Goal: Task Accomplishment & Management: Manage account settings

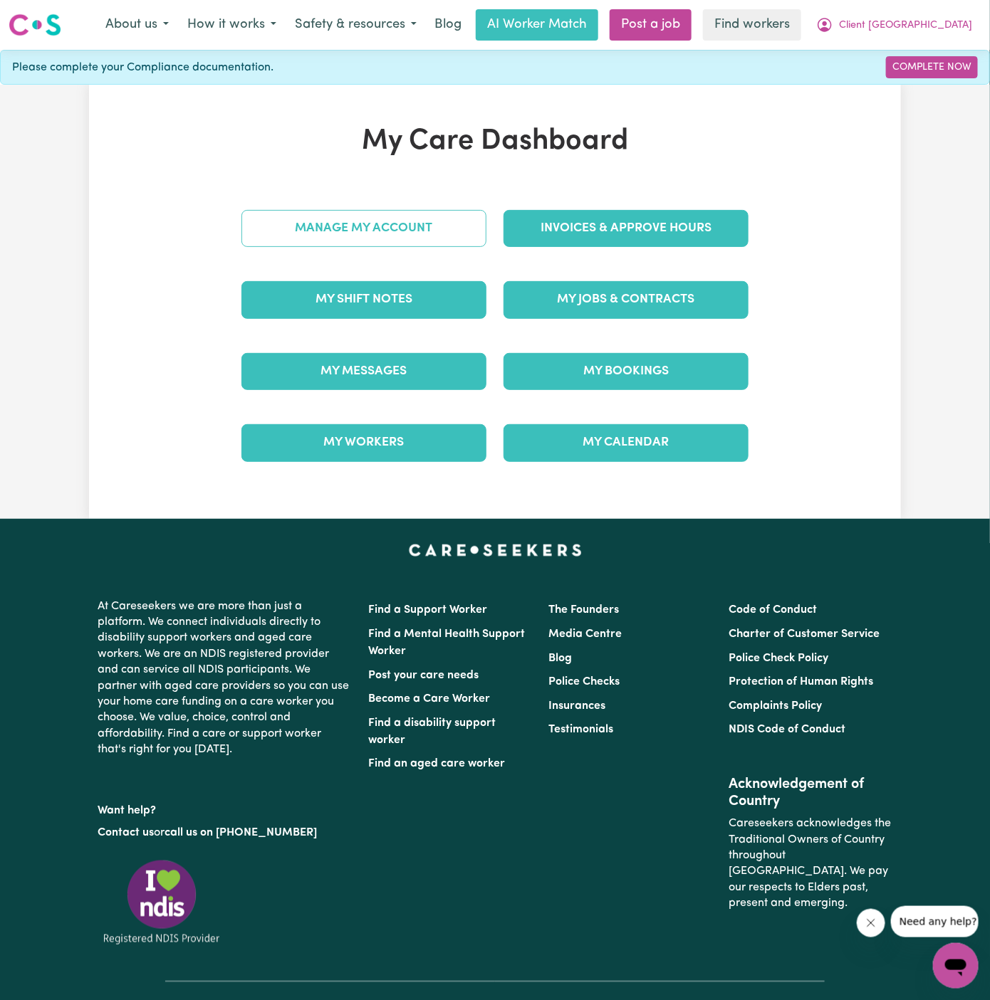
click at [451, 239] on link "Manage My Account" at bounding box center [363, 228] width 245 height 37
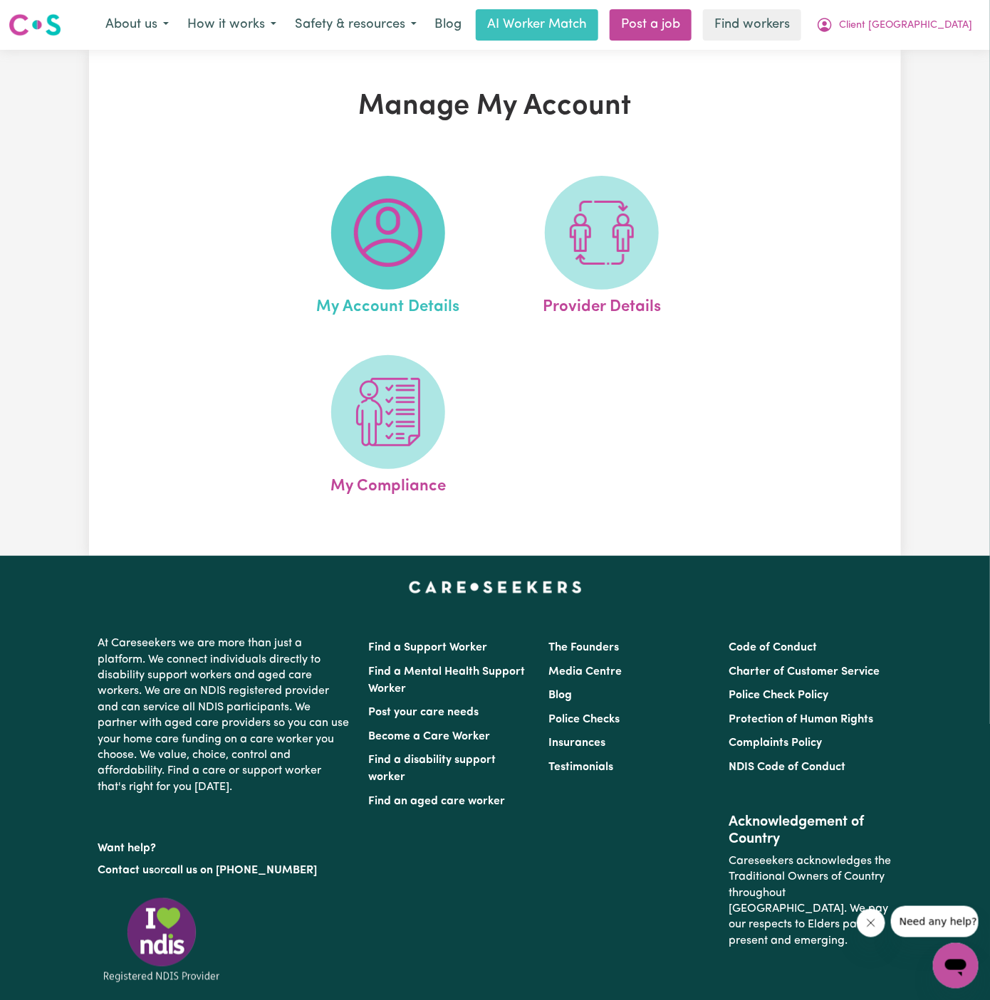
click at [419, 237] on img at bounding box center [388, 233] width 68 height 68
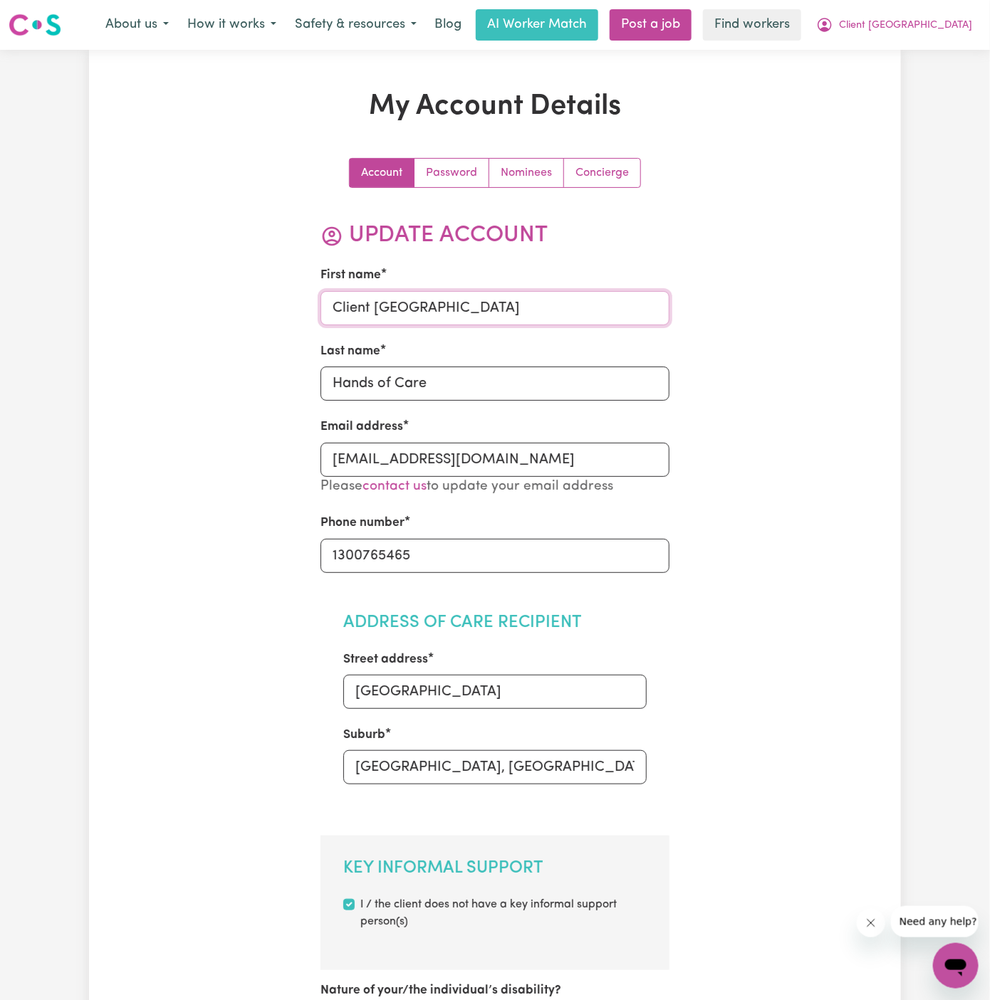
click at [396, 300] on input "Client Kellyville" at bounding box center [495, 308] width 350 height 34
paste input "[PERSON_NAME]"
click at [374, 303] on input "[PERSON_NAME]" at bounding box center [495, 308] width 350 height 34
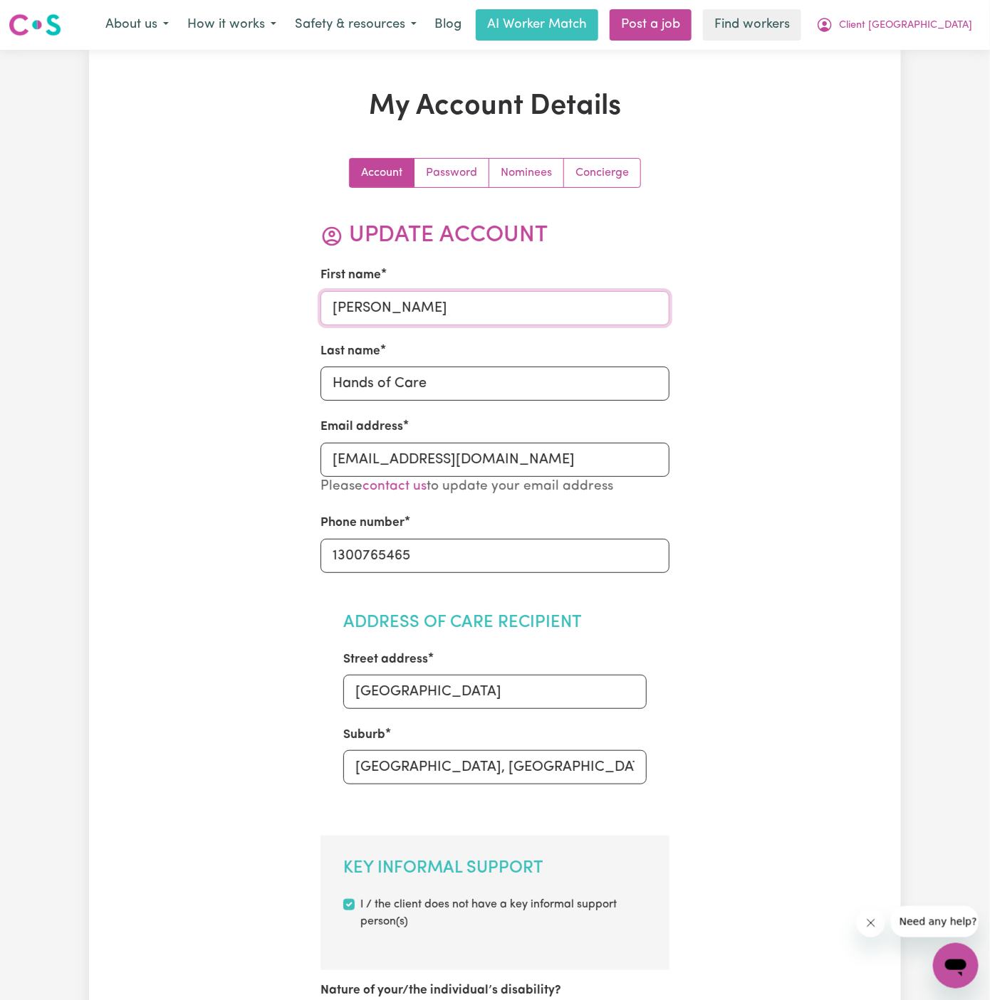
click at [374, 303] on input "[PERSON_NAME]" at bounding box center [495, 308] width 350 height 34
type input "[PERSON_NAME]"
click at [382, 376] on input "Hands of Care" at bounding box center [495, 384] width 350 height 34
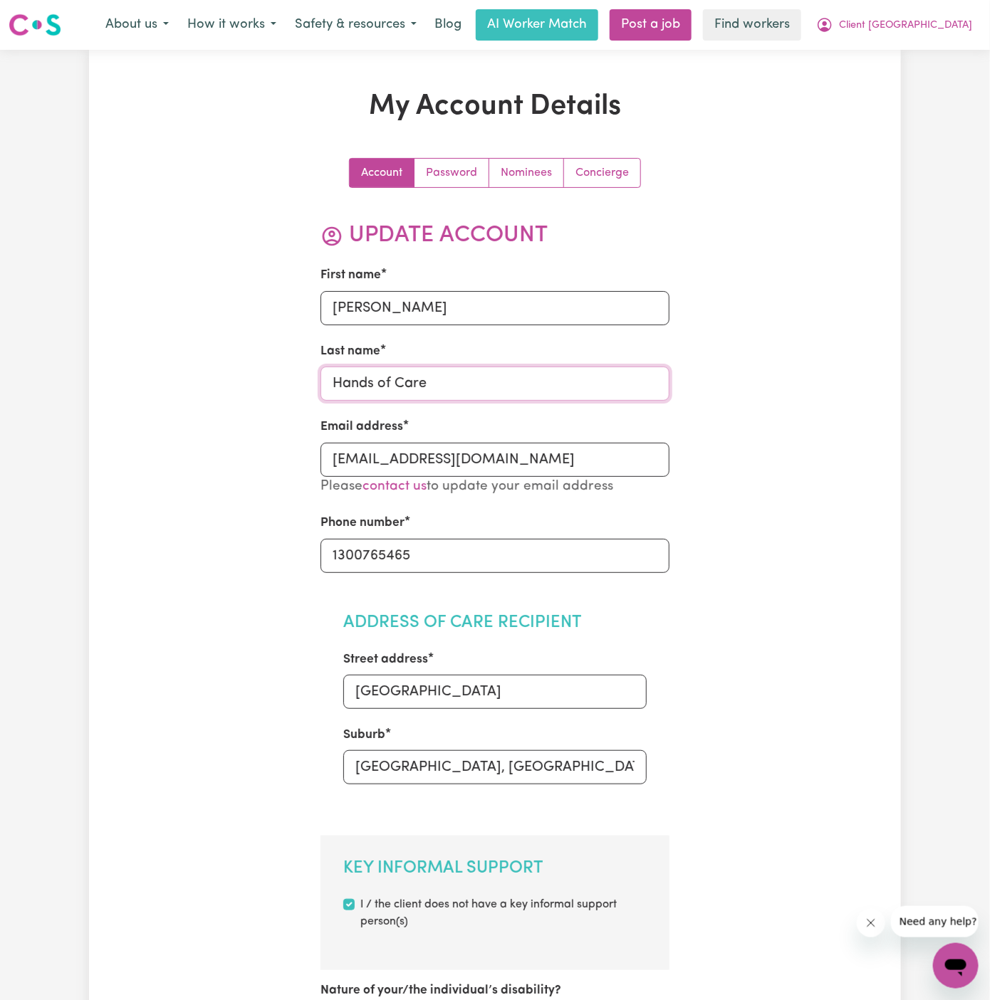
paste input "Di"
type input "Di"
drag, startPoint x: 681, startPoint y: 446, endPoint x: 802, endPoint y: 446, distance: 121.0
click at [439, 689] on input "North Kellyville" at bounding box center [495, 692] width 304 height 34
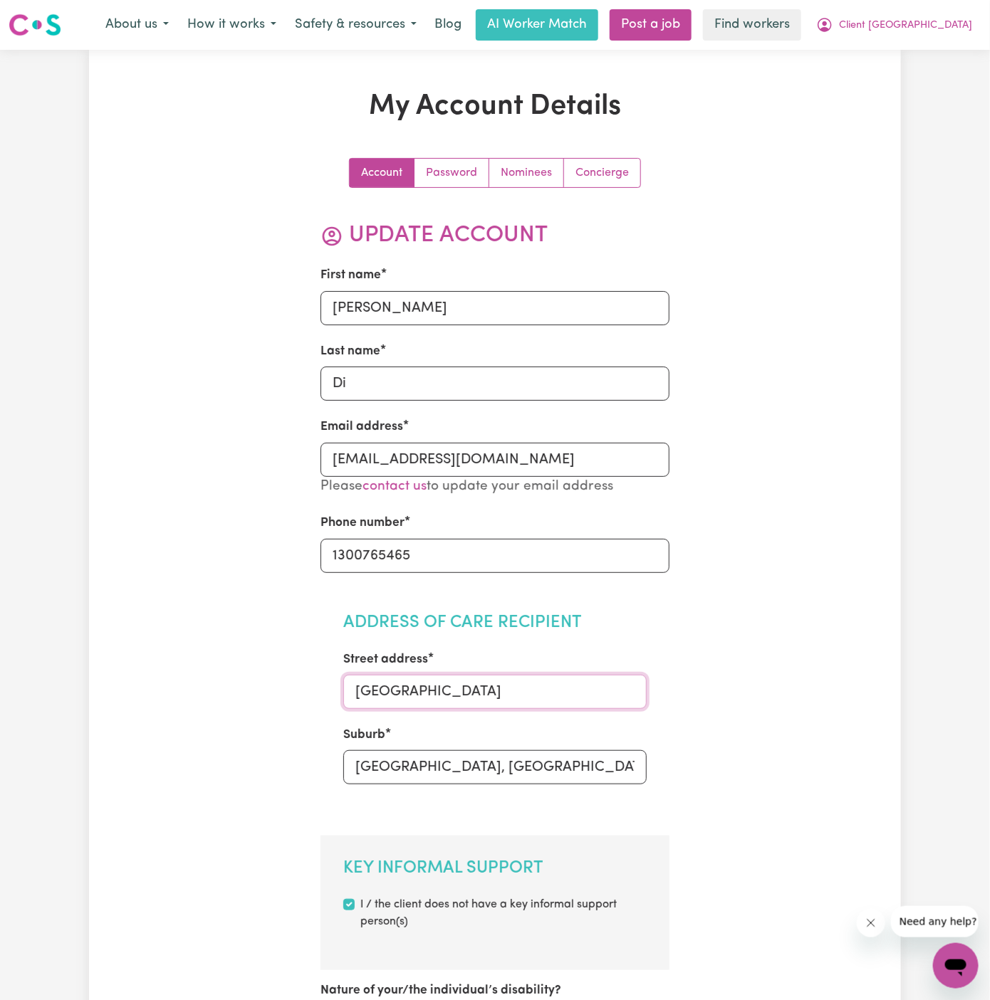
click at [439, 689] on input "North Kellyville" at bounding box center [495, 692] width 304 height 34
paste input "7 Jasine Ave"
drag, startPoint x: 438, startPoint y: 691, endPoint x: 692, endPoint y: 690, distance: 254.2
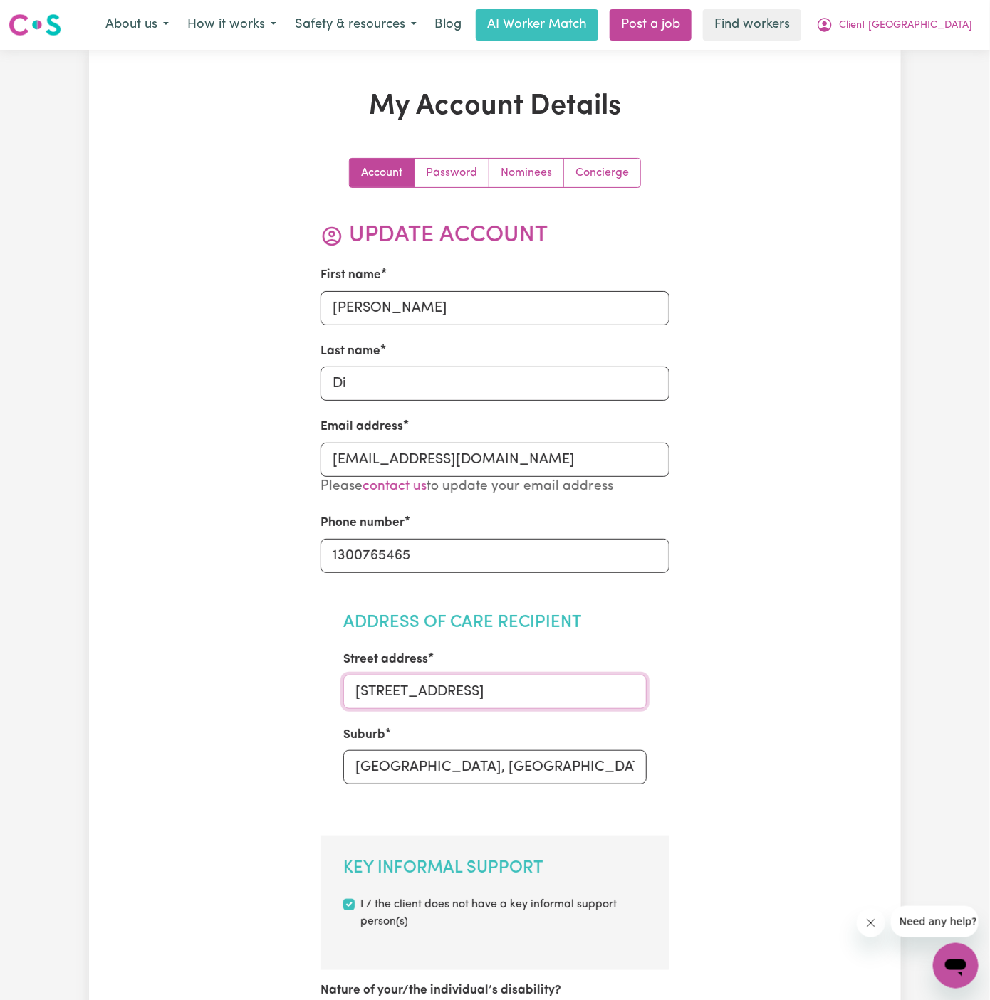
type input "7 Jasine Ave"
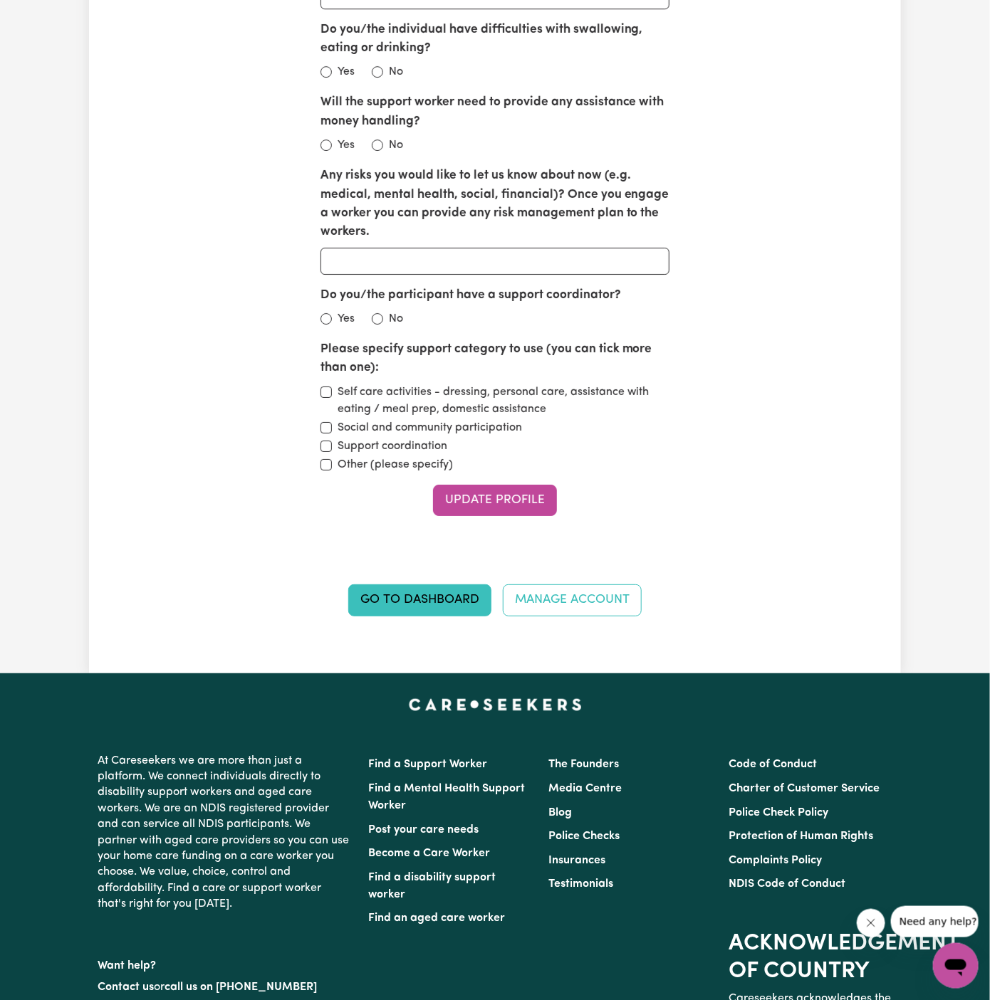
scroll to position [1812, 0]
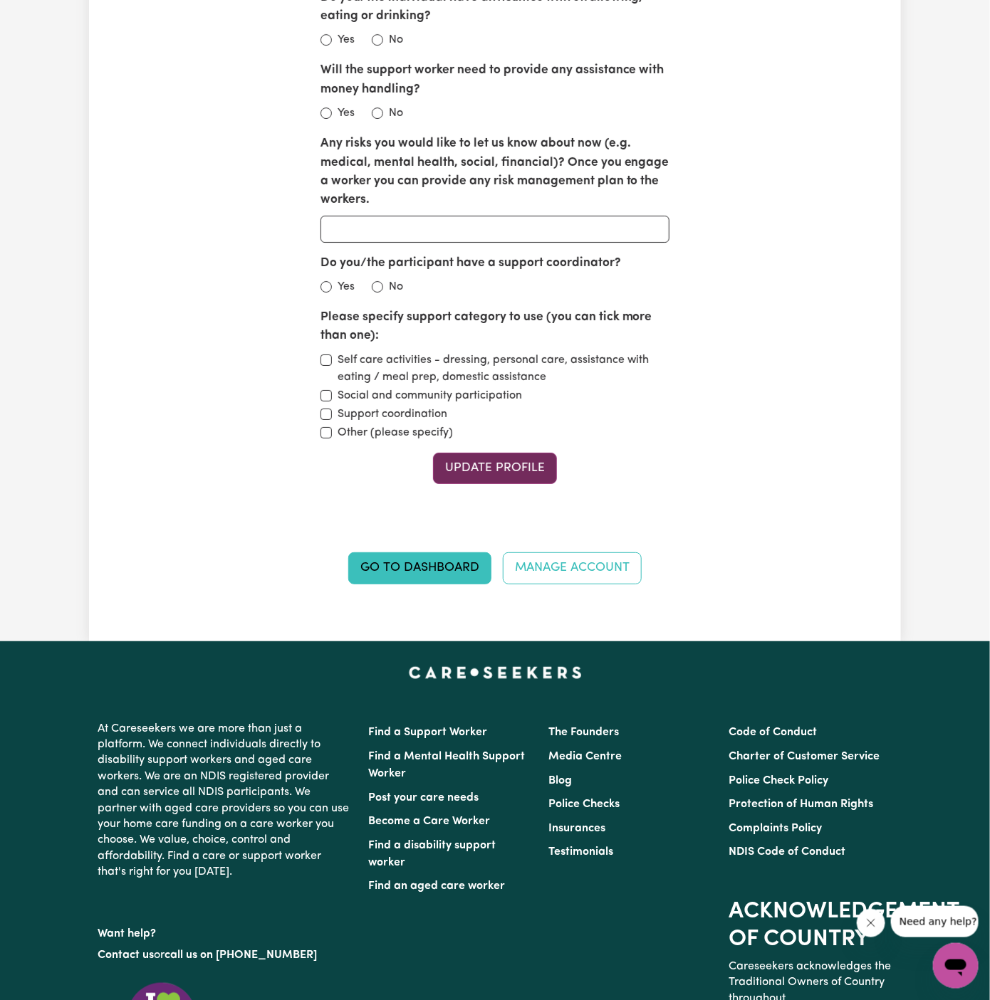
click at [515, 453] on button "Update Profile" at bounding box center [495, 468] width 124 height 31
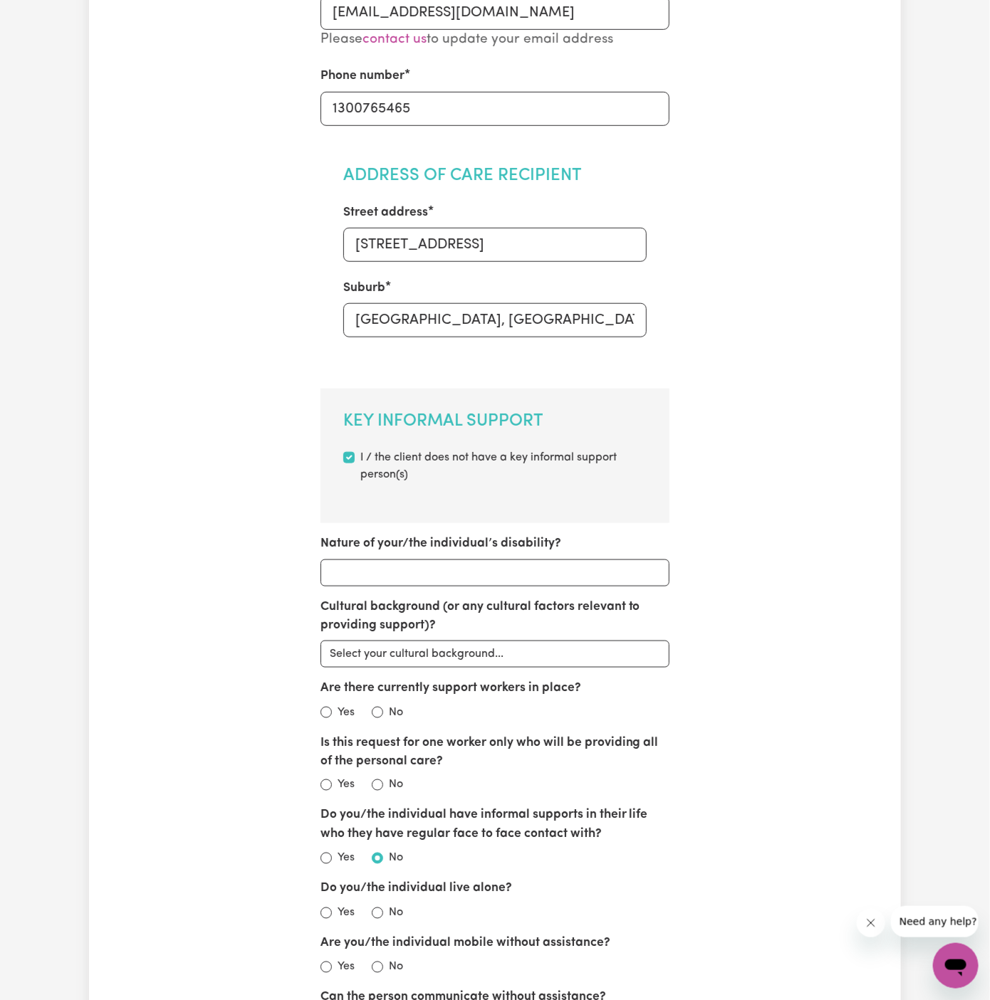
scroll to position [0, 0]
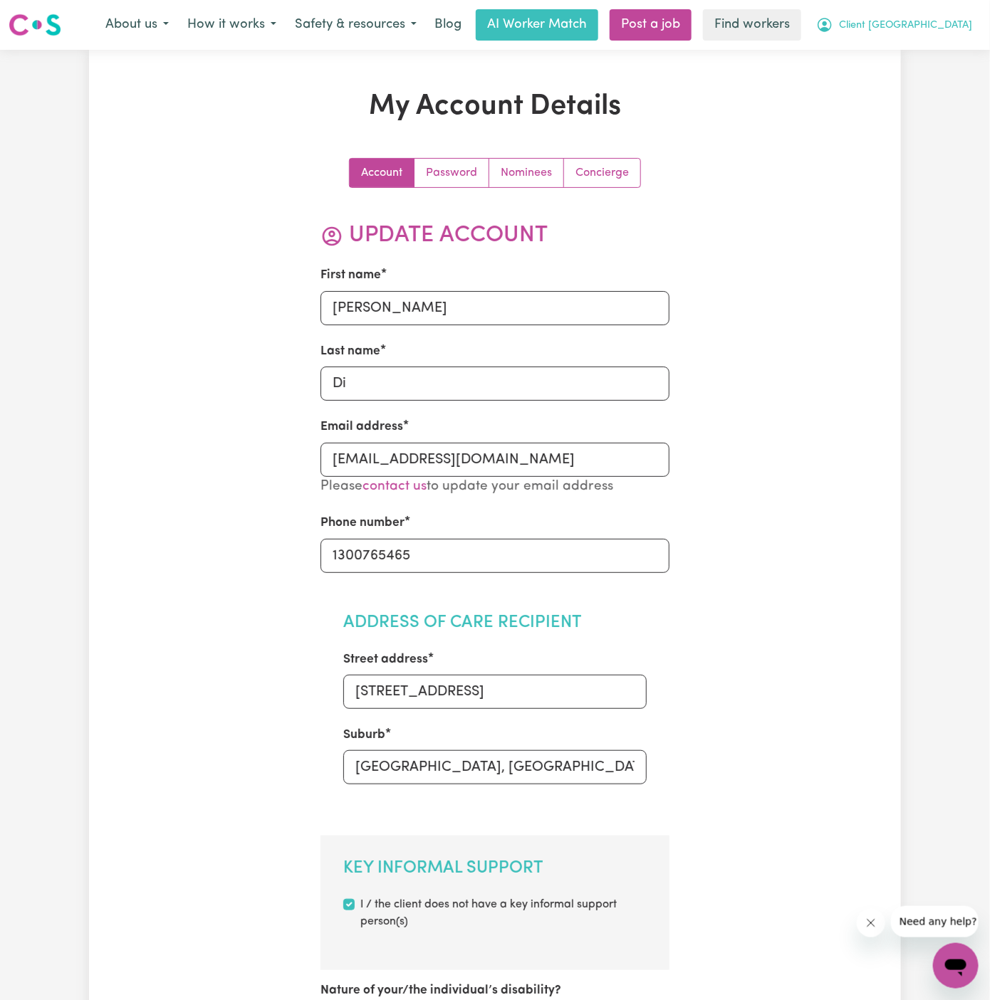
click at [938, 16] on button "Client Kellyville" at bounding box center [894, 25] width 174 height 30
click at [938, 68] on link "Logout" at bounding box center [924, 81] width 112 height 27
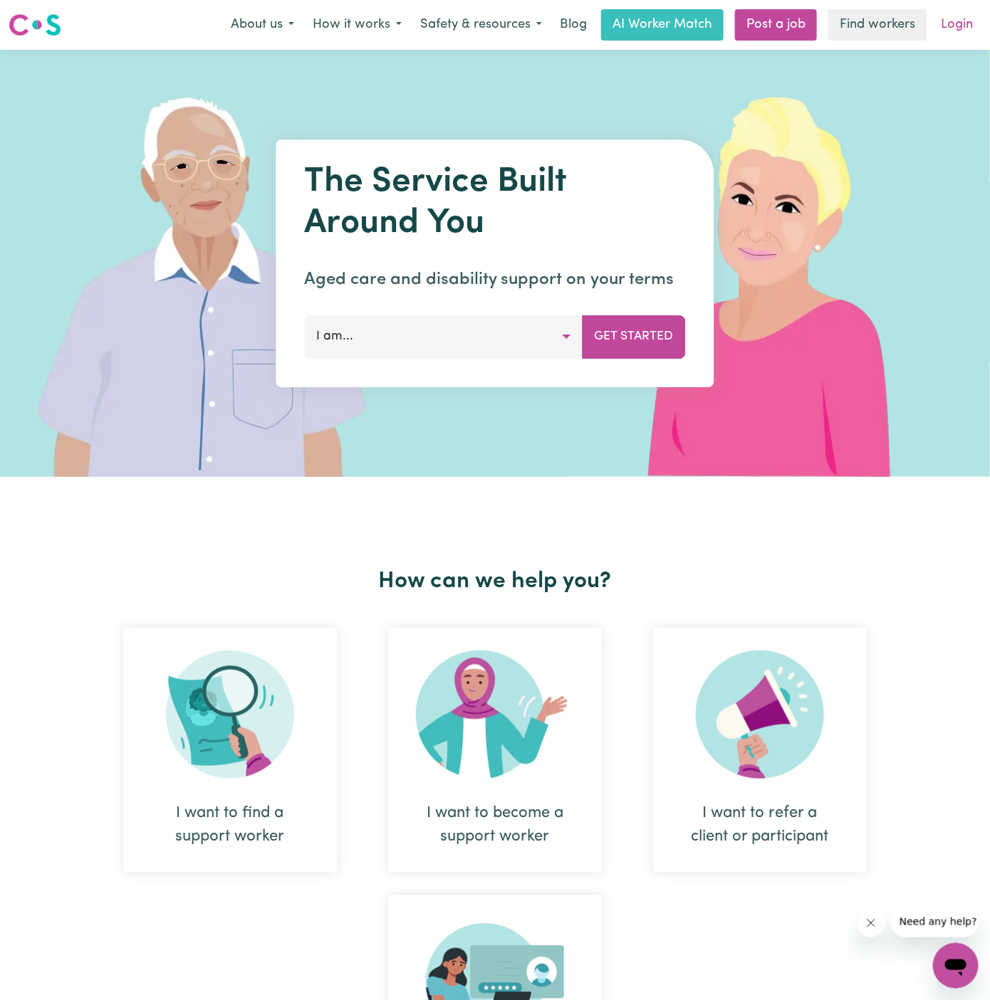
click at [942, 20] on link "Login" at bounding box center [956, 24] width 49 height 31
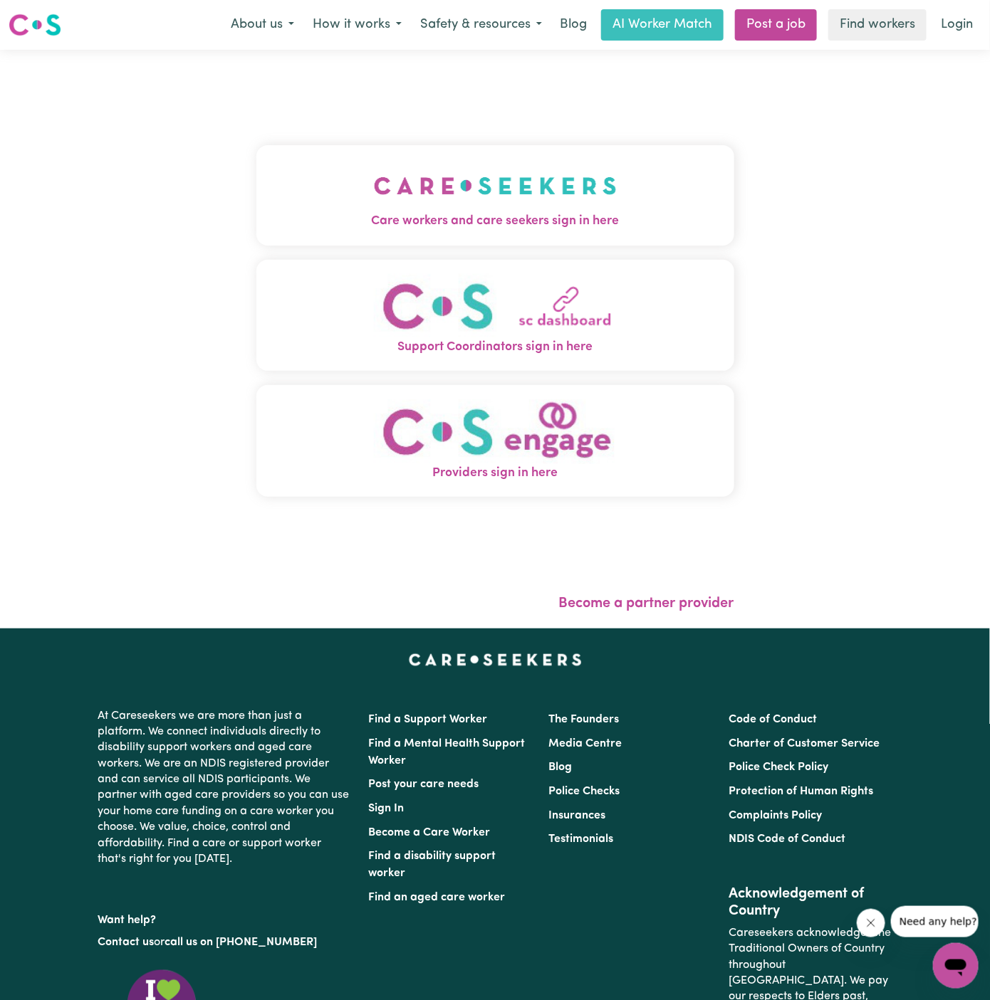
click at [532, 196] on img "Care workers and care seekers sign in here" at bounding box center [495, 185] width 243 height 53
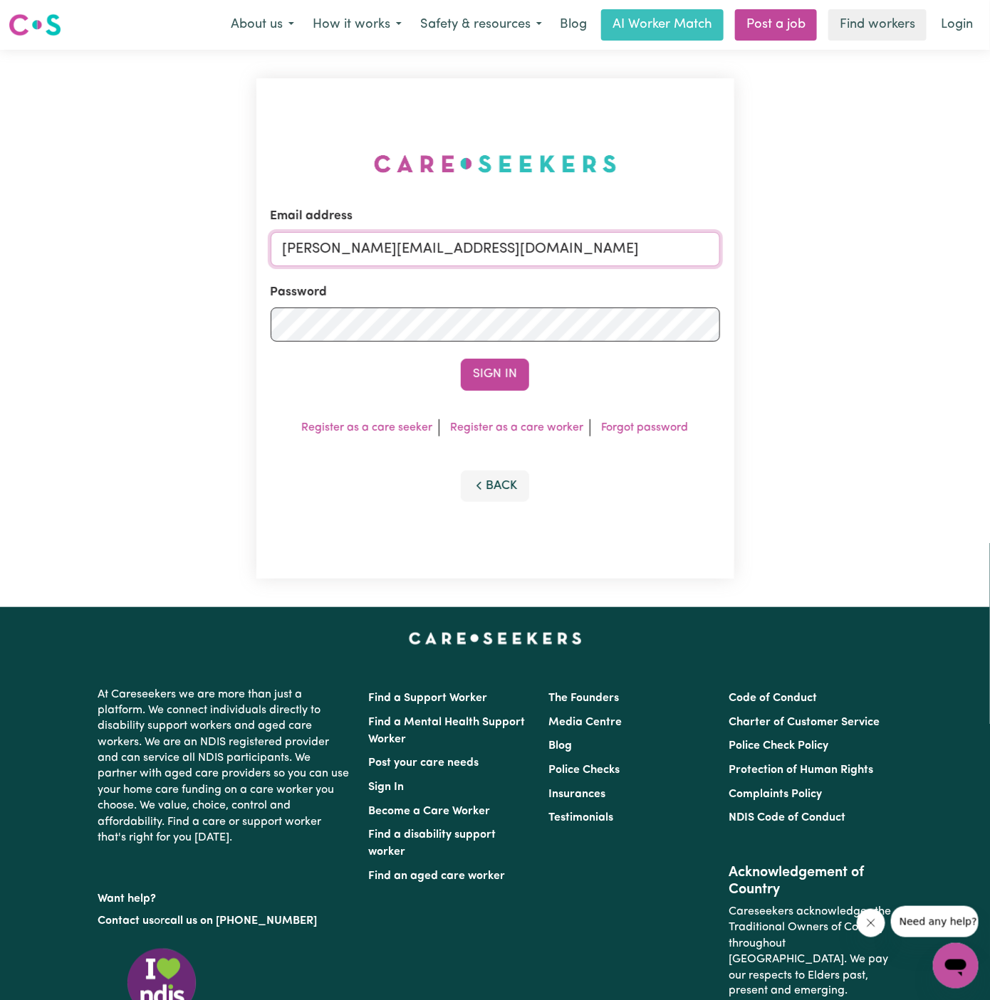
click at [411, 244] on input "[PERSON_NAME][EMAIL_ADDRESS][DOMAIN_NAME]" at bounding box center [495, 249] width 449 height 34
drag, startPoint x: 356, startPoint y: 251, endPoint x: 889, endPoint y: 216, distance: 534.4
click at [889, 216] on div "Email address superuser~danielletrevillionYS@careseekers.com.au Password Sign I…" at bounding box center [495, 328] width 990 height 557
click at [665, 256] on input "superuser~danielletrevillionYS@careseekers.com.au" at bounding box center [495, 249] width 449 height 34
drag, startPoint x: 639, startPoint y: 246, endPoint x: 357, endPoint y: 251, distance: 282.0
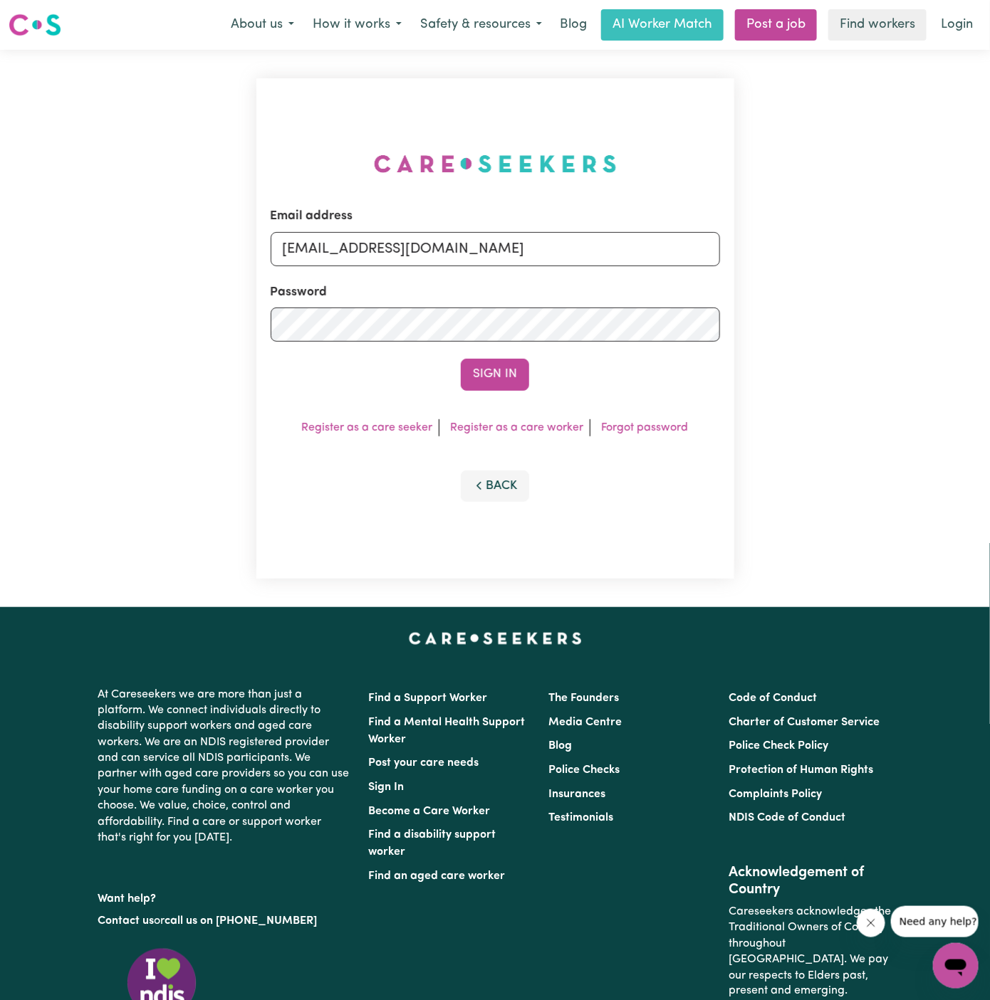
click at [357, 251] on input "superuser~danielletrevillionYS@careseekers.com.au" at bounding box center [495, 249] width 449 height 34
type input "superuser~XiaoDiHOC@careseekers.com.au"
click at [461, 359] on button "Sign In" at bounding box center [495, 374] width 68 height 31
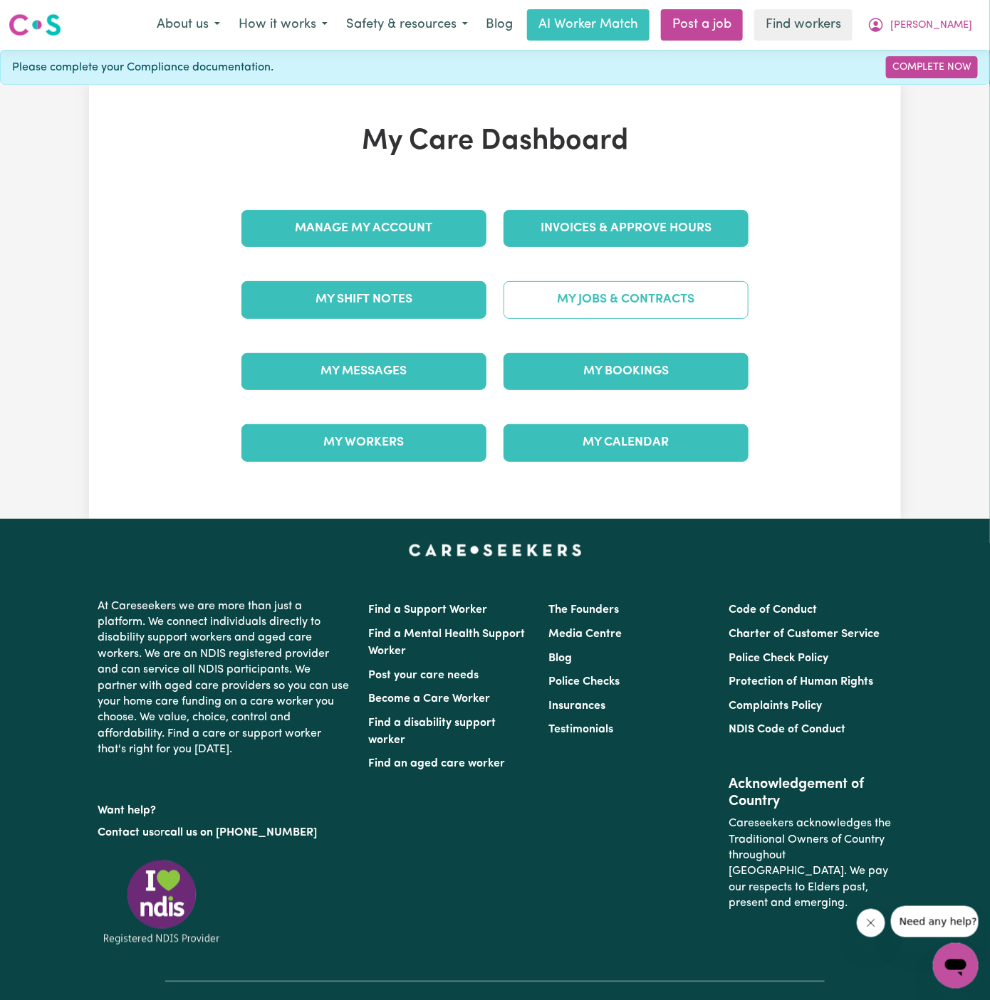
click at [594, 302] on link "My Jobs & Contracts" at bounding box center [625, 299] width 245 height 37
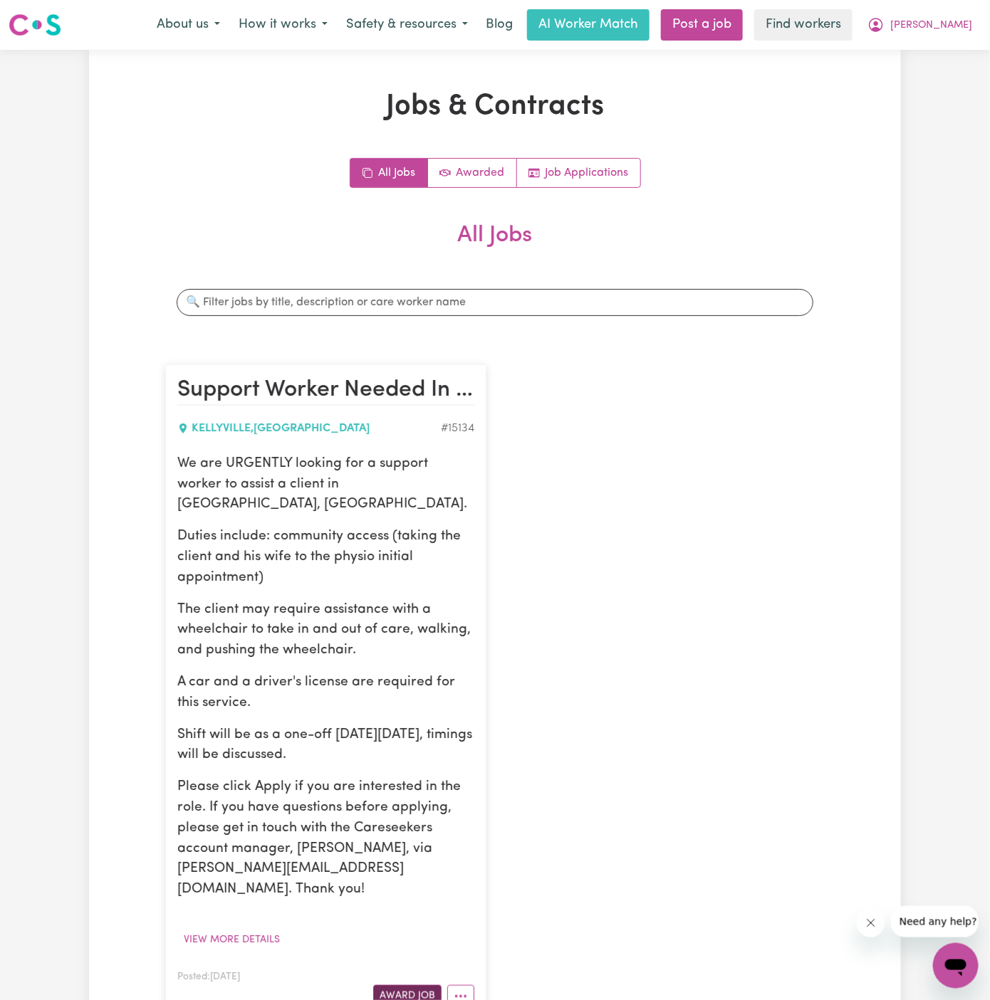
click at [403, 985] on button "Award Job" at bounding box center [407, 996] width 68 height 22
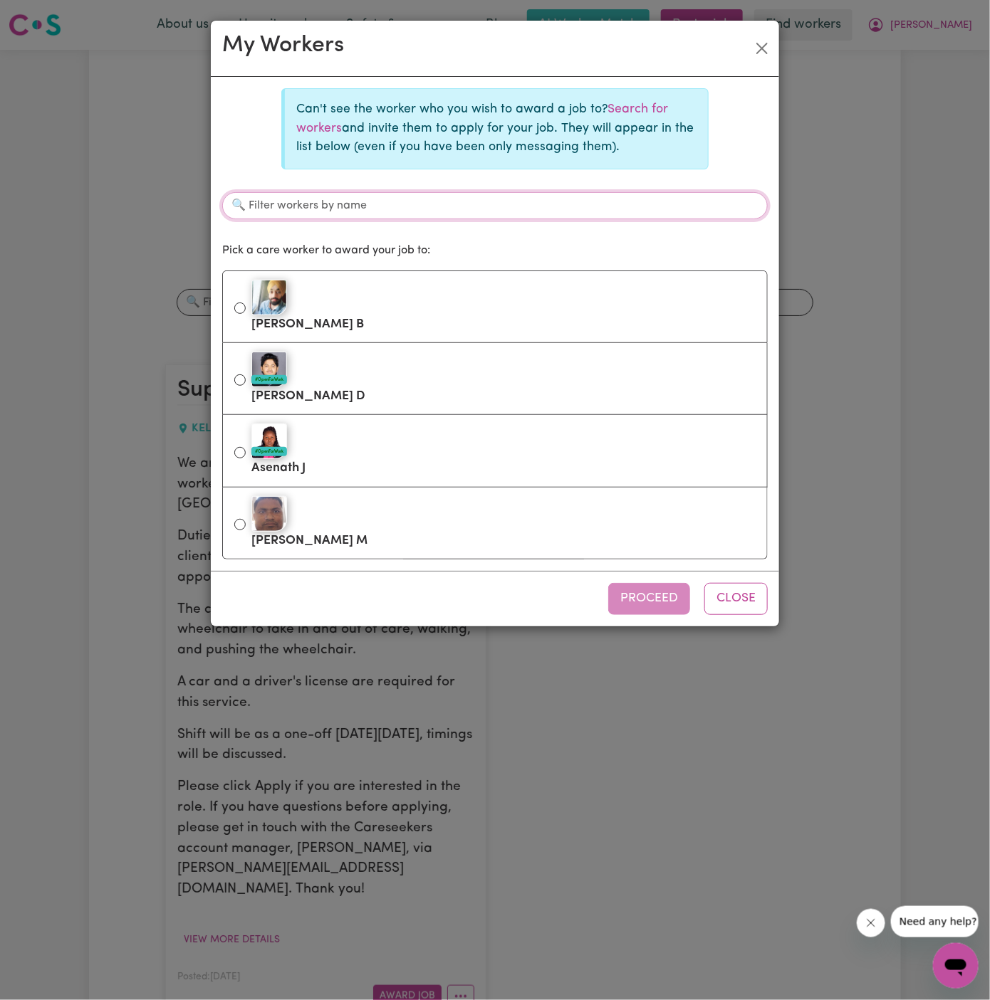
click at [568, 193] on input "Filter workers by name" at bounding box center [494, 205] width 545 height 27
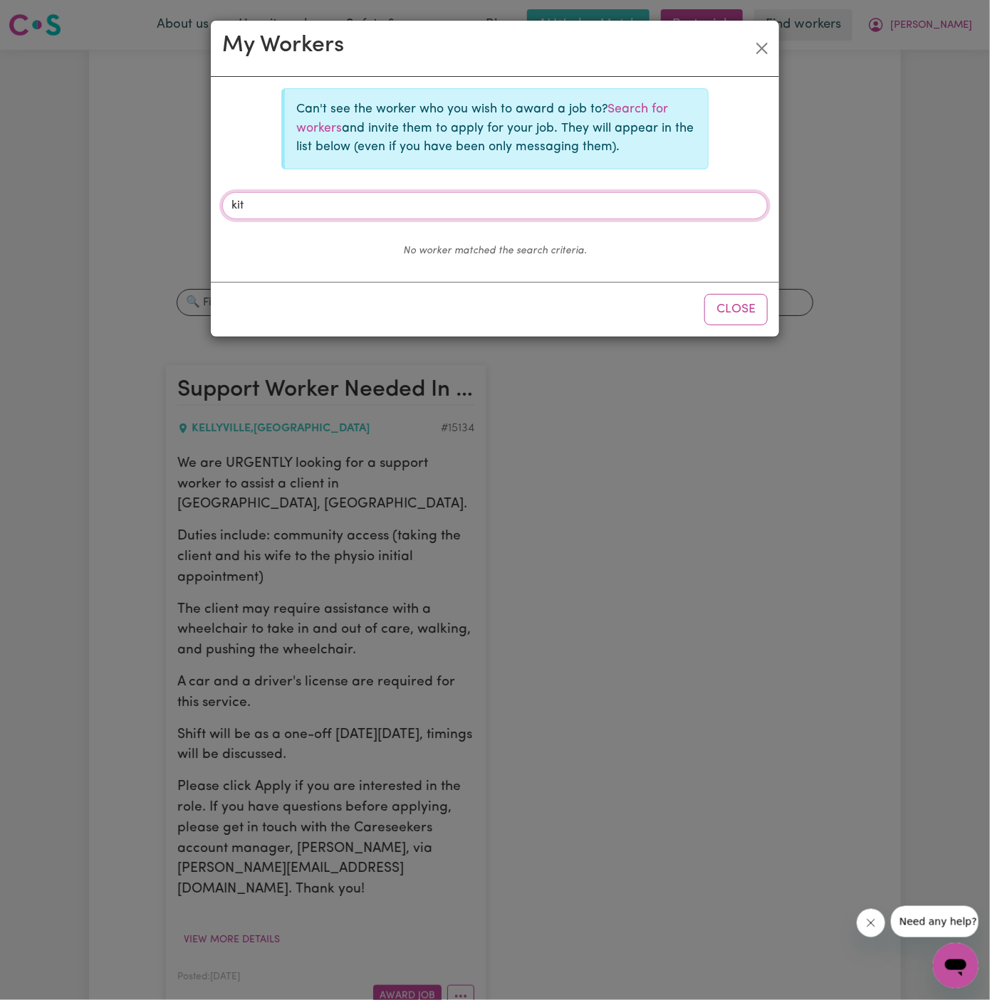
type input "kit"
click at [643, 121] on p "Can't see the worker who you wish to award a job to? Search for workers and inv…" at bounding box center [496, 128] width 400 height 56
click at [641, 115] on p "Can't see the worker who you wish to award a job to? Search for workers and inv…" at bounding box center [496, 128] width 400 height 56
click at [641, 105] on link "Search for workers" at bounding box center [482, 118] width 372 height 31
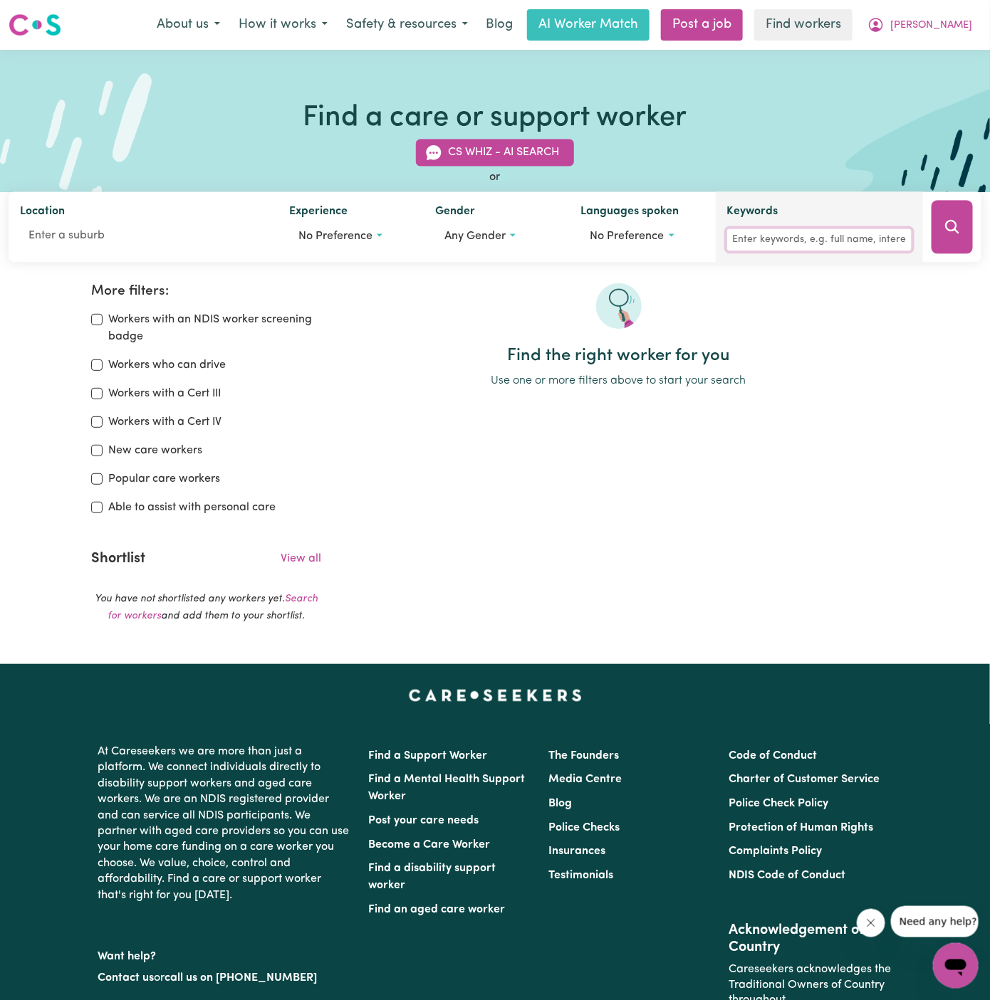
click at [790, 246] on input "Keywords" at bounding box center [819, 240] width 184 height 22
type input "kit"
click at [948, 240] on button "Search" at bounding box center [951, 227] width 41 height 53
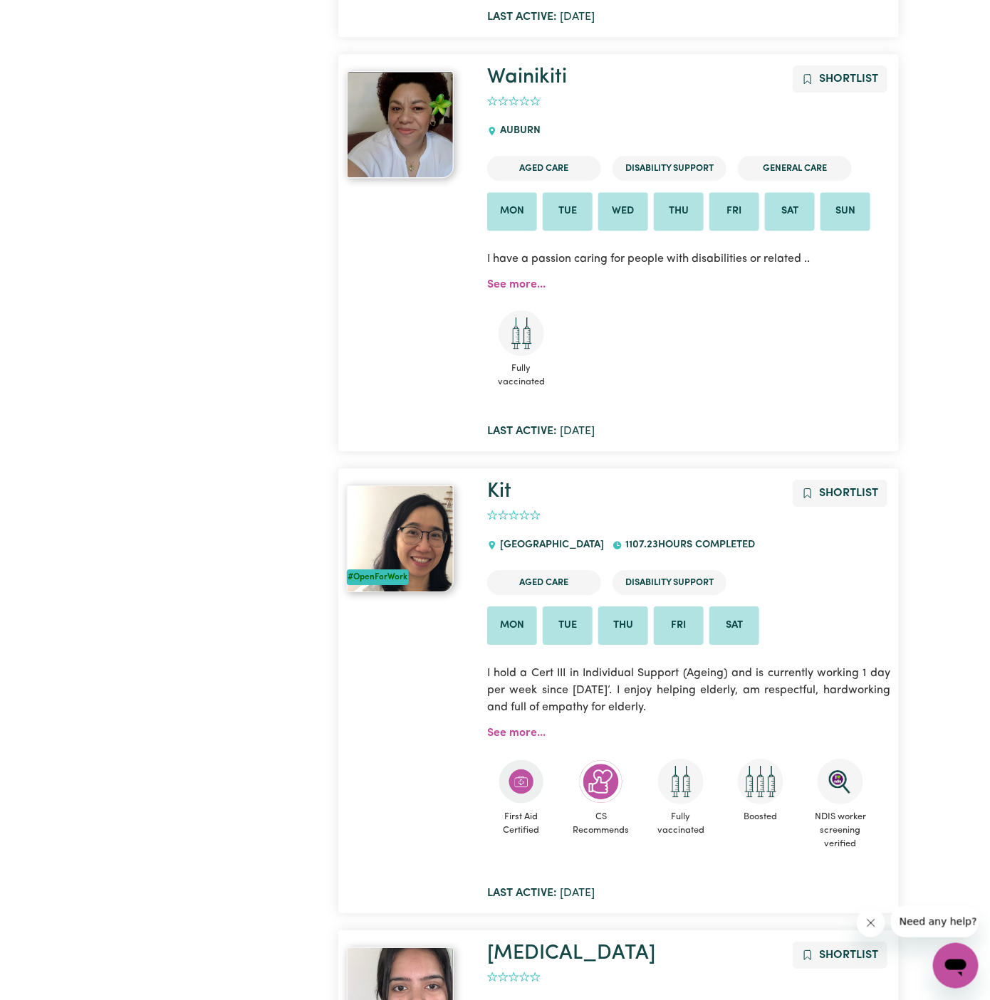
scroll to position [3402, 0]
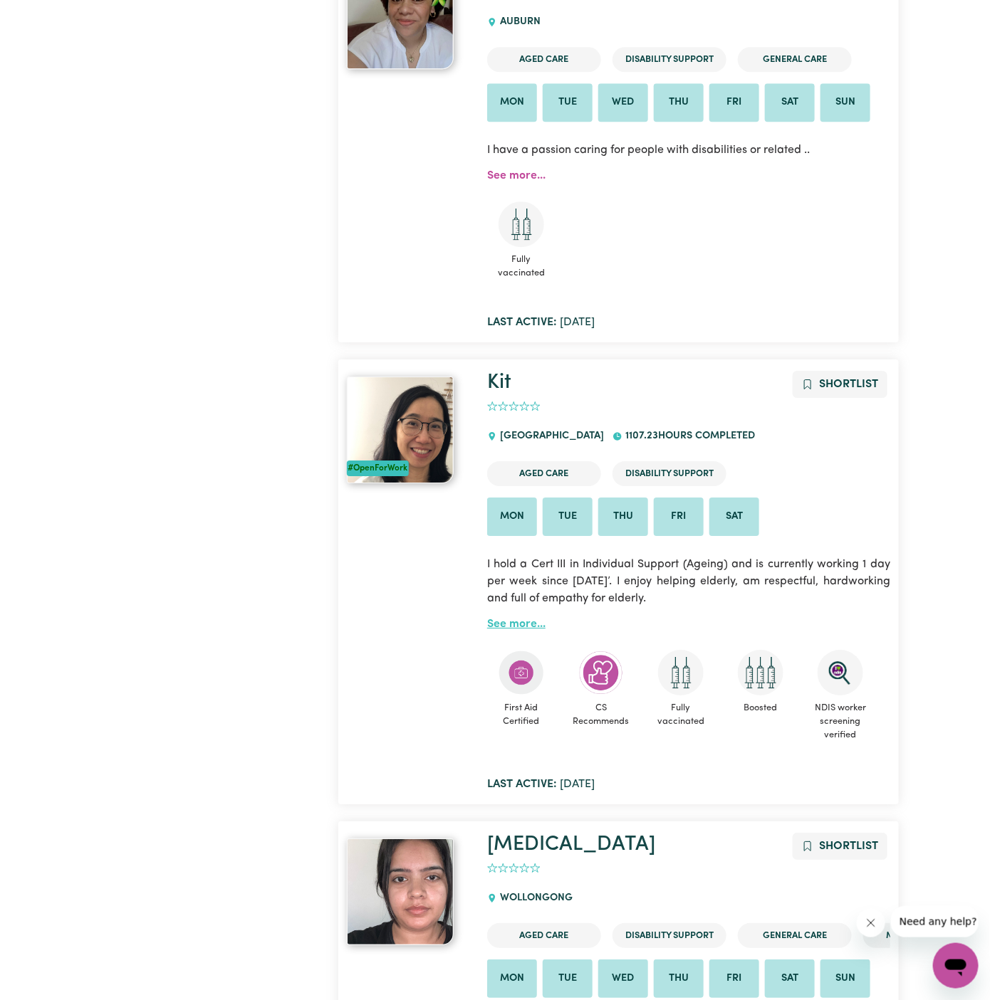
click at [505, 619] on link "See more..." at bounding box center [516, 624] width 58 height 11
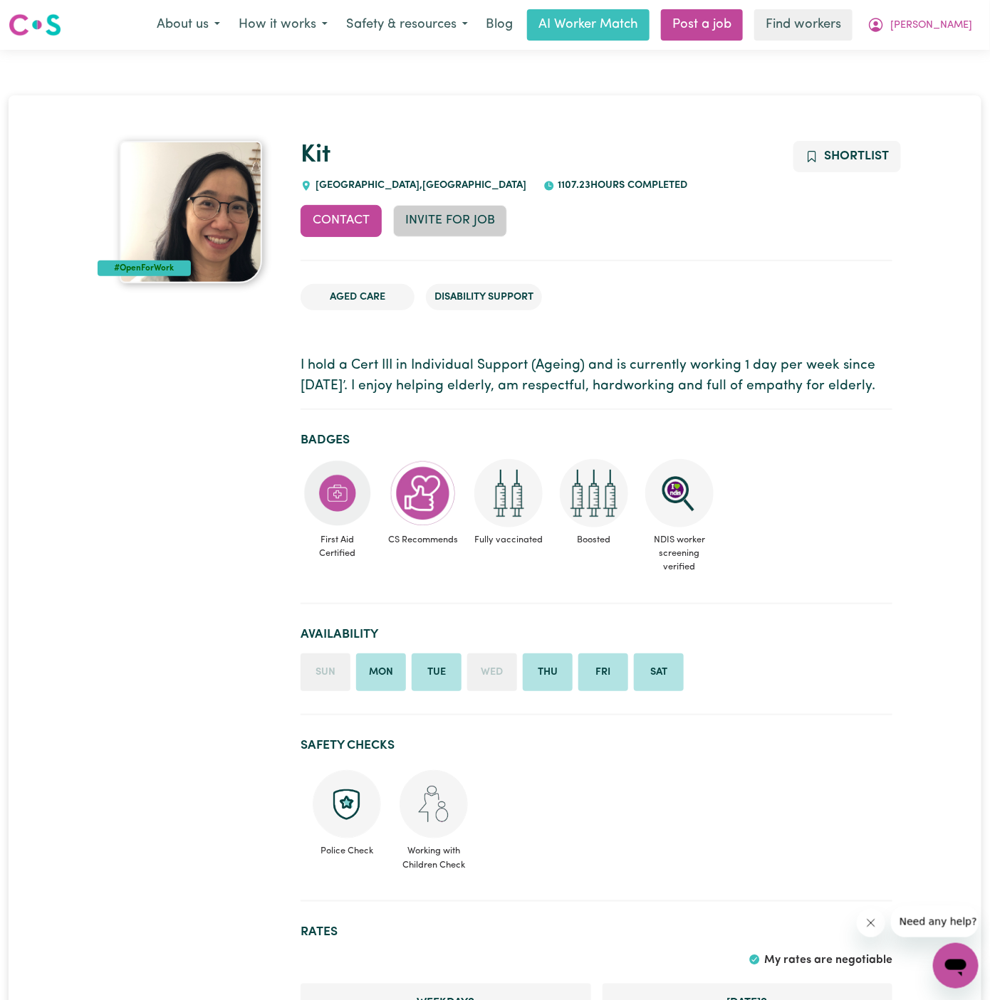
click at [471, 224] on button "Invite for Job" at bounding box center [450, 220] width 114 height 31
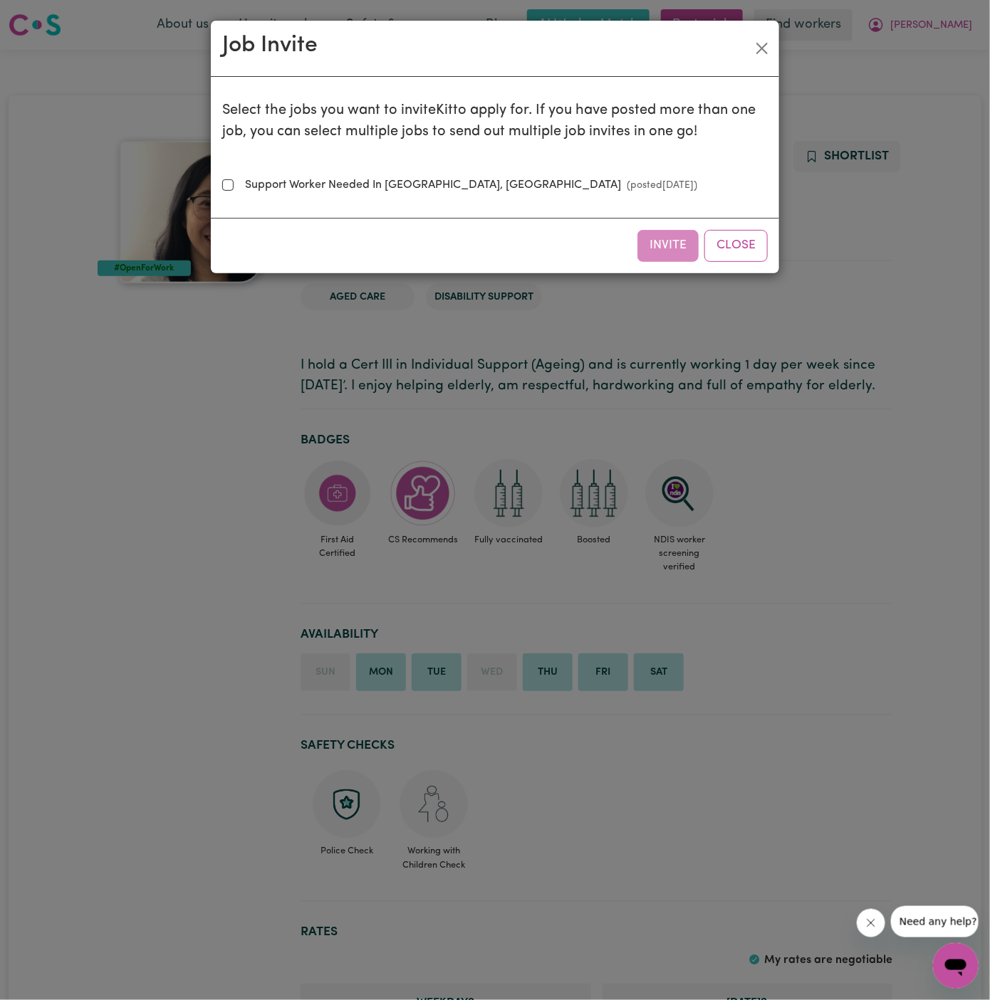
click at [422, 181] on label "Support Worker Needed In [GEOGRAPHIC_DATA], [GEOGRAPHIC_DATA] (posted [DATE] )" at bounding box center [468, 185] width 458 height 17
click at [234, 181] on input "Support Worker Needed In [GEOGRAPHIC_DATA], [GEOGRAPHIC_DATA] (posted [DATE] )" at bounding box center [227, 184] width 11 height 11
checkbox input "true"
click at [660, 243] on button "Invite" at bounding box center [667, 245] width 61 height 31
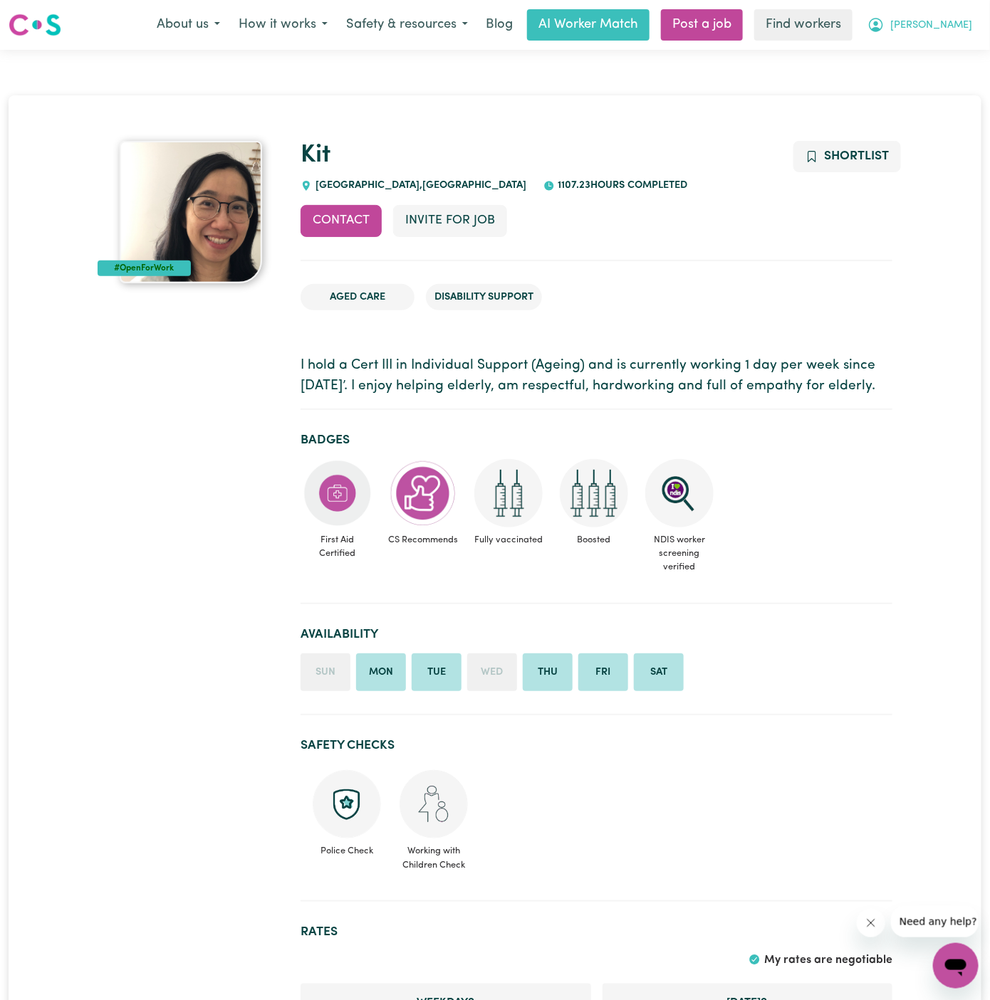
click at [960, 26] on span "[PERSON_NAME]" at bounding box center [931, 26] width 82 height 16
click at [948, 58] on link "My Dashboard" at bounding box center [924, 55] width 112 height 27
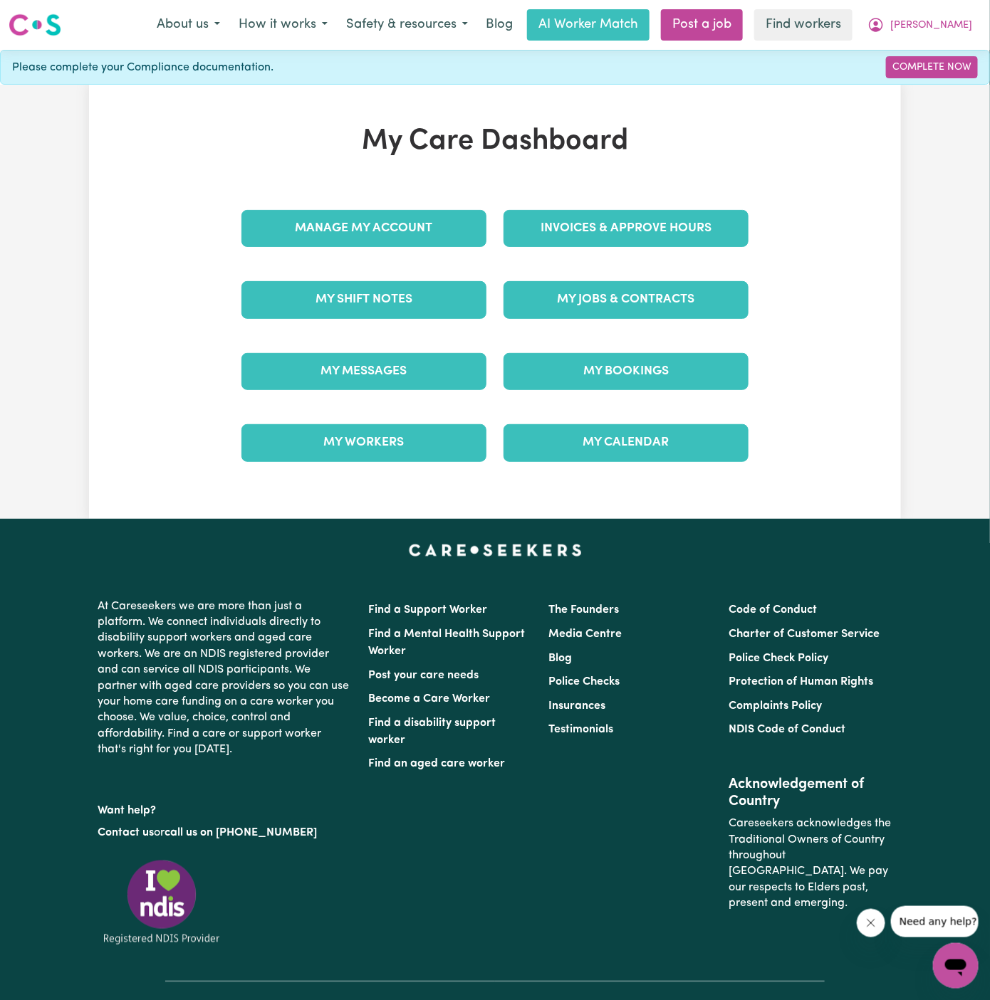
click at [604, 264] on div "My Jobs & Contracts" at bounding box center [626, 299] width 262 height 71
click at [597, 301] on link "My Jobs & Contracts" at bounding box center [625, 299] width 245 height 37
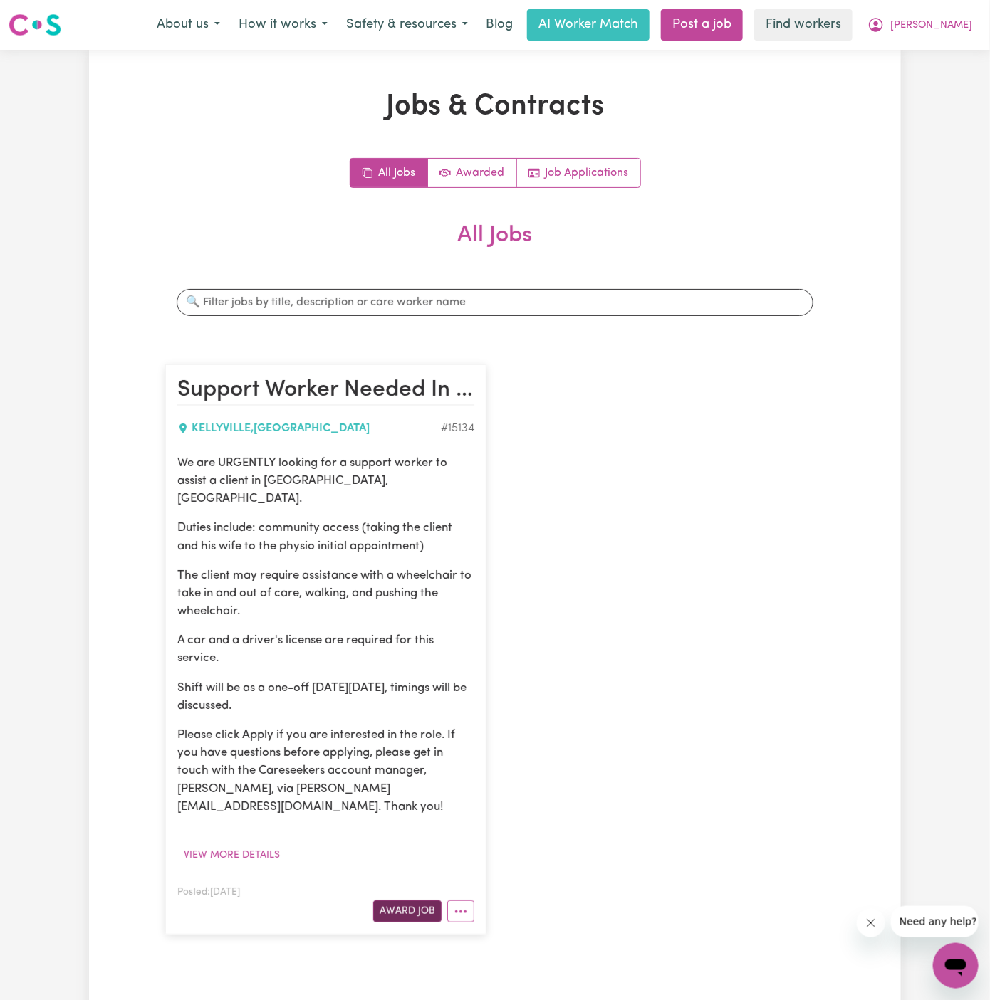
click at [400, 901] on button "Award Job" at bounding box center [407, 912] width 68 height 22
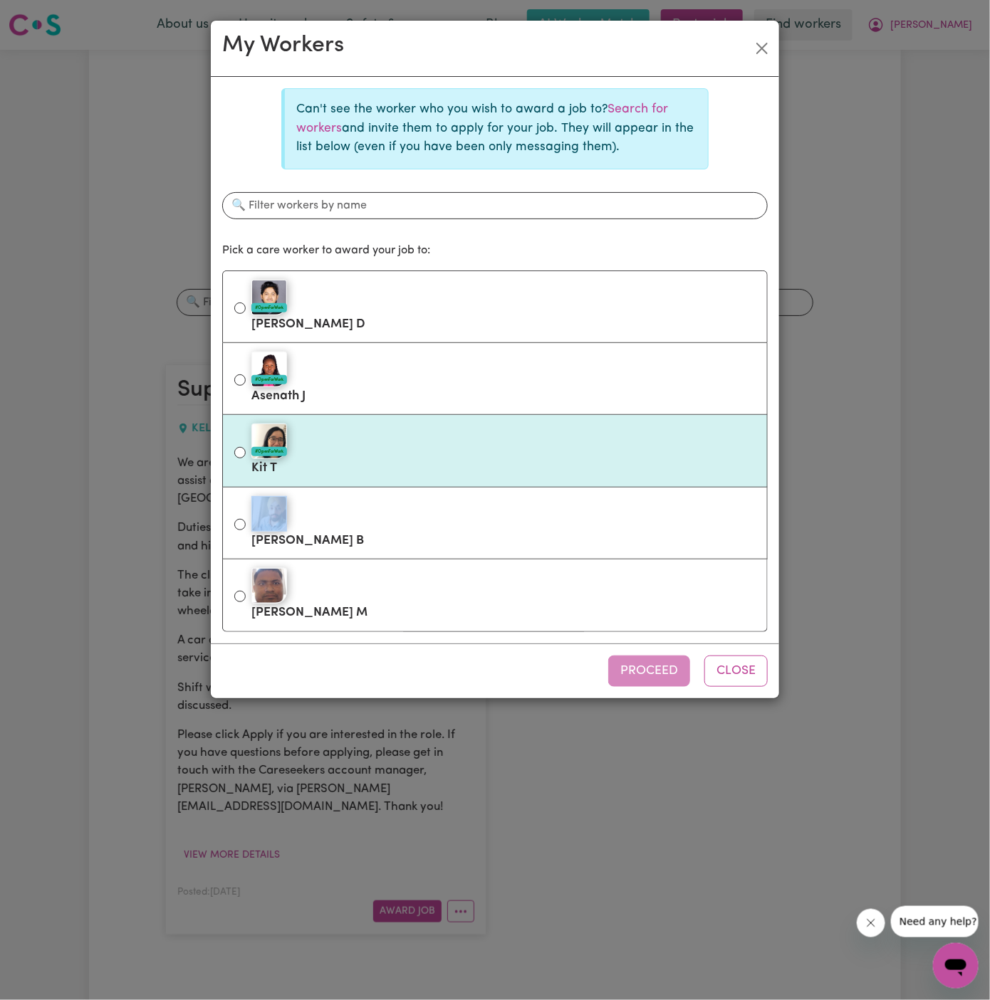
drag, startPoint x: 484, startPoint y: 486, endPoint x: 498, endPoint y: 471, distance: 21.2
click at [498, 471] on ul "#OpenForWork [PERSON_NAME] D #OpenForWork Asenath J #OpenForWork Kit T [PERSON_…" at bounding box center [494, 452] width 545 height 362
click at [543, 439] on div "#OpenForWork" at bounding box center [503, 442] width 504 height 36
click at [246, 447] on input "#OpenForWork Kit T" at bounding box center [239, 452] width 11 height 11
radio input "true"
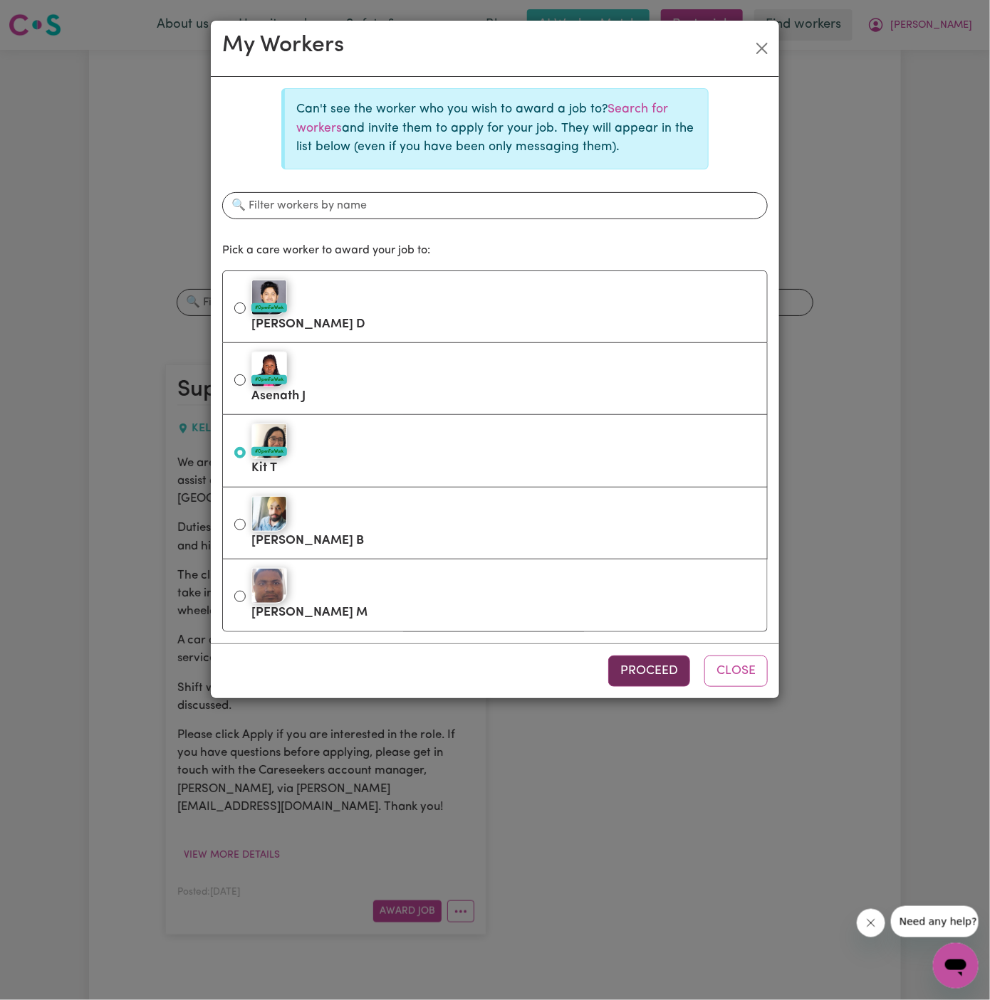
click at [642, 668] on button "Proceed" at bounding box center [649, 671] width 82 height 31
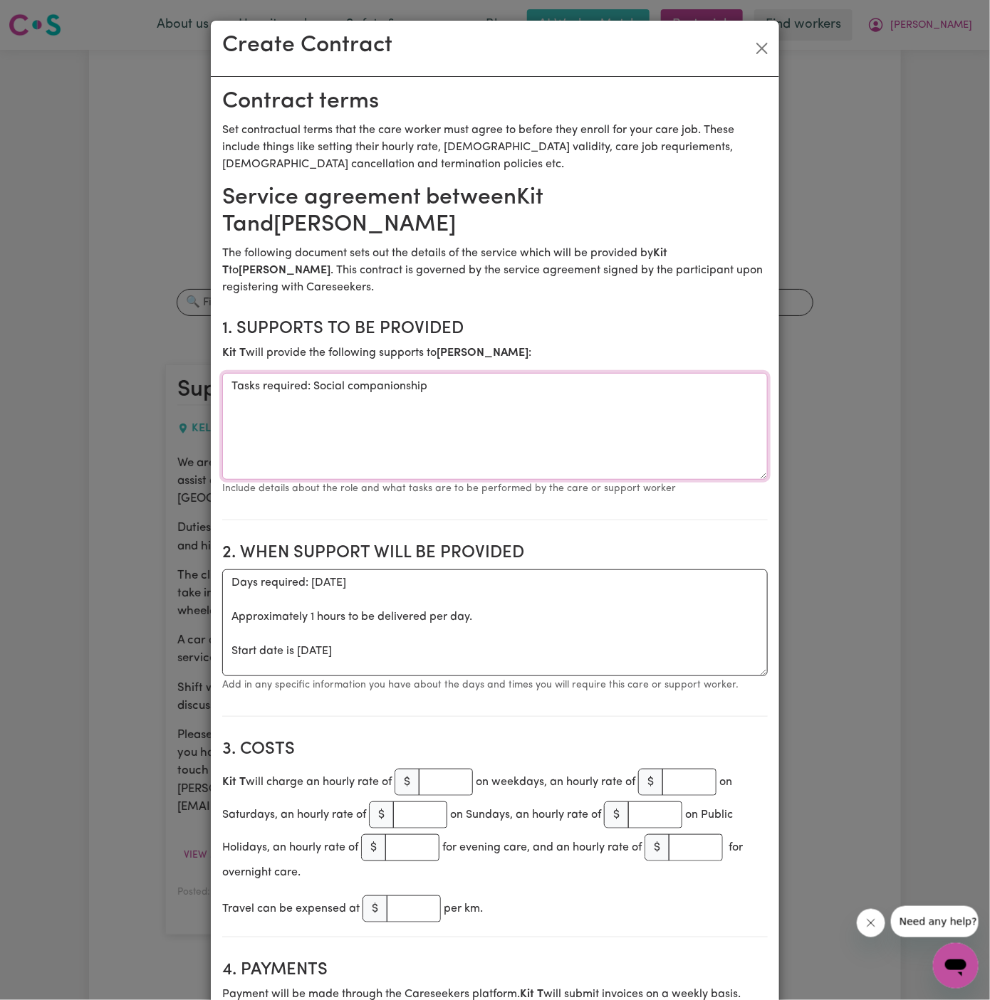
drag, startPoint x: 314, startPoint y: 362, endPoint x: 153, endPoint y: 362, distance: 160.9
click at [153, 362] on div "Create Contract Contract terms Set contractual terms that the care worker must …" at bounding box center [495, 500] width 990 height 1000
click at [397, 373] on textarea "Social companionship" at bounding box center [494, 426] width 545 height 107
click at [402, 389] on textarea "Social companionship and comunity access" at bounding box center [494, 426] width 545 height 107
click at [394, 373] on textarea "Social companionship and comunity access" at bounding box center [494, 426] width 545 height 107
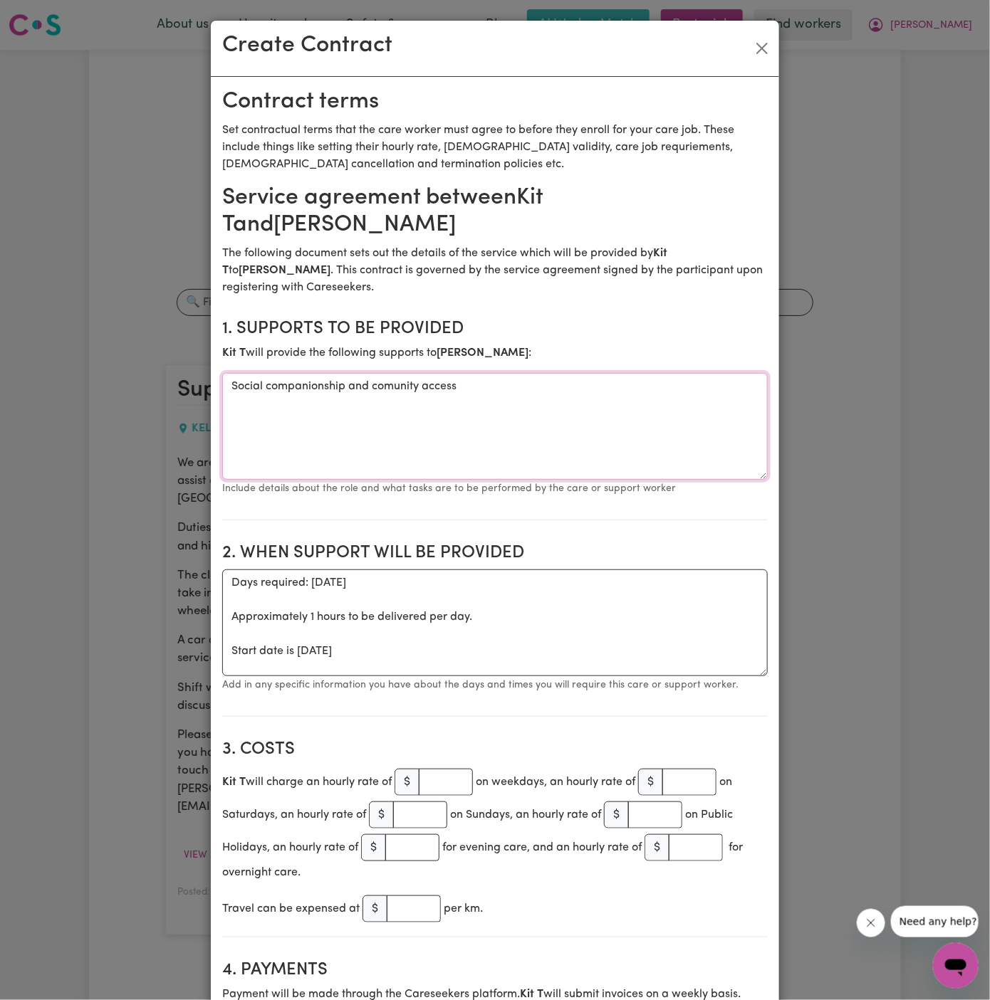
click at [391, 373] on textarea "Social companionship and comunity access" at bounding box center [494, 426] width 545 height 107
click at [411, 412] on textarea "Social companionship and community access" at bounding box center [494, 426] width 545 height 107
type textarea "Social companionship and community access"
drag, startPoint x: 231, startPoint y: 633, endPoint x: 229, endPoint y: 552, distance: 81.2
click at [229, 570] on textarea "Days required: [DATE] Approximately 1 hours to be delivered per day. Start date…" at bounding box center [494, 623] width 545 height 107
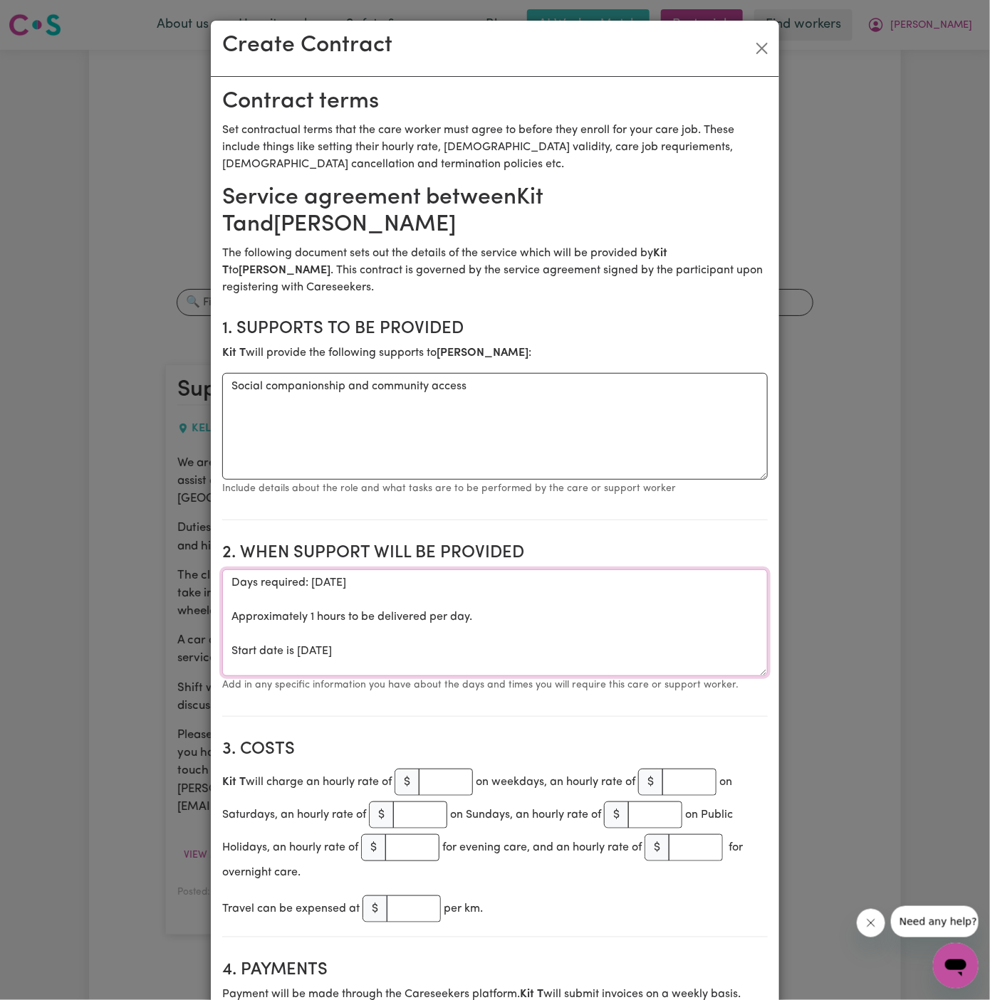
click at [310, 629] on textarea "Days required: [DATE] Approximately 1 hours to be delivered per day. Start date…" at bounding box center [494, 623] width 545 height 107
drag, startPoint x: 293, startPoint y: 628, endPoint x: 231, endPoint y: 560, distance: 91.7
click at [231, 570] on textarea "Days required: [DATE] Approximately 1 hours to be delivered per day. Start date…" at bounding box center [494, 623] width 545 height 107
click at [478, 570] on textarea "ONE OFF [DATE]" at bounding box center [494, 623] width 545 height 107
type textarea "ONE OFF [DATE] from 1130 am to 330 pm"
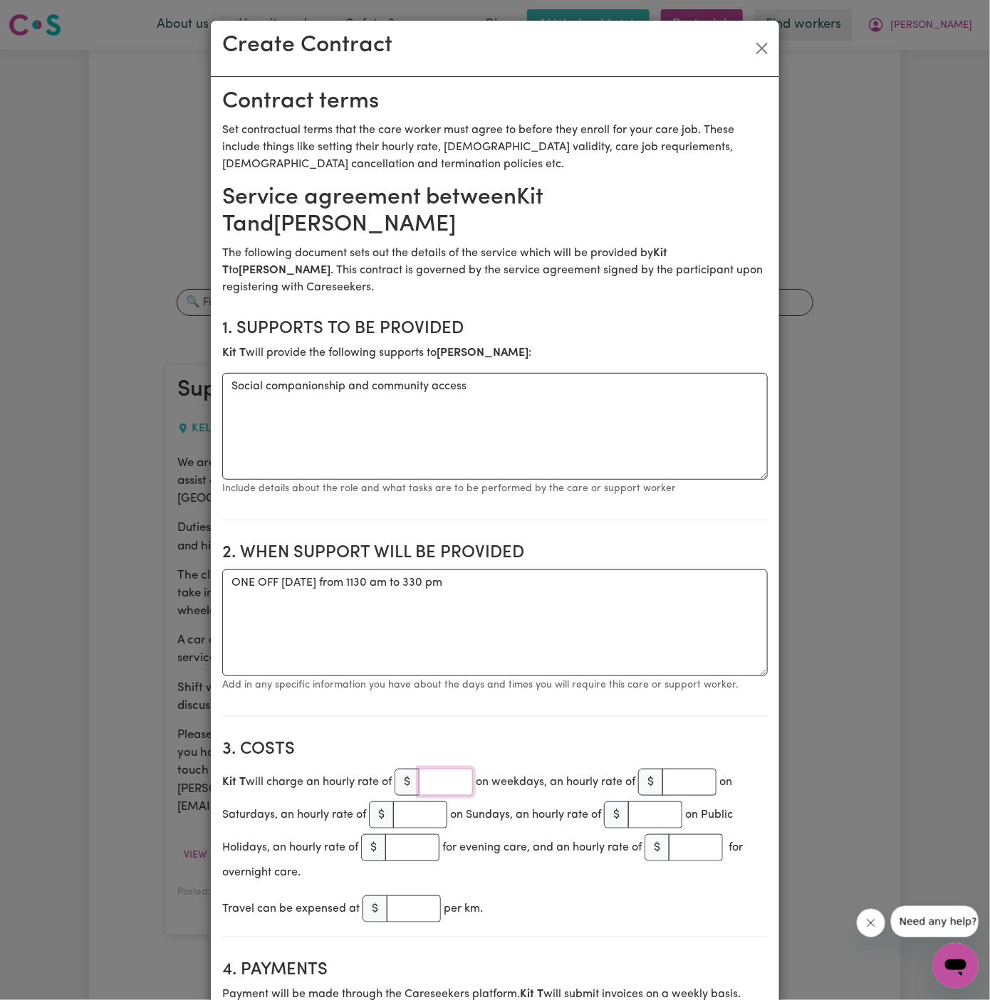
click at [451, 769] on input "number" at bounding box center [446, 782] width 54 height 27
type input "45"
click at [416, 896] on input "number" at bounding box center [414, 909] width 54 height 27
type input ".90"
click at [569, 893] on div "Travel can be expensed at $ .90 per km." at bounding box center [494, 909] width 545 height 33
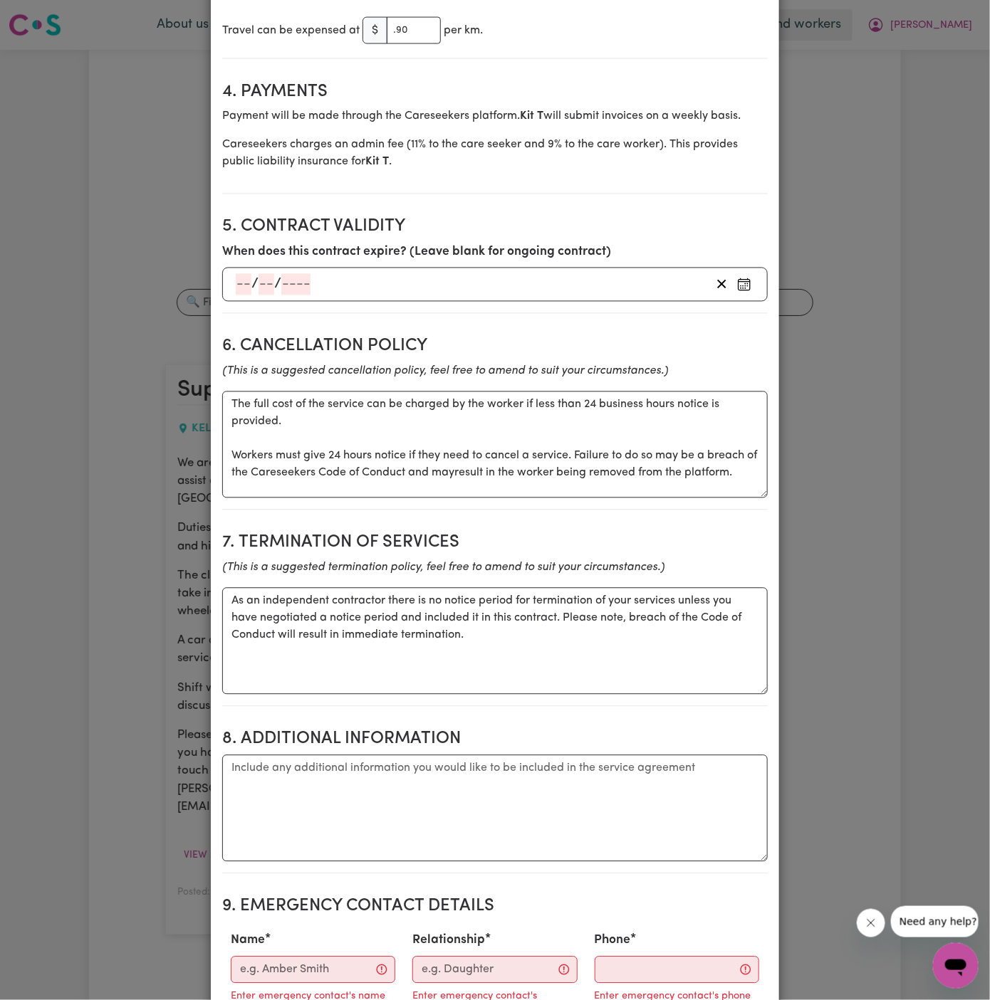
scroll to position [884, 0]
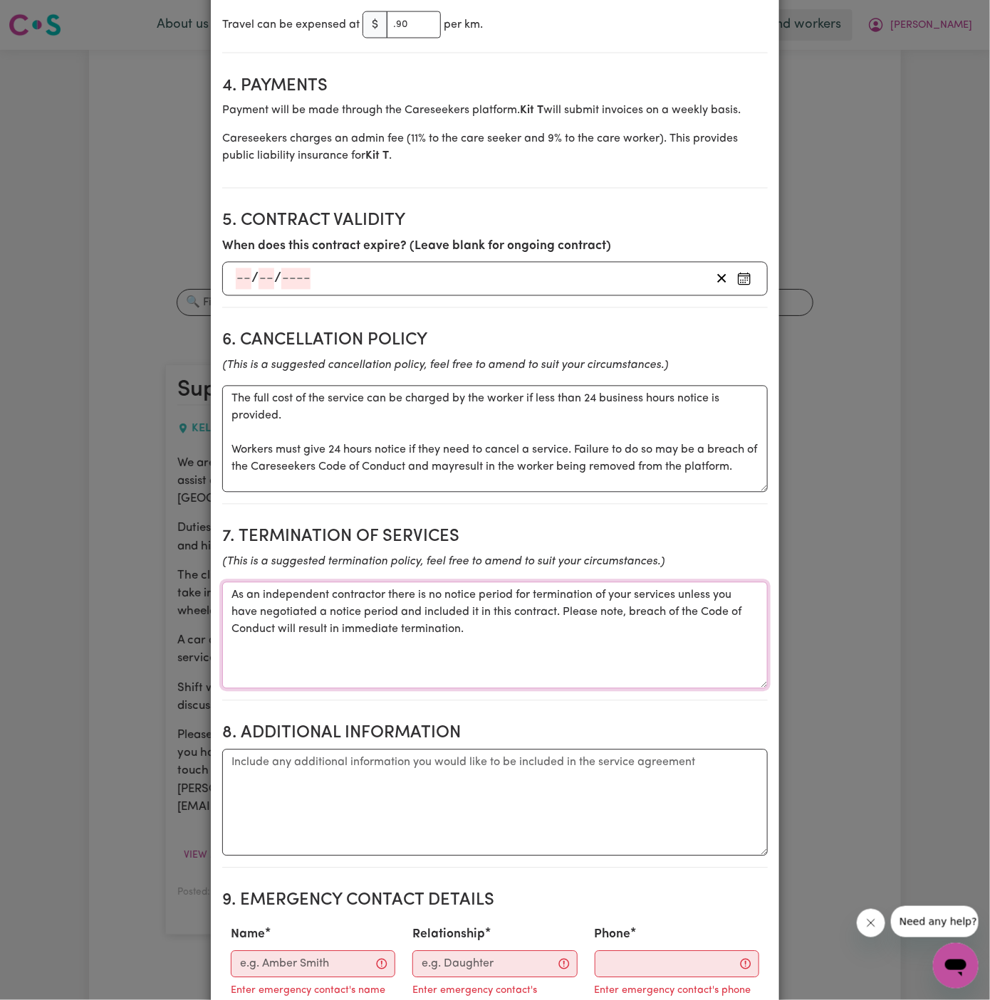
click at [426, 599] on textarea "As an independent contractor there is no notice period for termination of your …" at bounding box center [494, 635] width 545 height 107
click at [426, 750] on textarea "Additional information" at bounding box center [494, 803] width 545 height 107
click at [451, 782] on textarea "Additional information" at bounding box center [494, 803] width 545 height 107
paste textarea "Address:- [STREET_ADDRESS]"
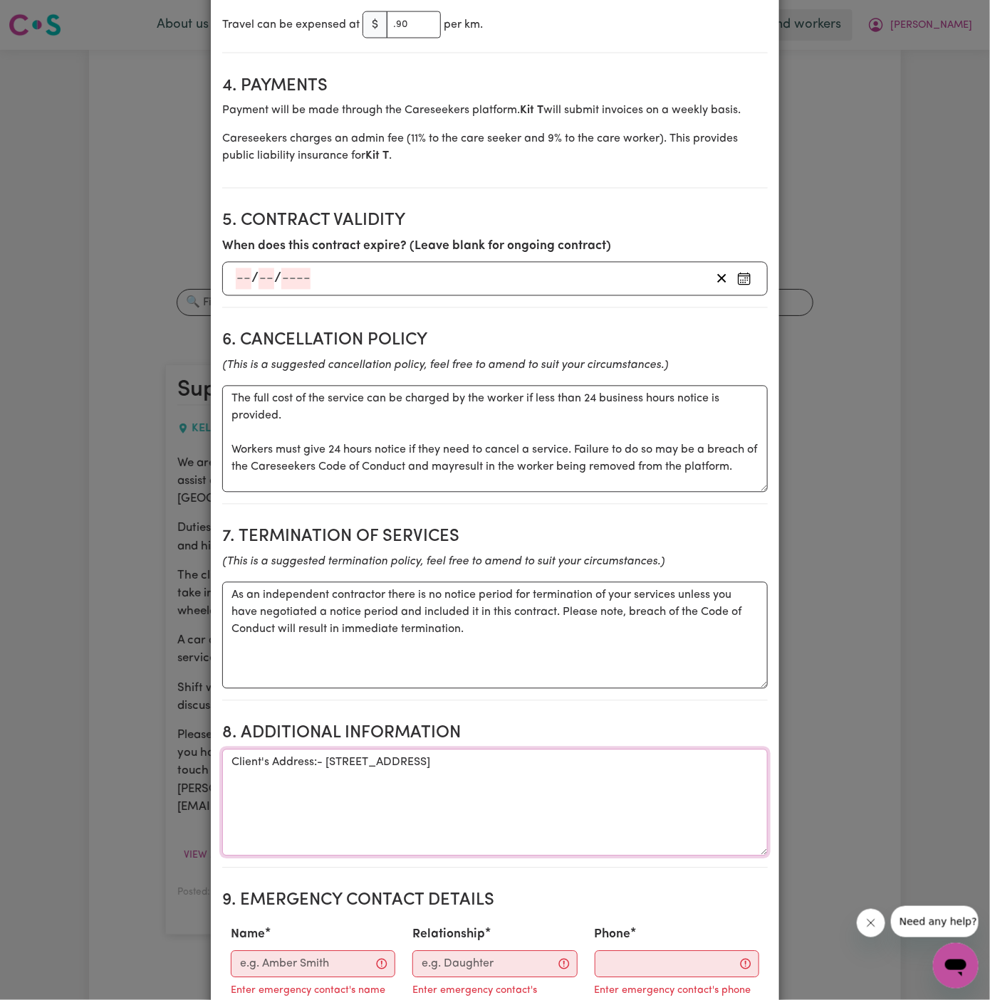
click at [323, 750] on textarea "Client's Address:- [STREET_ADDRESS]" at bounding box center [494, 803] width 545 height 107
click at [500, 750] on textarea "Client's Address: [STREET_ADDRESS]" at bounding box center [494, 803] width 545 height 107
type textarea "Client's Address: [STREET_ADDRESS]"
click at [324, 951] on input "Name" at bounding box center [313, 964] width 164 height 27
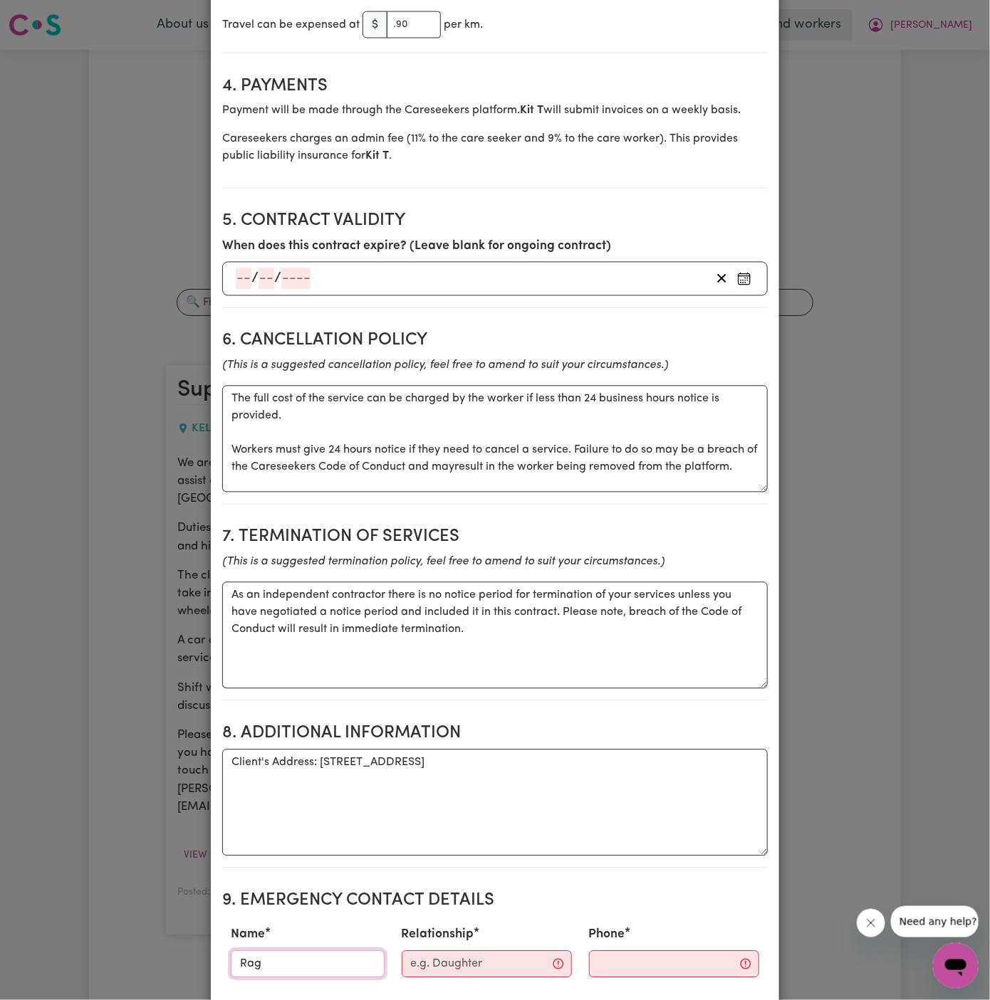
drag, startPoint x: 324, startPoint y: 938, endPoint x: 363, endPoint y: 918, distance: 43.9
click at [324, 951] on input "Rag" at bounding box center [308, 964] width 154 height 27
type input "[PERSON_NAME]"
click at [409, 951] on input "Relationship" at bounding box center [487, 964] width 170 height 27
type input "Case Manager"
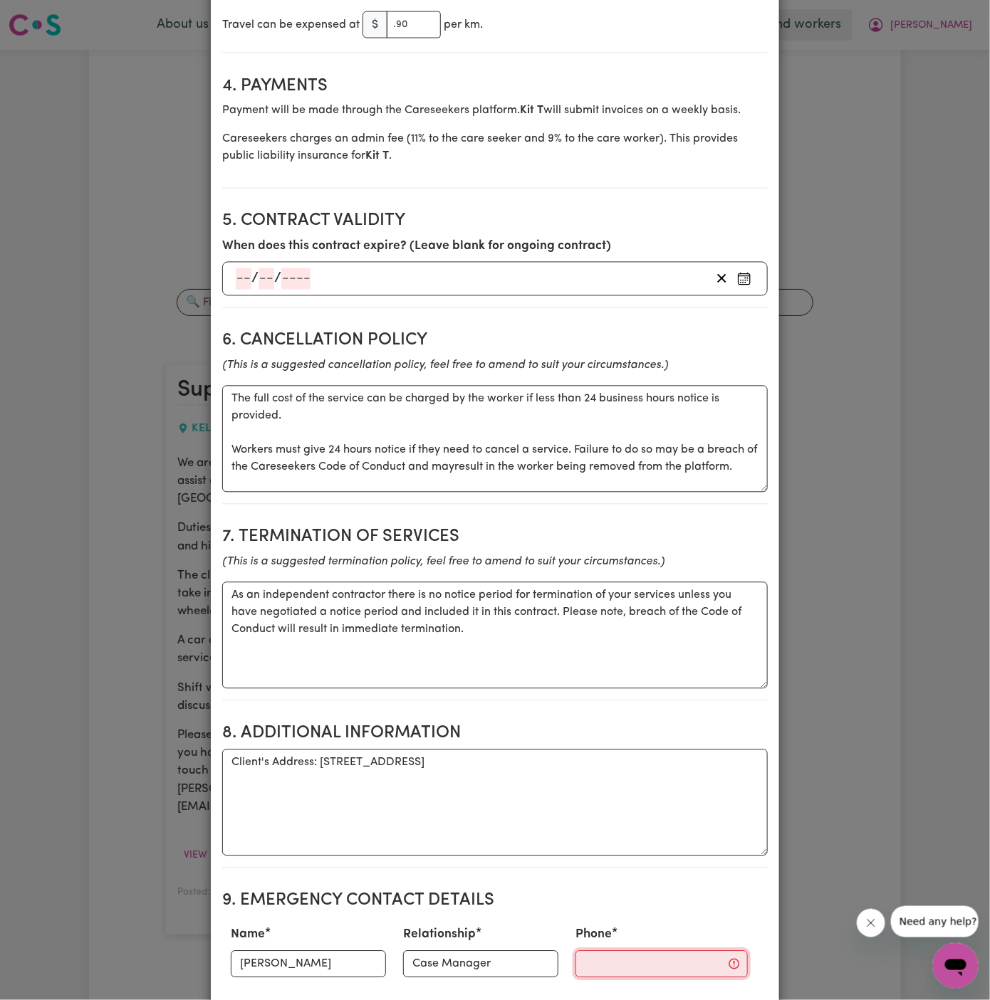
click at [602, 951] on input "Phone" at bounding box center [661, 964] width 172 height 27
click at [576, 951] on input "Phone" at bounding box center [661, 964] width 172 height 27
paste input "02 7232 2841 - 0424 558 544"
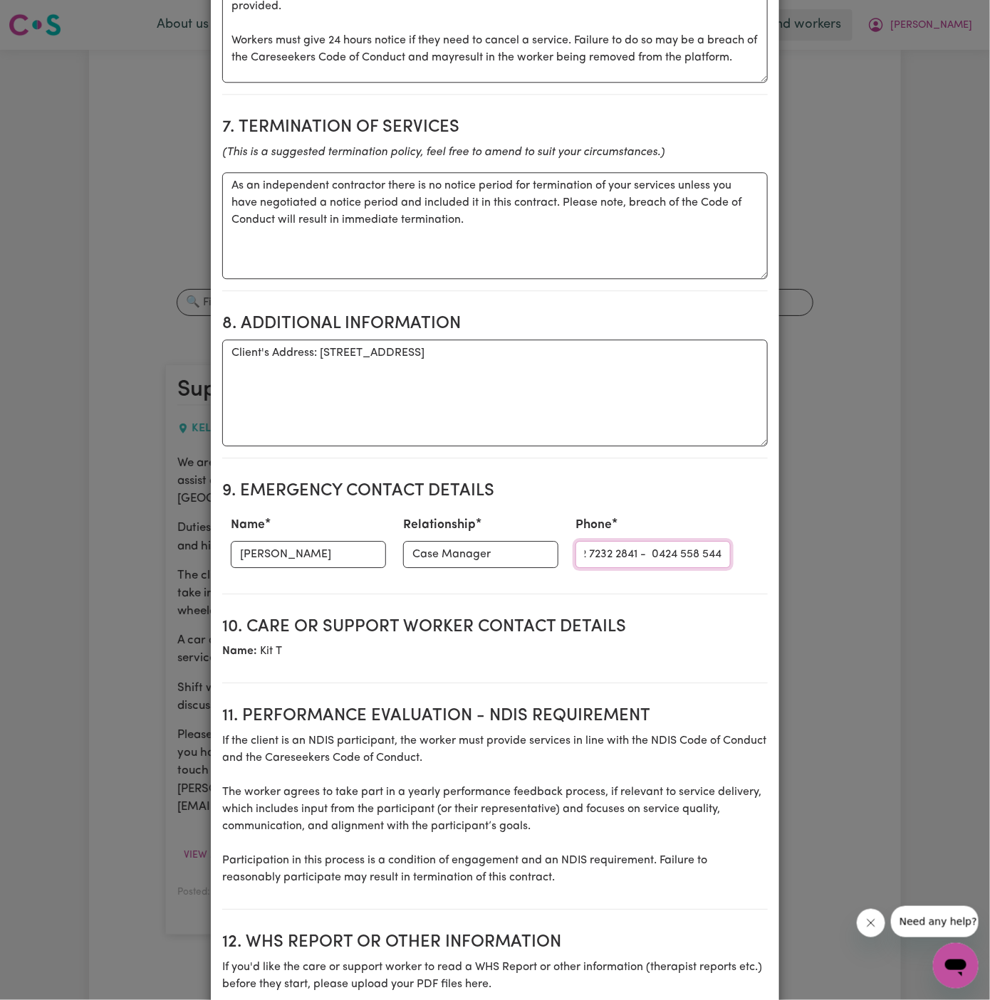
scroll to position [1314, 0]
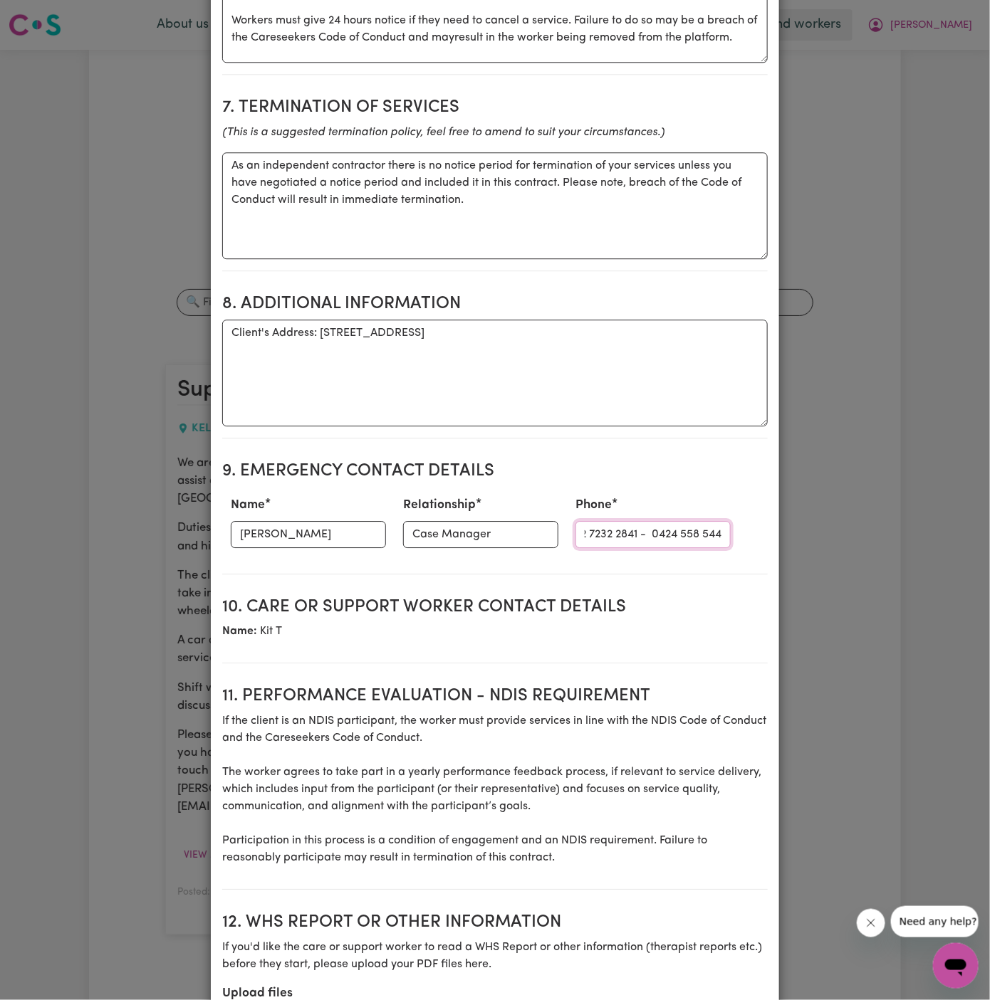
type input "02 7232 2841 - 0424 558 544"
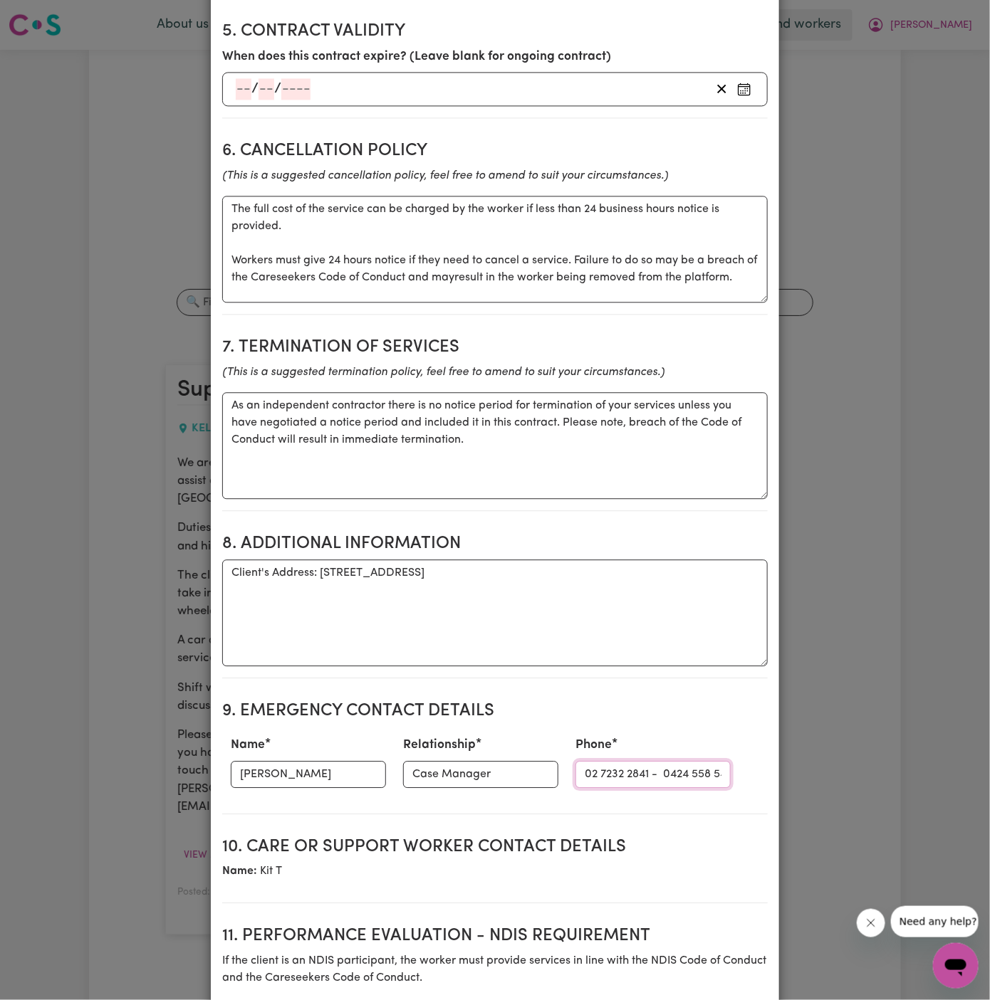
scroll to position [1118, 0]
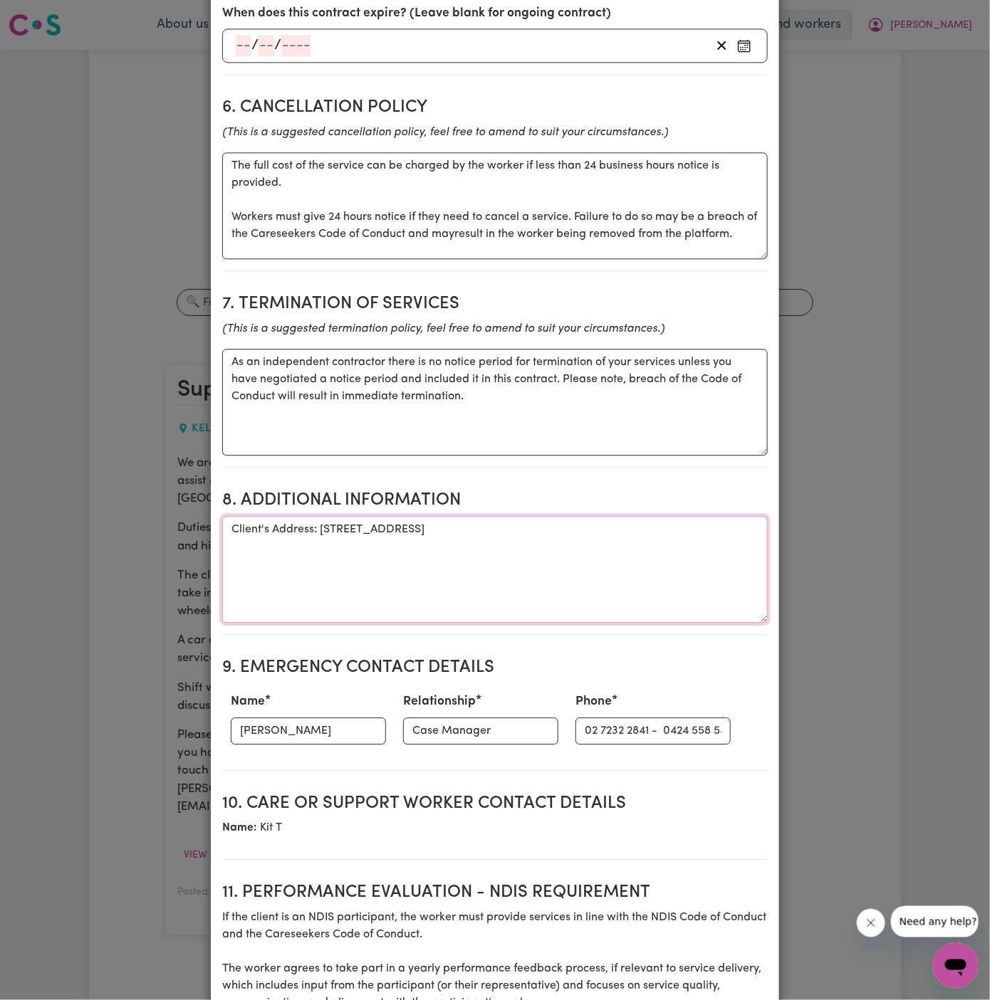
click at [572, 516] on textarea "Client's Address: [STREET_ADDRESS]" at bounding box center [494, 569] width 545 height 107
paste textarea "[PERSON_NAME] would have his initial Physio consultation at [GEOGRAPHIC_DATA] -…"
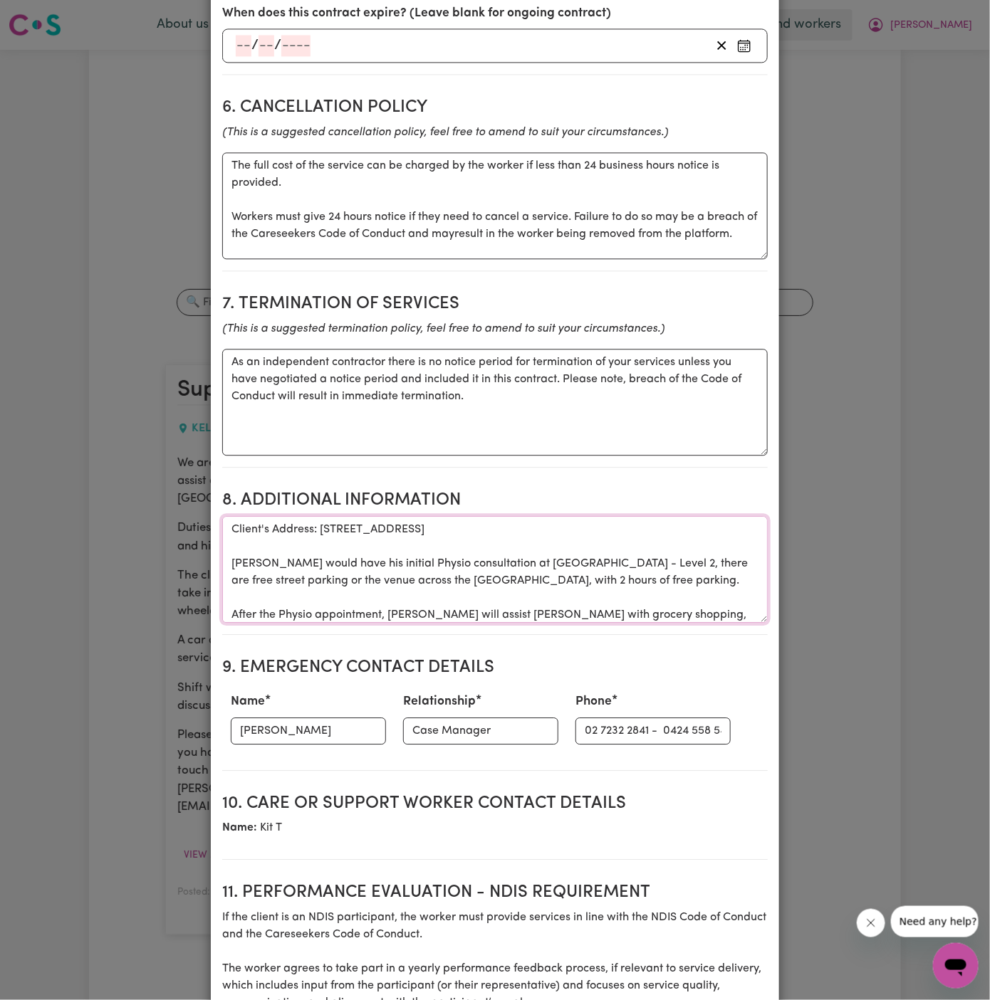
scroll to position [117, 0]
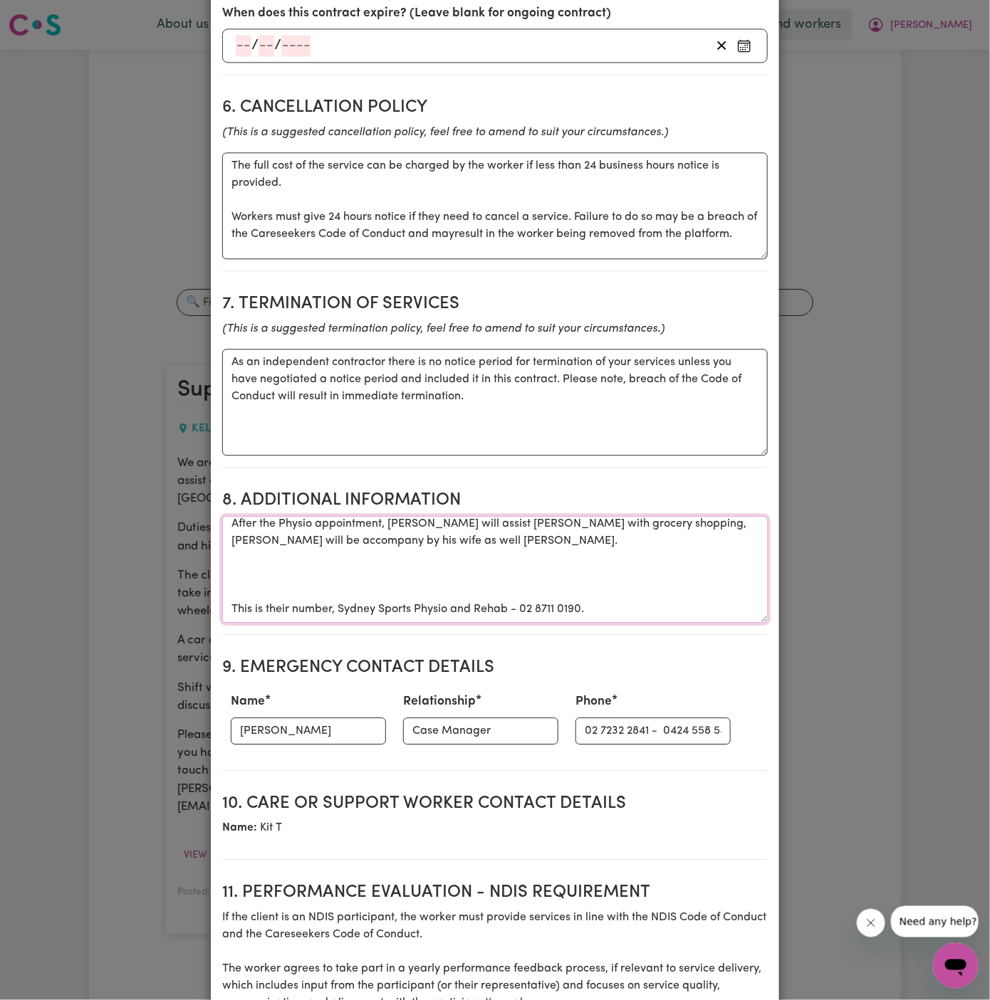
click at [251, 529] on textarea "Client's Address: [STREET_ADDRESS] [PERSON_NAME] would have his initial Physio …" at bounding box center [494, 569] width 545 height 107
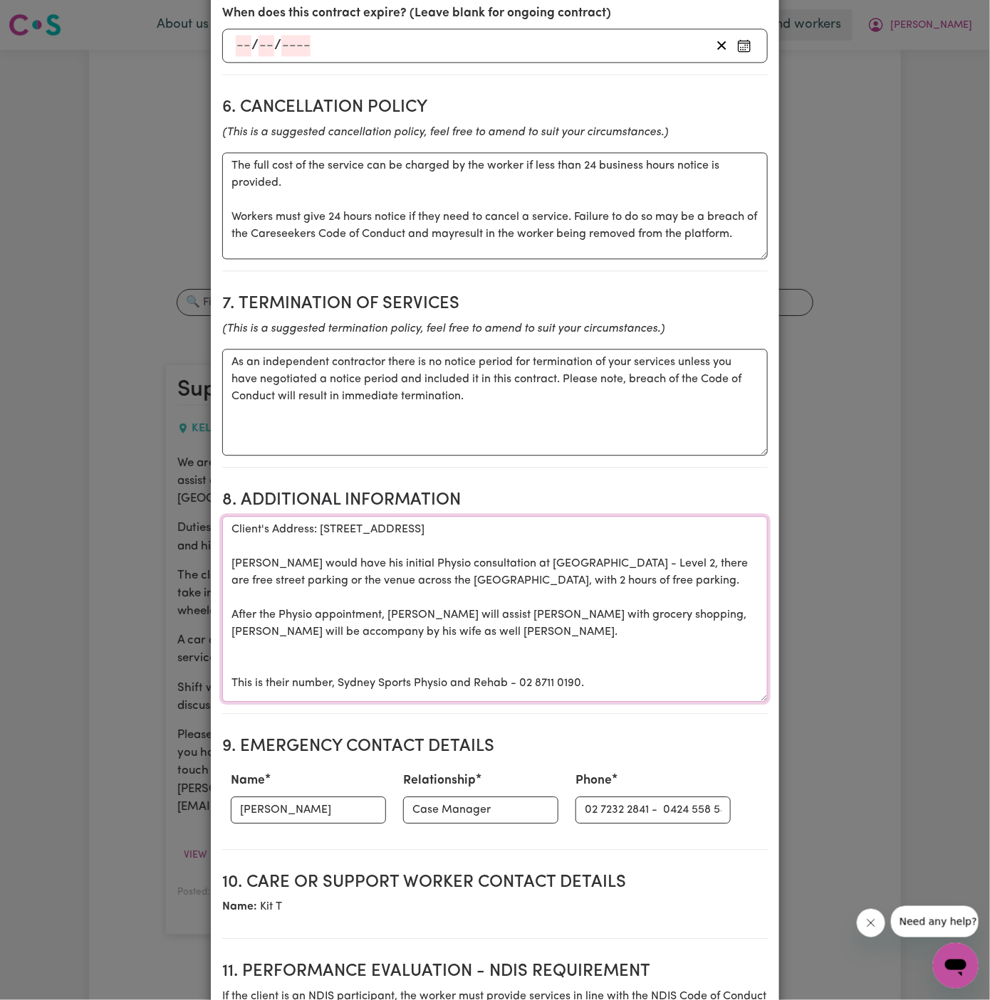
scroll to position [0, 0]
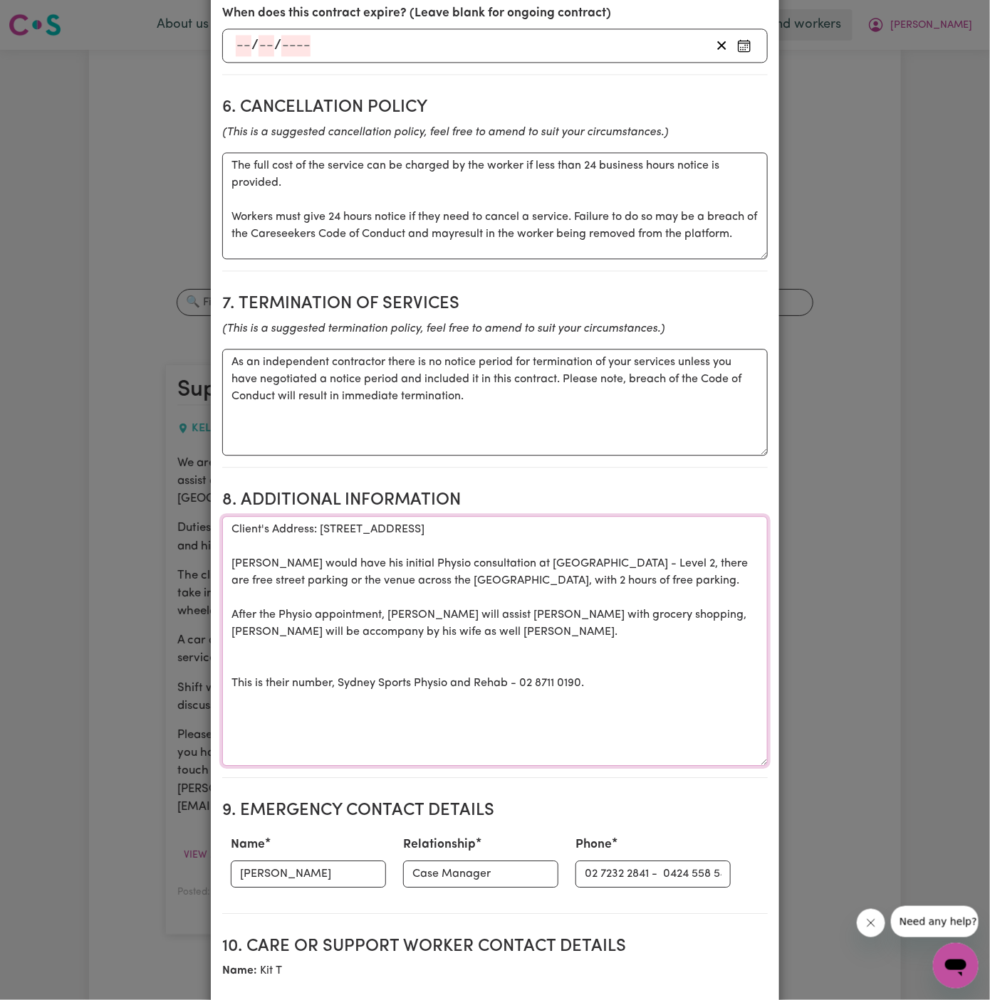
drag, startPoint x: 759, startPoint y: 586, endPoint x: 759, endPoint y: 728, distance: 142.4
click at [759, 728] on textarea "Client's Address: [STREET_ADDRESS] [PERSON_NAME] would have his initial Physio …" at bounding box center [494, 641] width 545 height 250
click at [517, 570] on textarea "Client's Address: [STREET_ADDRESS] [PERSON_NAME] would have his initial Physio …" at bounding box center [494, 640] width 545 height 249
drag, startPoint x: 270, startPoint y: 528, endPoint x: 211, endPoint y: 528, distance: 59.1
click at [211, 528] on div "Contract terms Set contractual terms that the care worker must agree to before …" at bounding box center [495, 224] width 568 height 2530
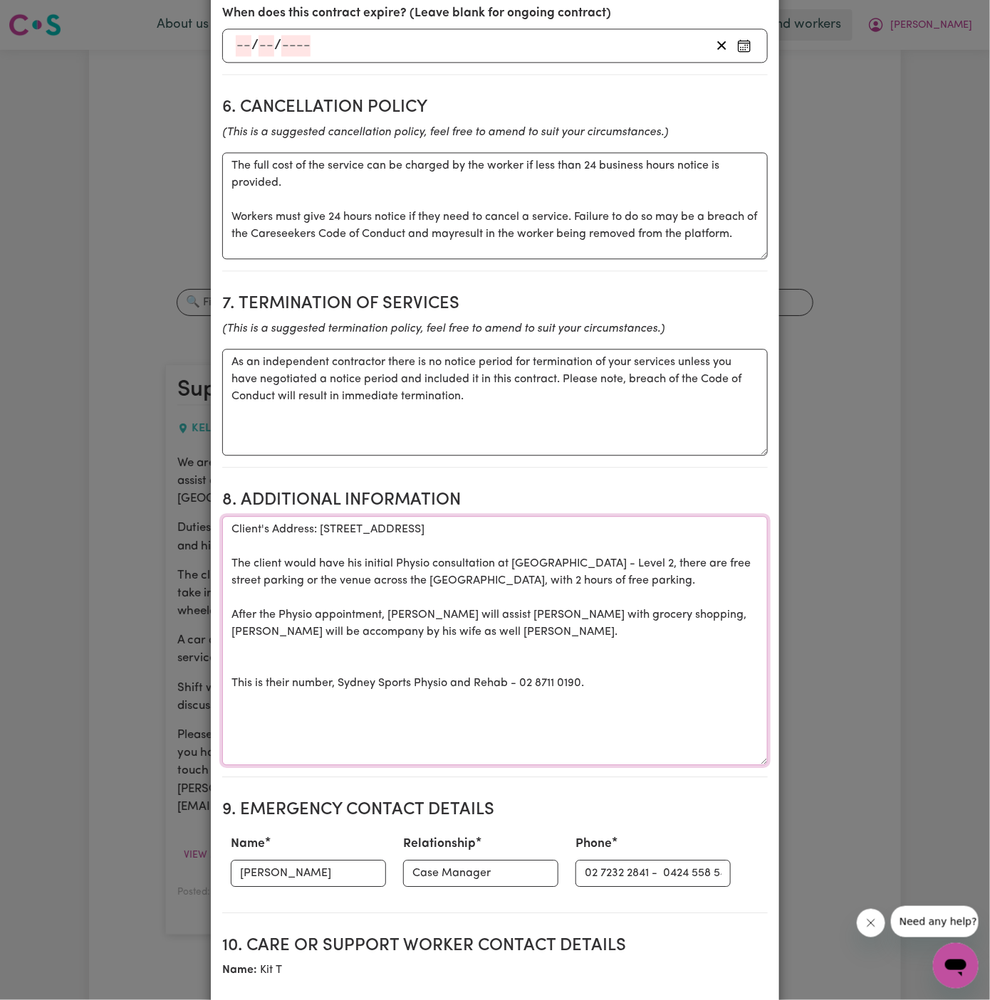
click at [345, 516] on textarea "Client's Address: [STREET_ADDRESS] The client would have his initial Physio con…" at bounding box center [494, 640] width 545 height 249
click at [486, 599] on textarea "Client's Address: [STREET_ADDRESS] The client would have his initial Physio con…" at bounding box center [494, 640] width 545 height 249
click at [419, 530] on textarea "Client's Address: [STREET_ADDRESS] The client would have his initial Physio con…" at bounding box center [494, 640] width 545 height 249
click at [501, 587] on textarea "Client's Address: [STREET_ADDRESS] The client would have his initial Physio con…" at bounding box center [494, 640] width 545 height 249
click at [395, 605] on textarea "Client's Address: [STREET_ADDRESS] The client would have his initial Physio con…" at bounding box center [494, 640] width 545 height 249
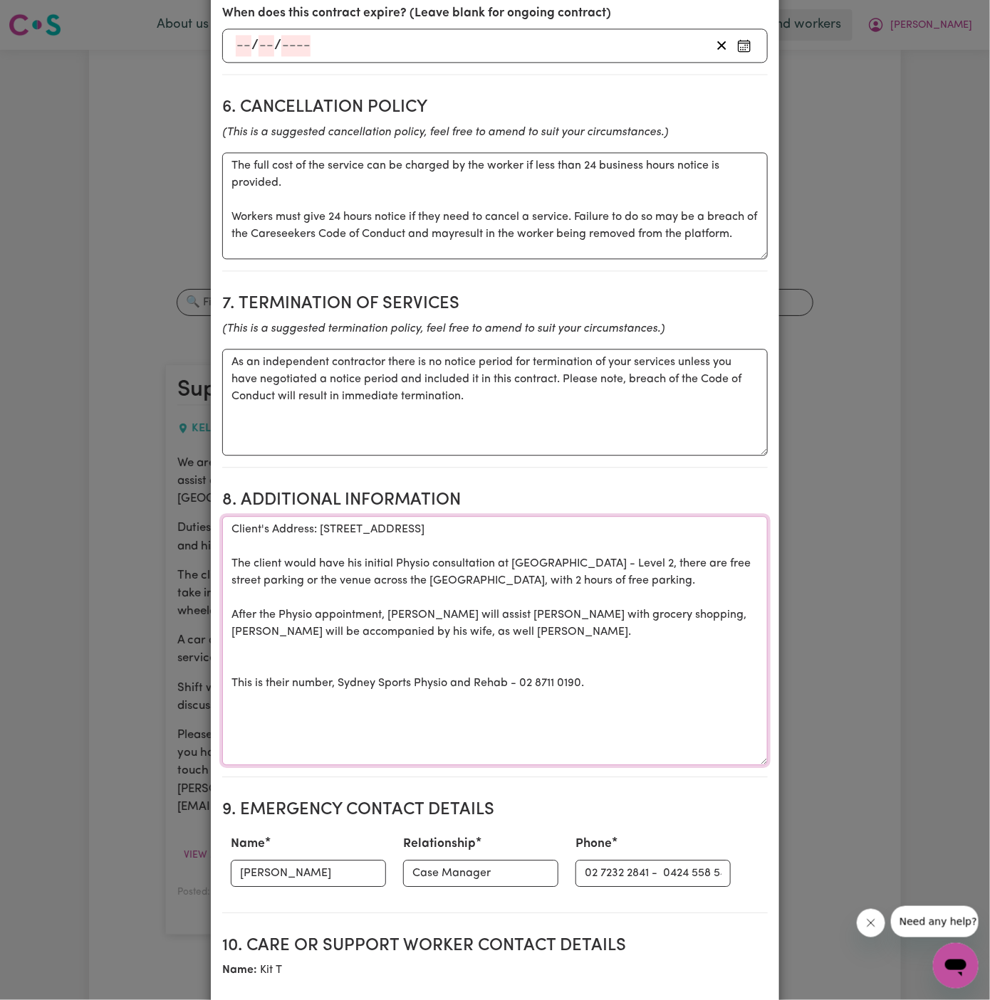
click at [405, 602] on textarea "Client's Address: [STREET_ADDRESS] The client would have his initial Physio con…" at bounding box center [494, 640] width 545 height 249
click at [404, 604] on textarea "Client's Address: [STREET_ADDRESS] The client would have his initial Physio con…" at bounding box center [494, 640] width 545 height 249
click at [649, 582] on textarea "Client's Address: [STREET_ADDRESS] The client would have his initial Physio con…" at bounding box center [494, 640] width 545 height 249
click at [389, 603] on textarea "Client's Address: [STREET_ADDRESS] The client would have his initial Physio con…" at bounding box center [494, 640] width 545 height 249
click at [461, 641] on textarea "Client's Address: [STREET_ADDRESS] The client would have his initial Physio con…" at bounding box center [494, 640] width 545 height 249
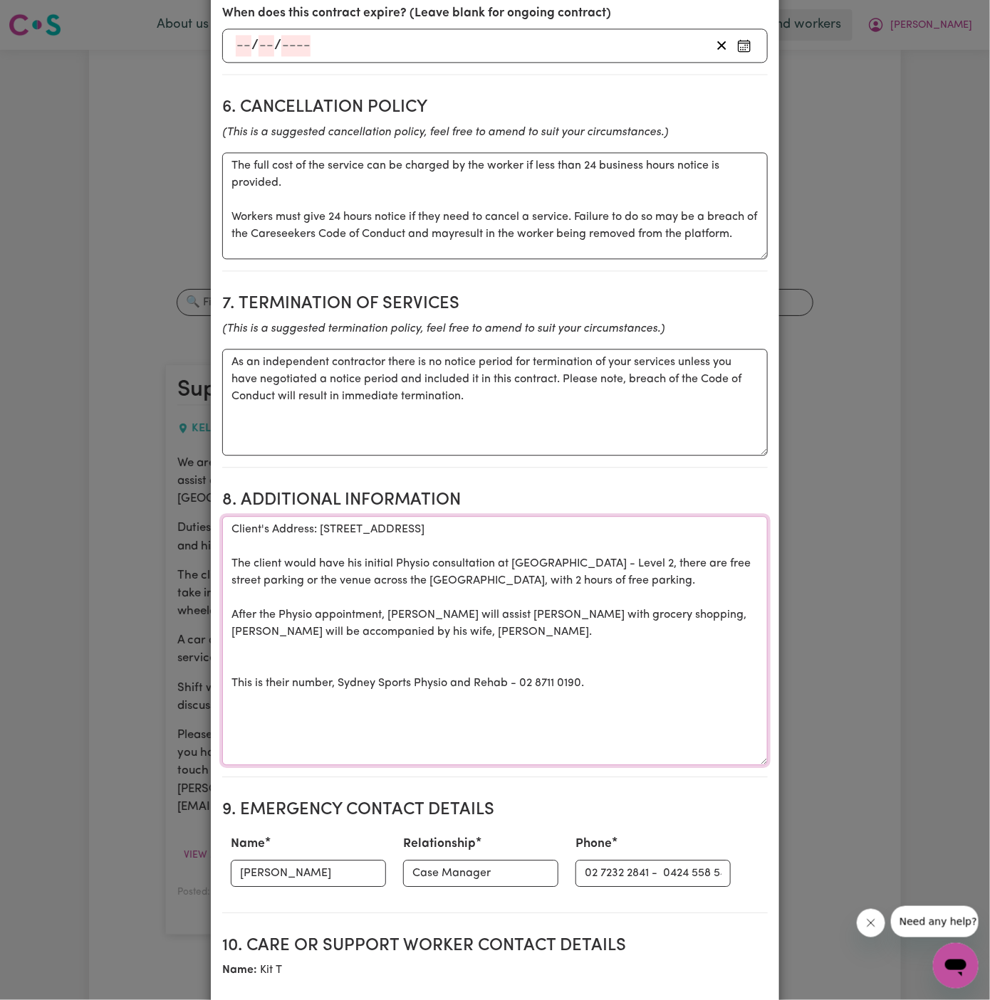
click at [406, 516] on textarea "Client's Address: [STREET_ADDRESS] The client would have his initial Physio con…" at bounding box center [494, 640] width 545 height 249
click at [397, 627] on textarea "Client's Address: [STREET_ADDRESS] The client would have his initial Physio con…" at bounding box center [494, 640] width 545 height 249
click at [406, 693] on textarea "Client's Address: [STREET_ADDRESS] The client would have his initial Physio con…" at bounding box center [494, 640] width 545 height 249
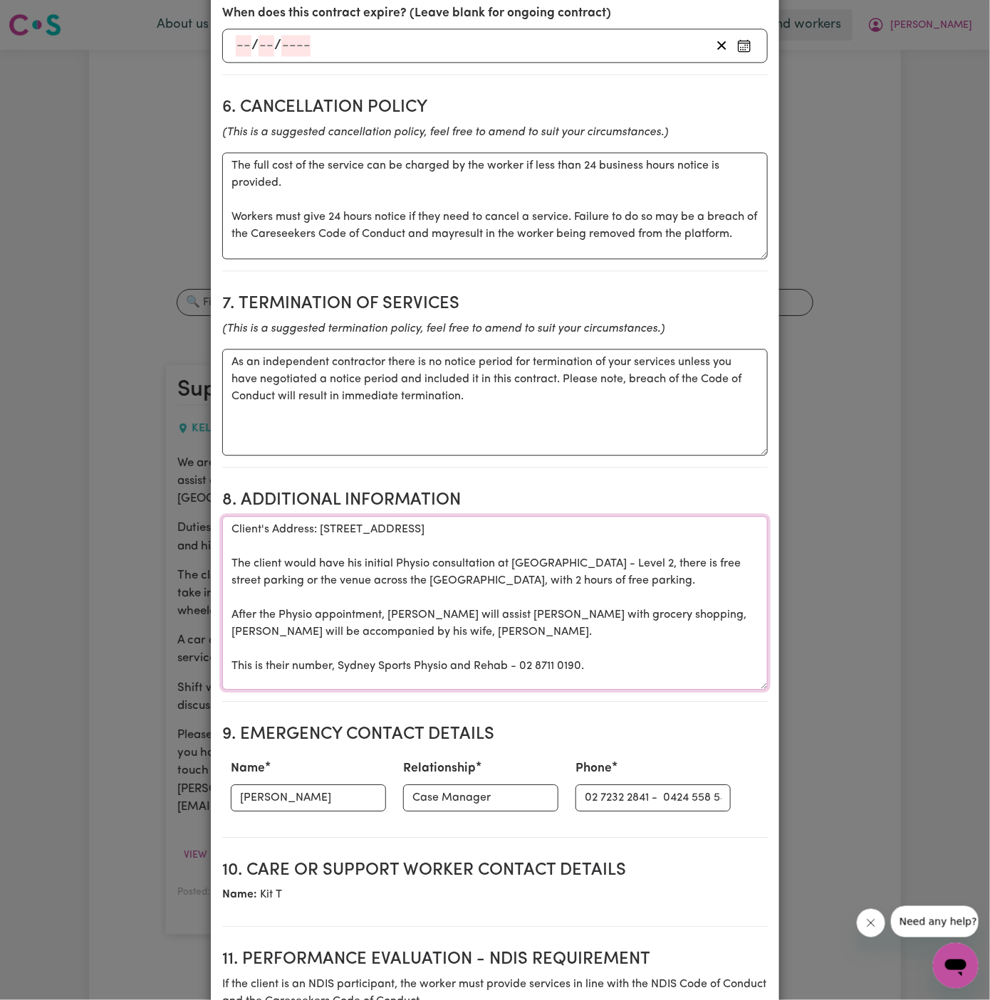
drag, startPoint x: 762, startPoint y: 733, endPoint x: 754, endPoint y: 657, distance: 75.9
click at [754, 657] on textarea "Client's Address: [STREET_ADDRESS] The client would have his initial Physio con…" at bounding box center [494, 603] width 545 height 174
click at [709, 532] on textarea "Client's Address: [STREET_ADDRESS] The client would have his initial Physio con…" at bounding box center [494, 603] width 545 height 174
click at [503, 572] on textarea "Client's Address: [STREET_ADDRESS] The client would have his initial Physio con…" at bounding box center [494, 603] width 545 height 174
click at [291, 580] on textarea "Client's Address: [STREET_ADDRESS] The client would have his initial Physio con…" at bounding box center [494, 603] width 545 height 174
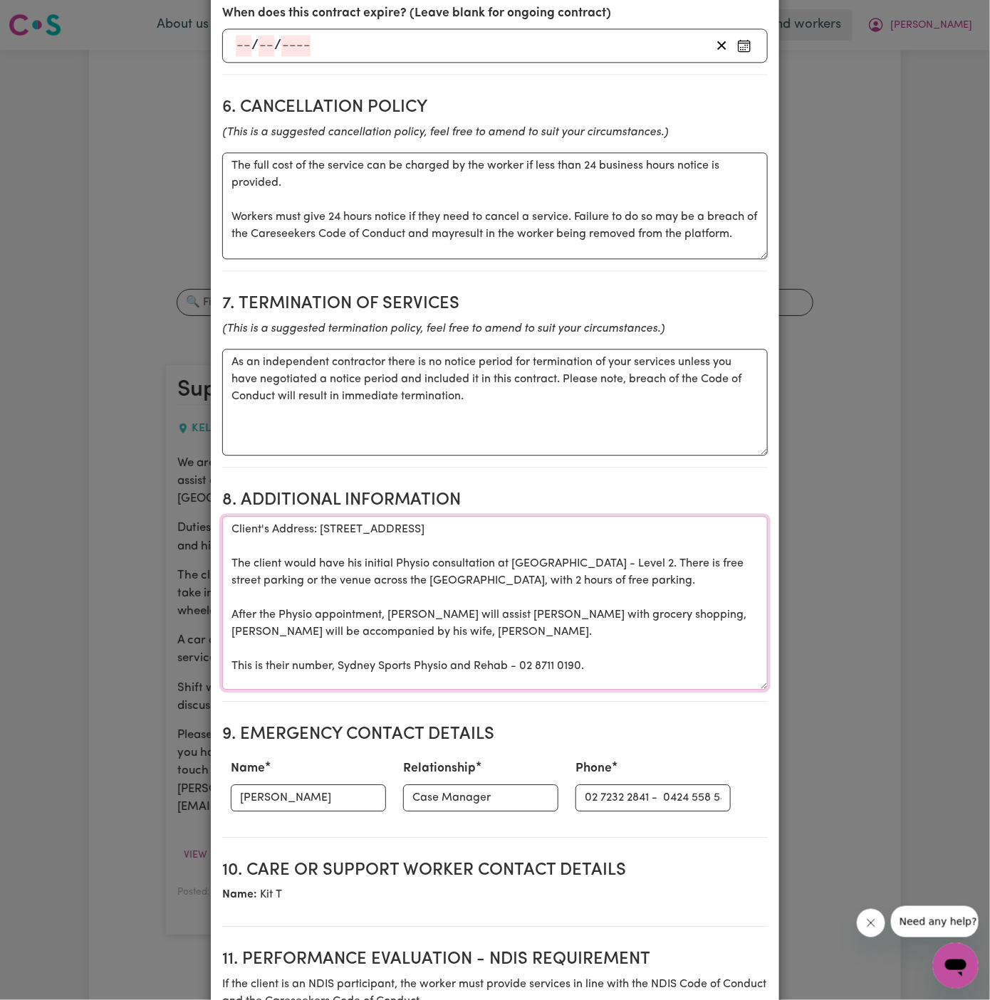
click at [415, 529] on textarea "Client's Address: [STREET_ADDRESS] The client would have his initial Physio con…" at bounding box center [494, 603] width 545 height 174
click at [445, 516] on textarea "Client's Address: [STREET_ADDRESS] The client would have his initial Physio con…" at bounding box center [494, 603] width 545 height 174
click at [487, 529] on textarea "Client's Address: [STREET_ADDRESS] The client would have his initial Physio con…" at bounding box center [494, 603] width 545 height 174
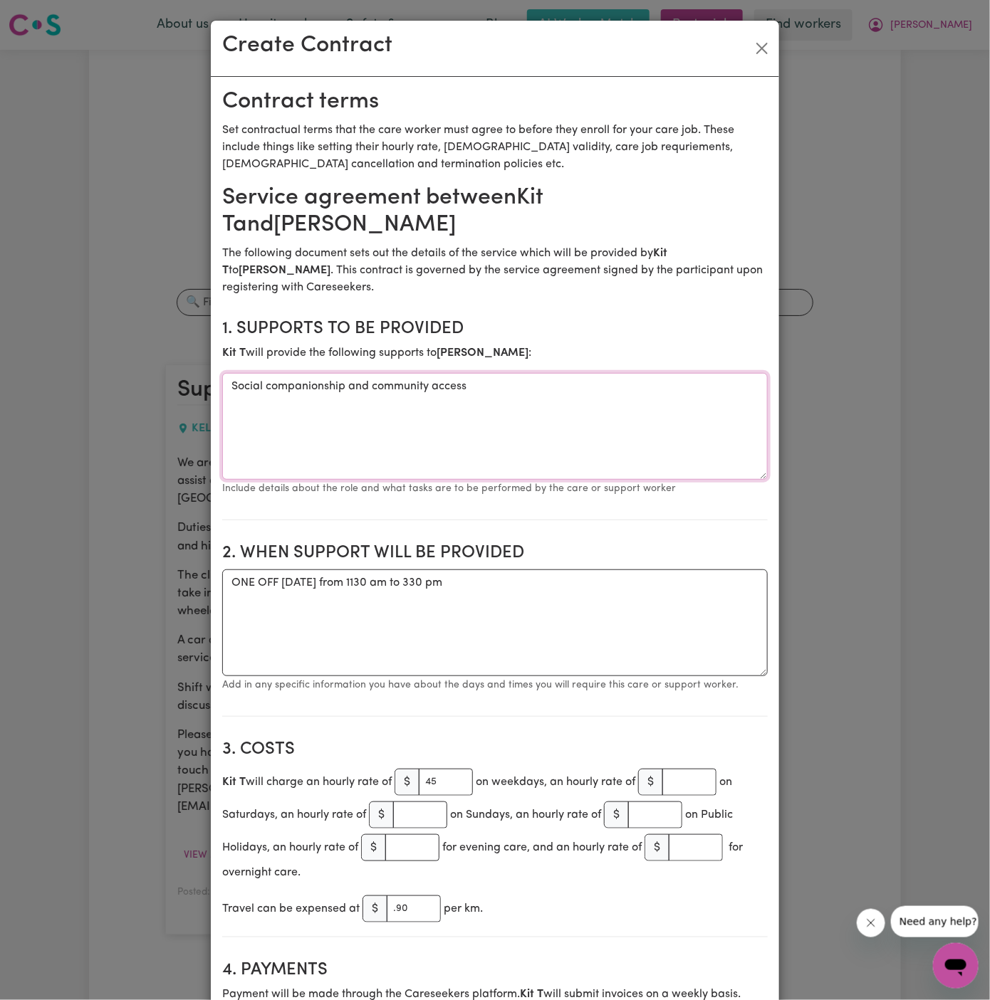
click at [502, 404] on textarea "Social companionship and community access" at bounding box center [494, 426] width 545 height 107
click at [620, 600] on textarea "ONE OFF [DATE] from 1130 am to 330 pm" at bounding box center [494, 623] width 545 height 107
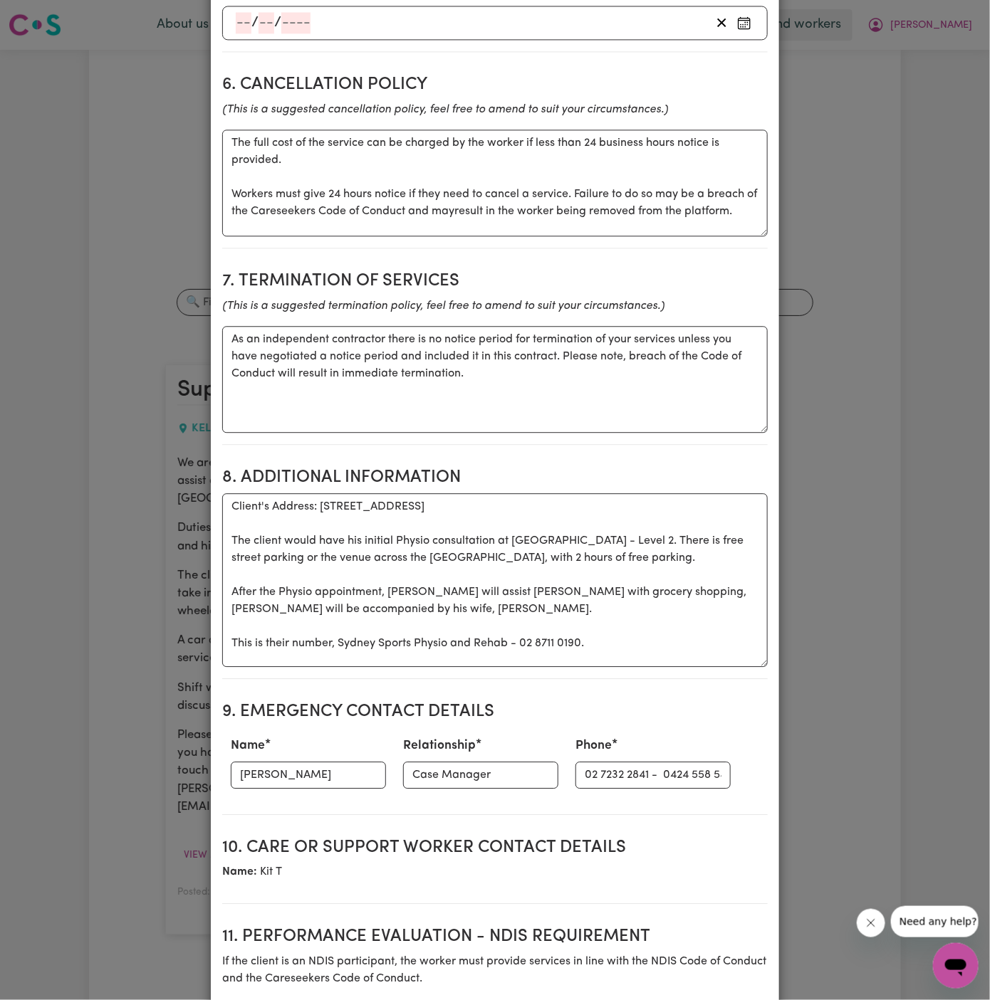
scroll to position [1514, 0]
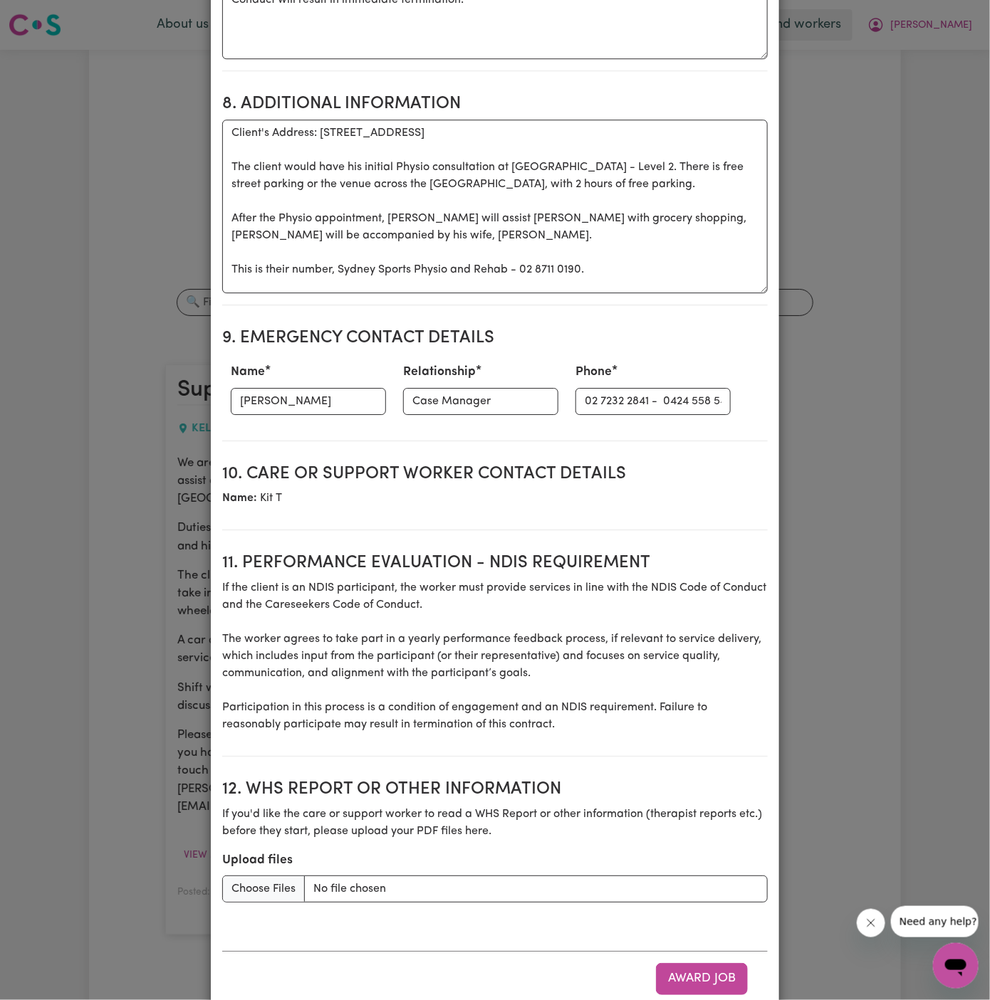
click at [563, 542] on section "11. Performance evaluation - NDIS requirement If the client is an NDIS particip…" at bounding box center [494, 649] width 545 height 215
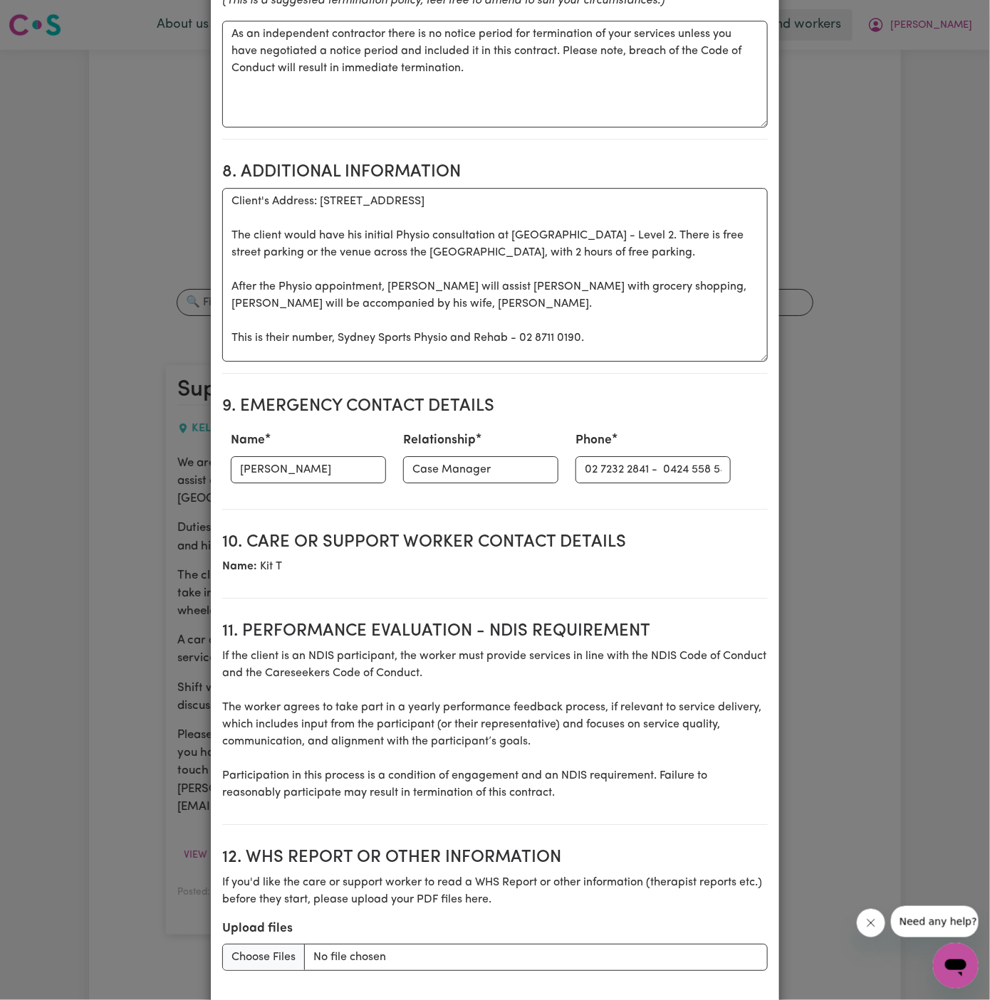
scroll to position [1376, 0]
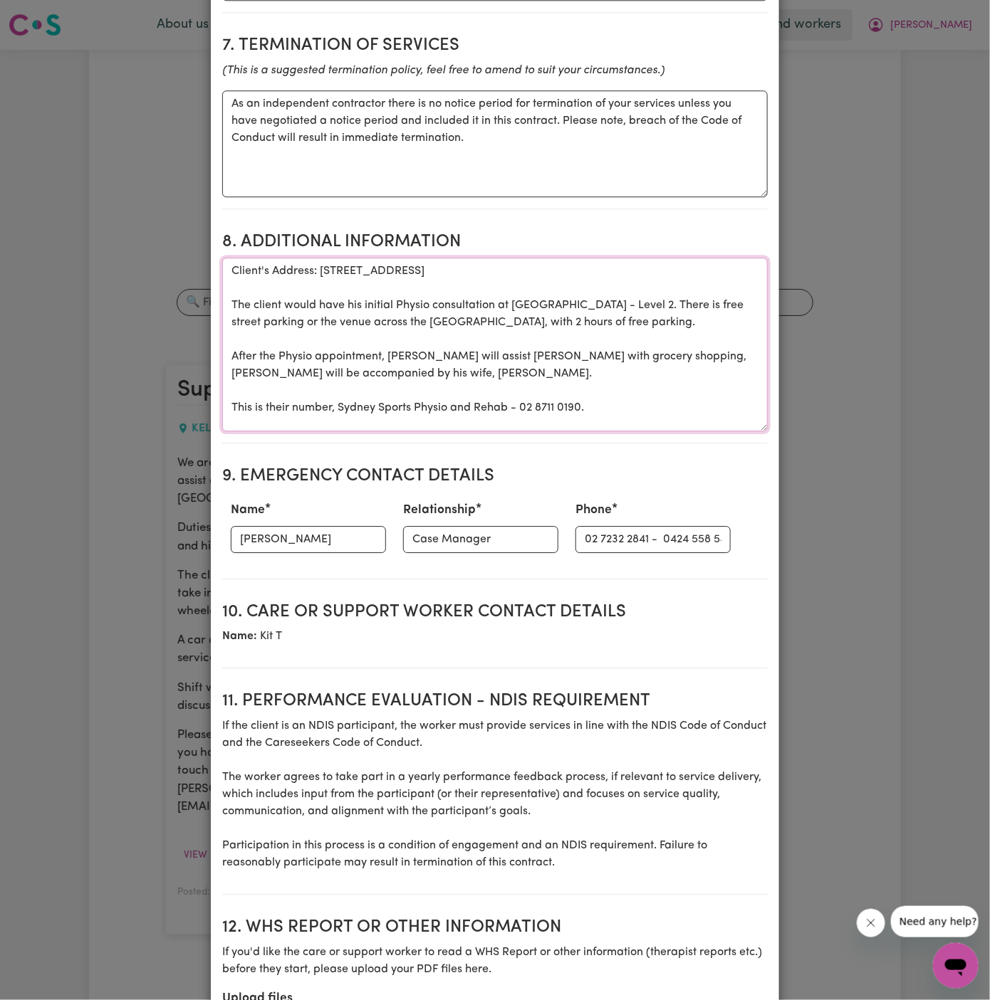
click at [358, 317] on textarea "Client's Address: [STREET_ADDRESS] The client would have his initial Physio con…" at bounding box center [494, 345] width 545 height 174
drag, startPoint x: 415, startPoint y: 315, endPoint x: 438, endPoint y: 349, distance: 41.1
click at [416, 315] on textarea "Client's Address: [STREET_ADDRESS] The client would have his initial Physio con…" at bounding box center [494, 345] width 545 height 174
click at [500, 346] on textarea "Client's Address: [STREET_ADDRESS] The client would have his initial Physio con…" at bounding box center [494, 345] width 545 height 174
click at [399, 323] on textarea "Client's Address: [STREET_ADDRESS] The client would have his initial Physio con…" at bounding box center [494, 345] width 545 height 174
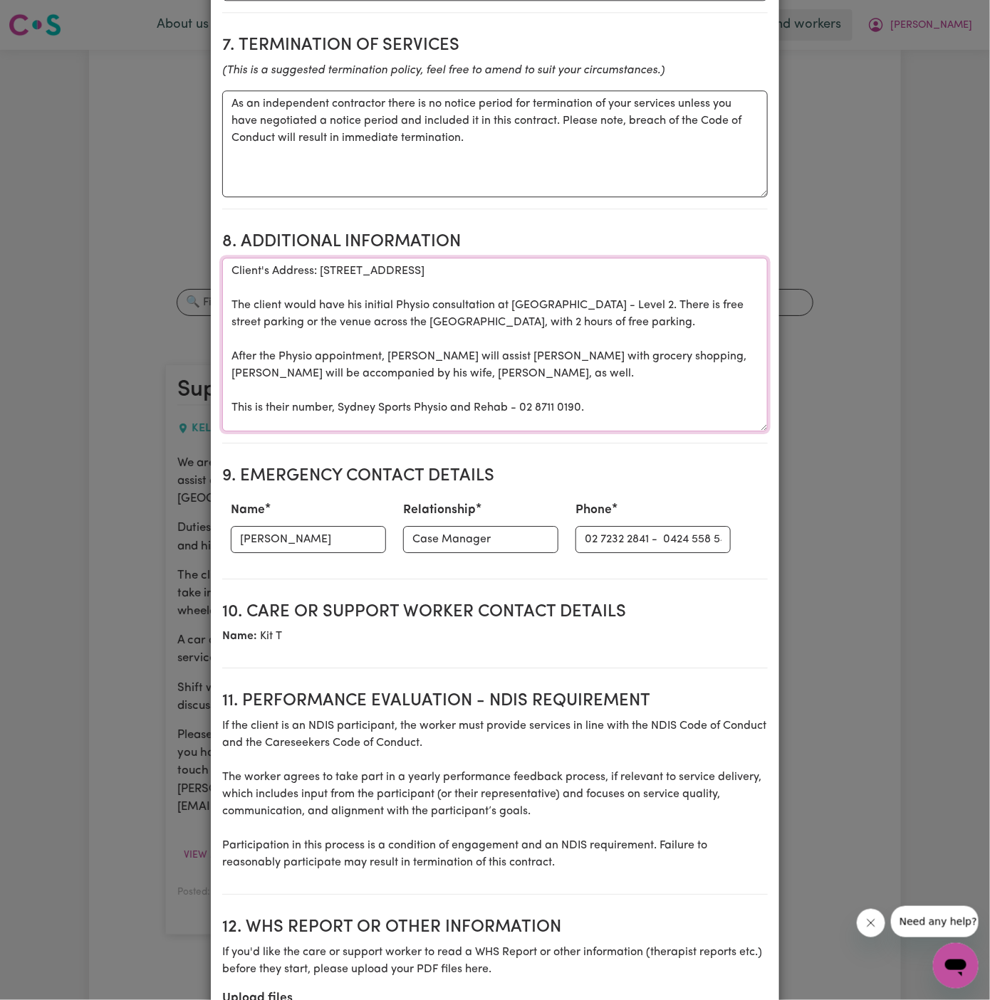
click at [503, 347] on textarea "Client's Address: [STREET_ADDRESS] The client would have his initial Physio con…" at bounding box center [494, 345] width 545 height 174
click at [544, 335] on textarea "Client's Address: [STREET_ADDRESS] The client would have his initial Physio con…" at bounding box center [494, 345] width 545 height 174
click at [426, 359] on textarea "Client's Address: [STREET_ADDRESS] The client would have his initial Physio con…" at bounding box center [494, 345] width 545 height 174
click at [515, 276] on textarea "Client's Address: [STREET_ADDRESS] The client would have his initial Physio con…" at bounding box center [494, 345] width 545 height 174
click at [620, 319] on textarea "Client's Address: [STREET_ADDRESS] The client would have his initial Physio con…" at bounding box center [494, 345] width 545 height 174
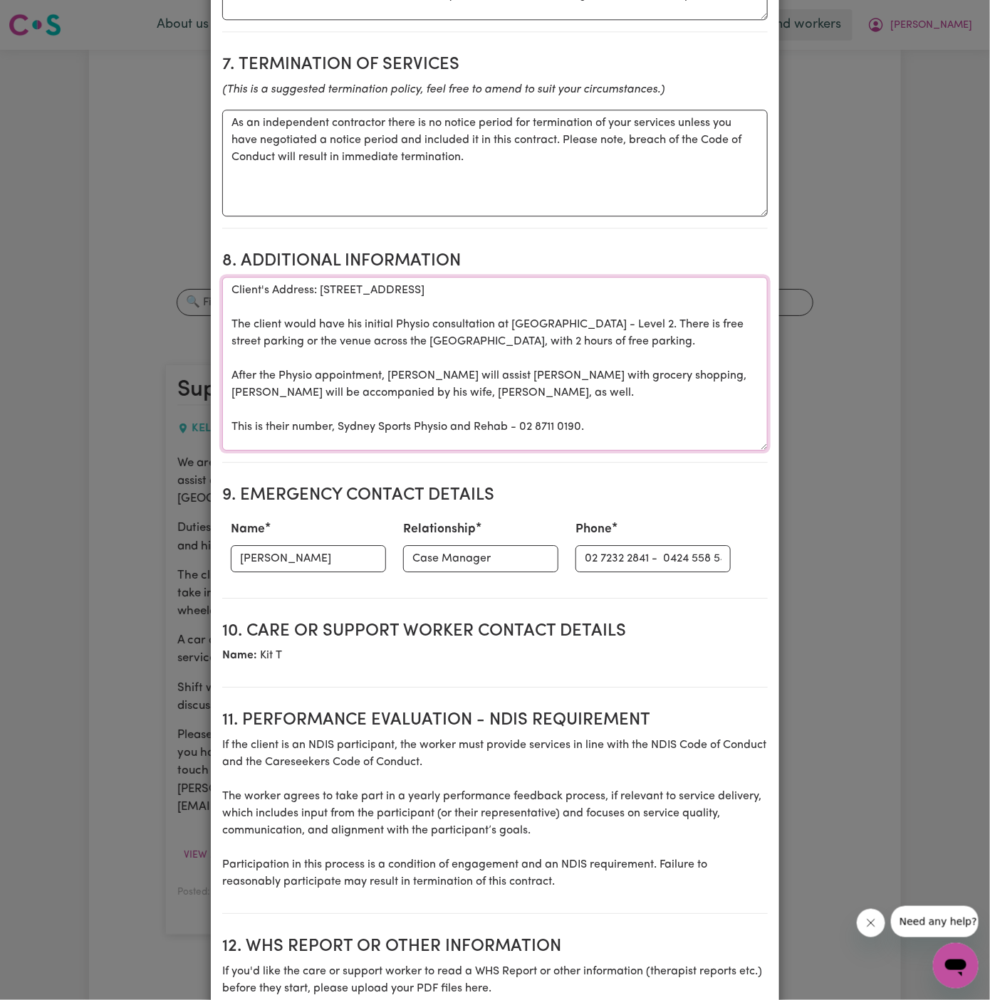
scroll to position [1519, 0]
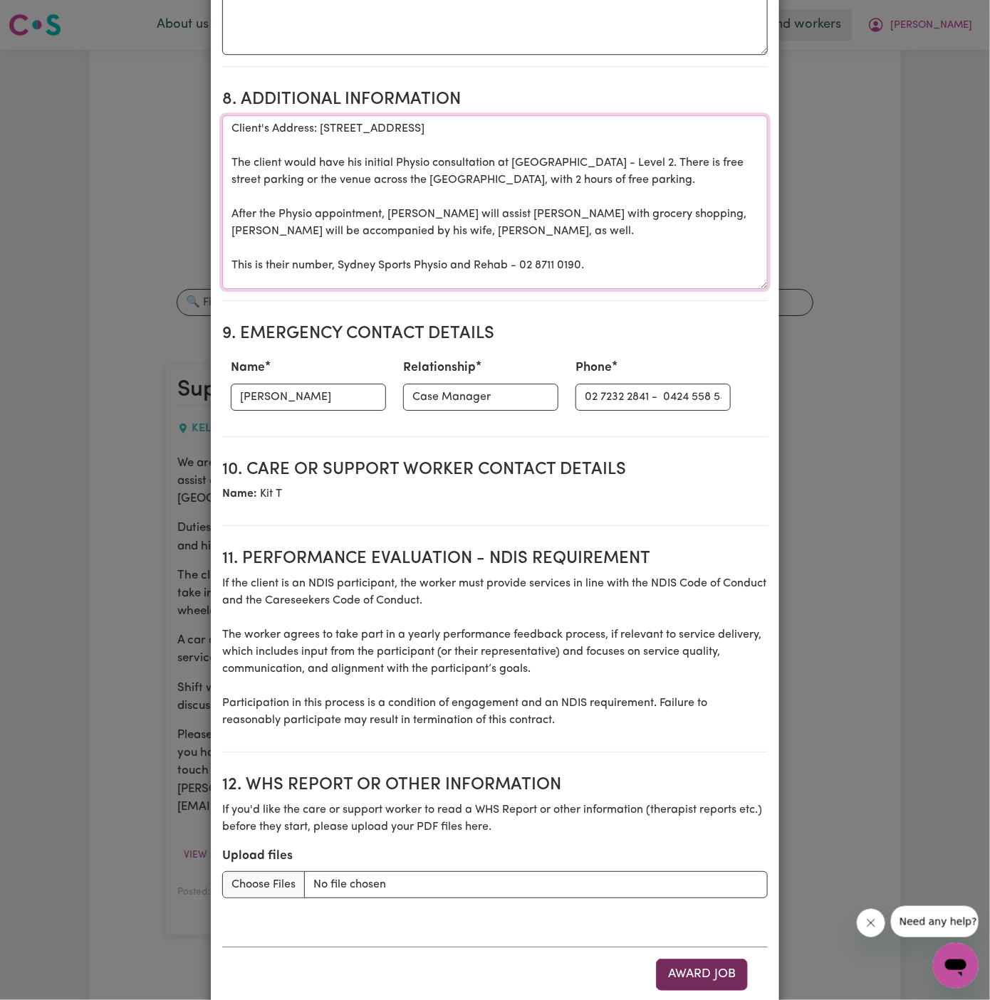
type textarea "Client's Address: [STREET_ADDRESS] The client would have his initial Physio con…"
click at [700, 959] on button "Award Job" at bounding box center [702, 974] width 92 height 31
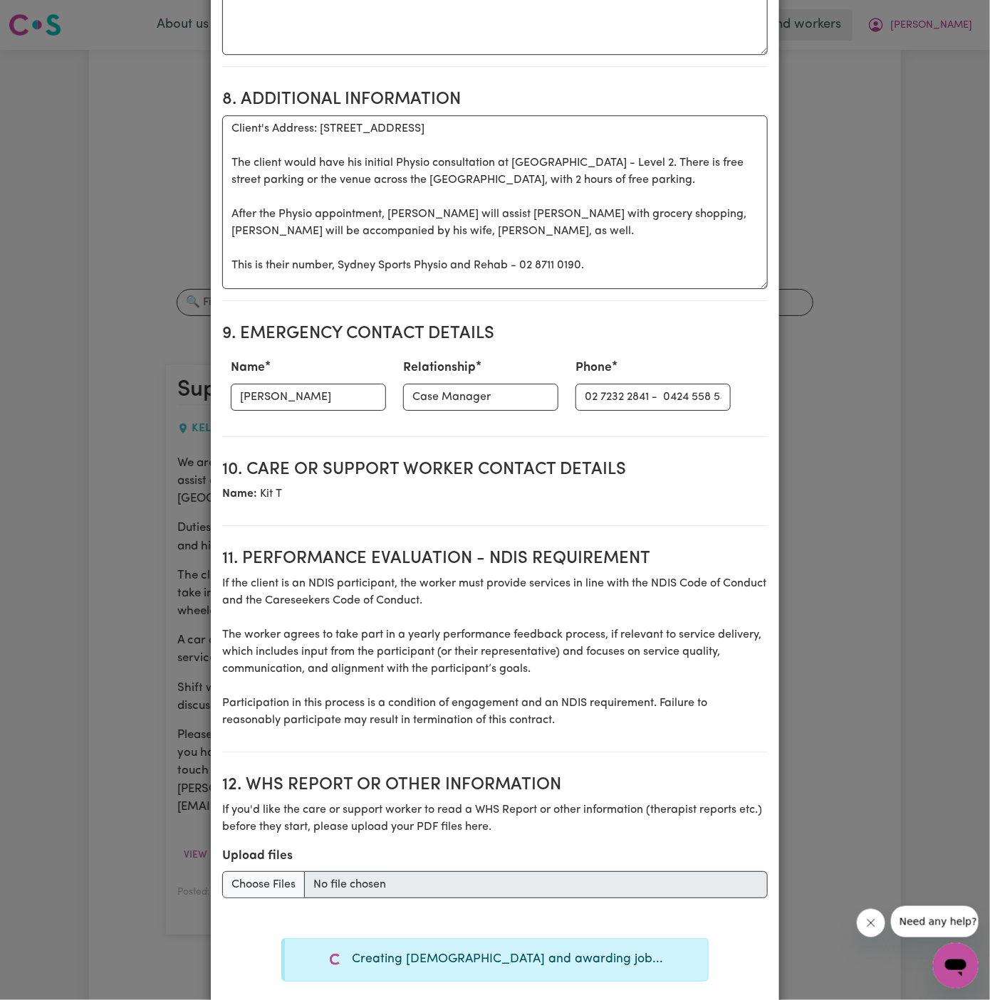
type textarea "Tasks required: Social companionship"
type textarea "Days required: [DATE] Approximately 1 hours to be delivered per day. Start date…"
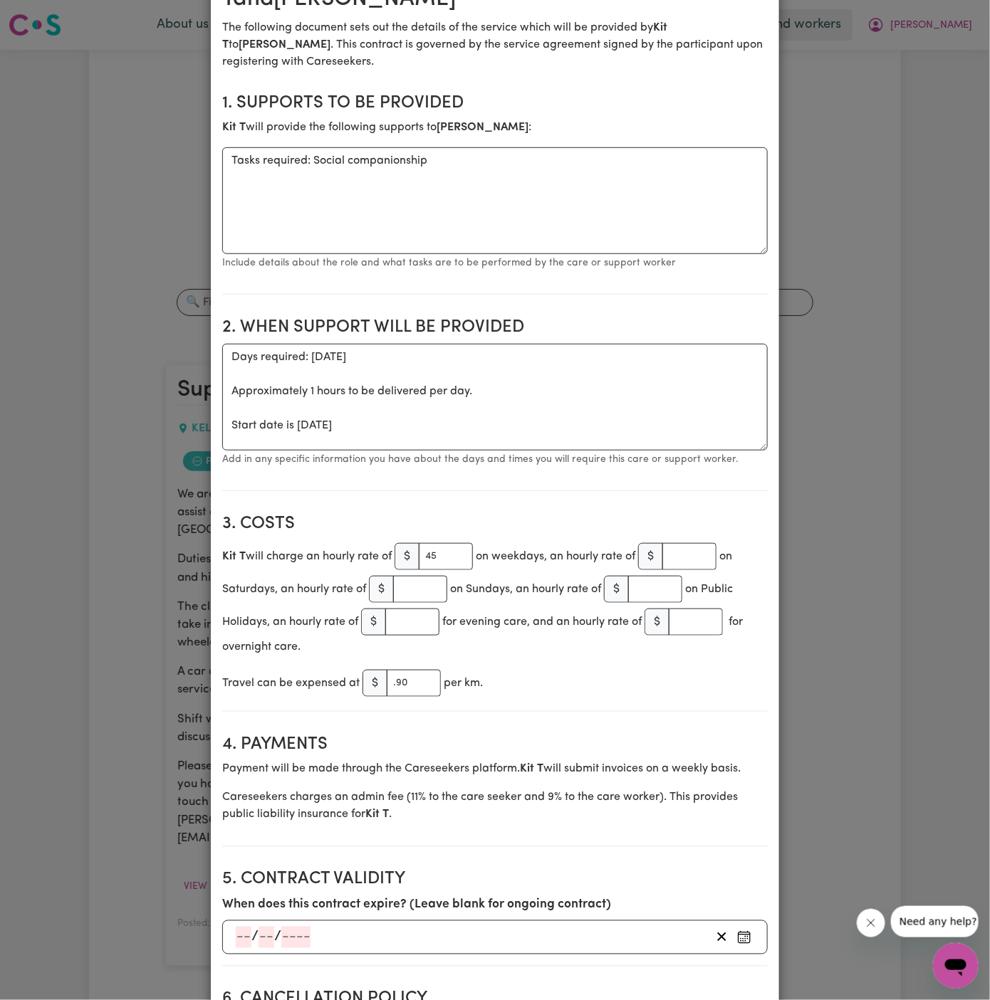
scroll to position [0, 0]
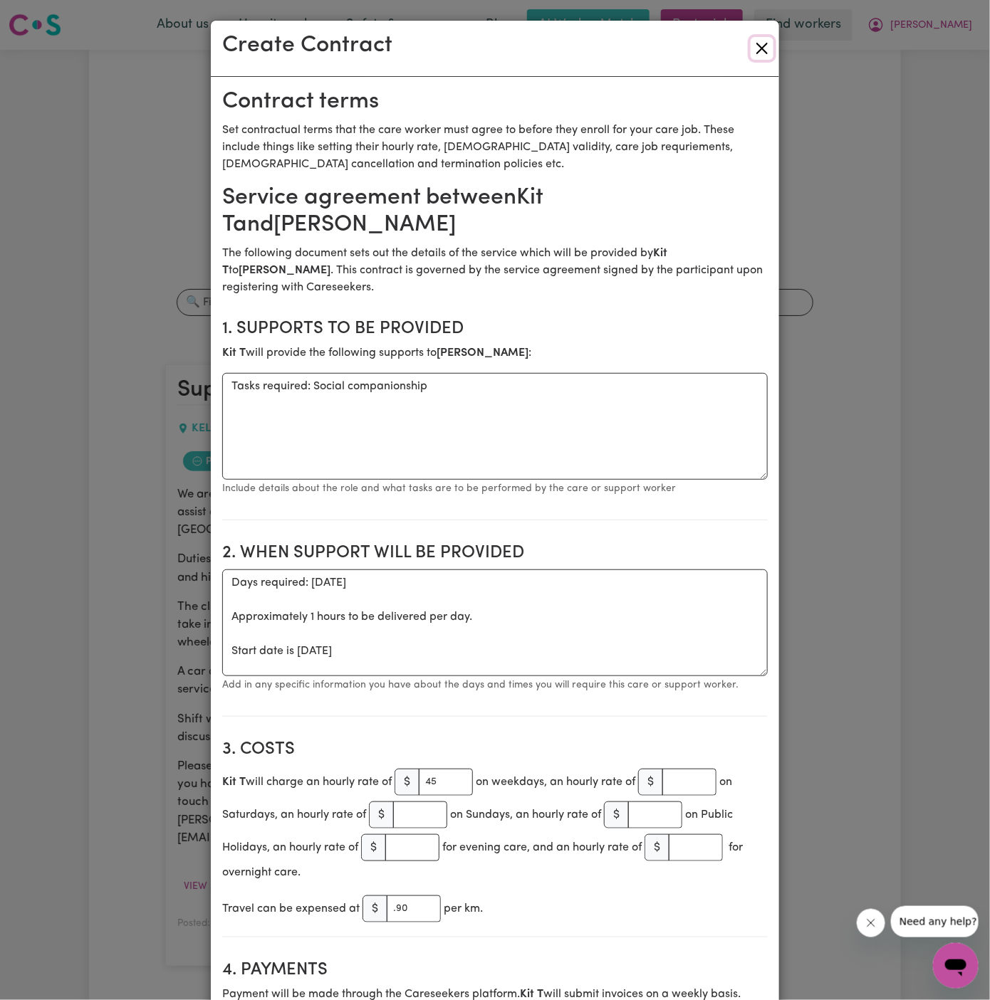
click at [770, 49] on button "Close" at bounding box center [761, 48] width 23 height 23
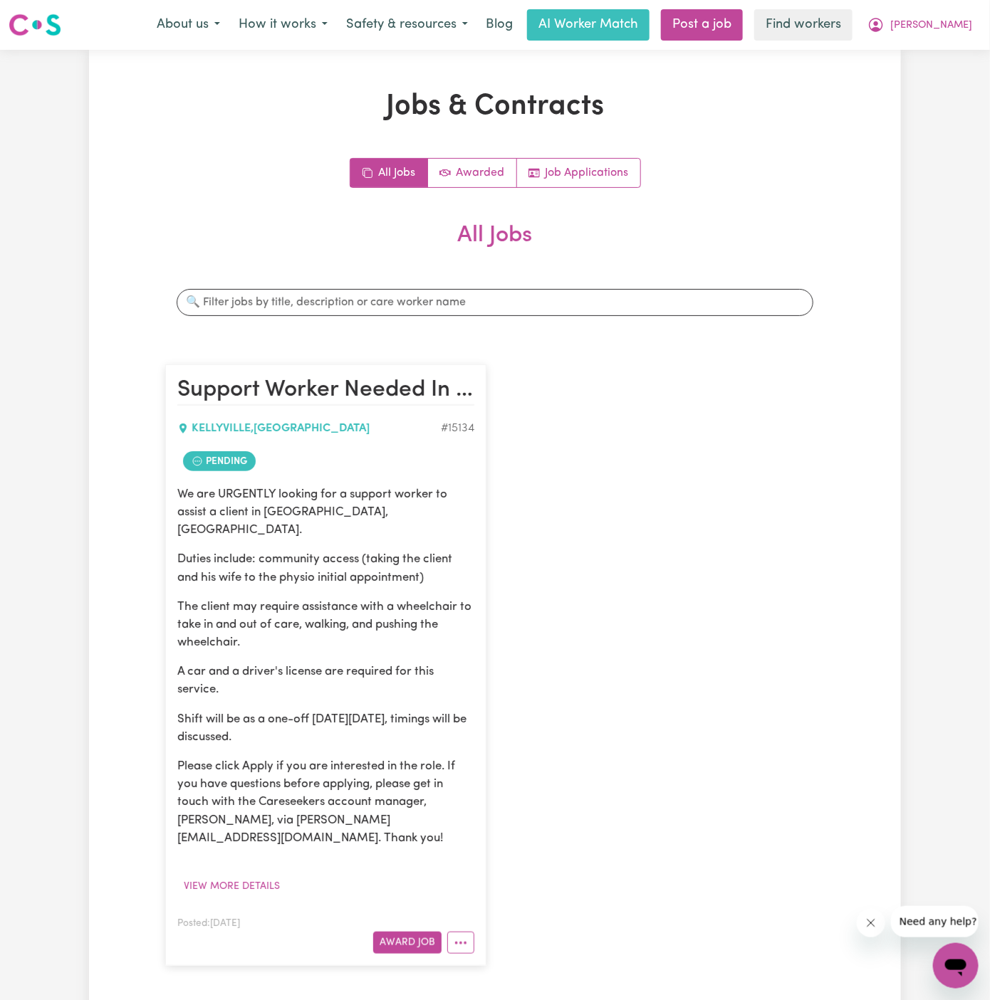
click at [476, 914] on article "Support Worker Needed In [GEOGRAPHIC_DATA], [GEOGRAPHIC_DATA] [GEOGRAPHIC_DATA]…" at bounding box center [325, 666] width 321 height 602
click at [475, 913] on article "Support Worker Needed In [GEOGRAPHIC_DATA], [GEOGRAPHIC_DATA] [GEOGRAPHIC_DATA]…" at bounding box center [325, 666] width 321 height 602
click at [466, 932] on button "More options" at bounding box center [460, 943] width 27 height 22
click at [507, 811] on link "Hide Job" at bounding box center [517, 825] width 138 height 28
click at [462, 936] on icon "More options" at bounding box center [461, 943] width 14 height 14
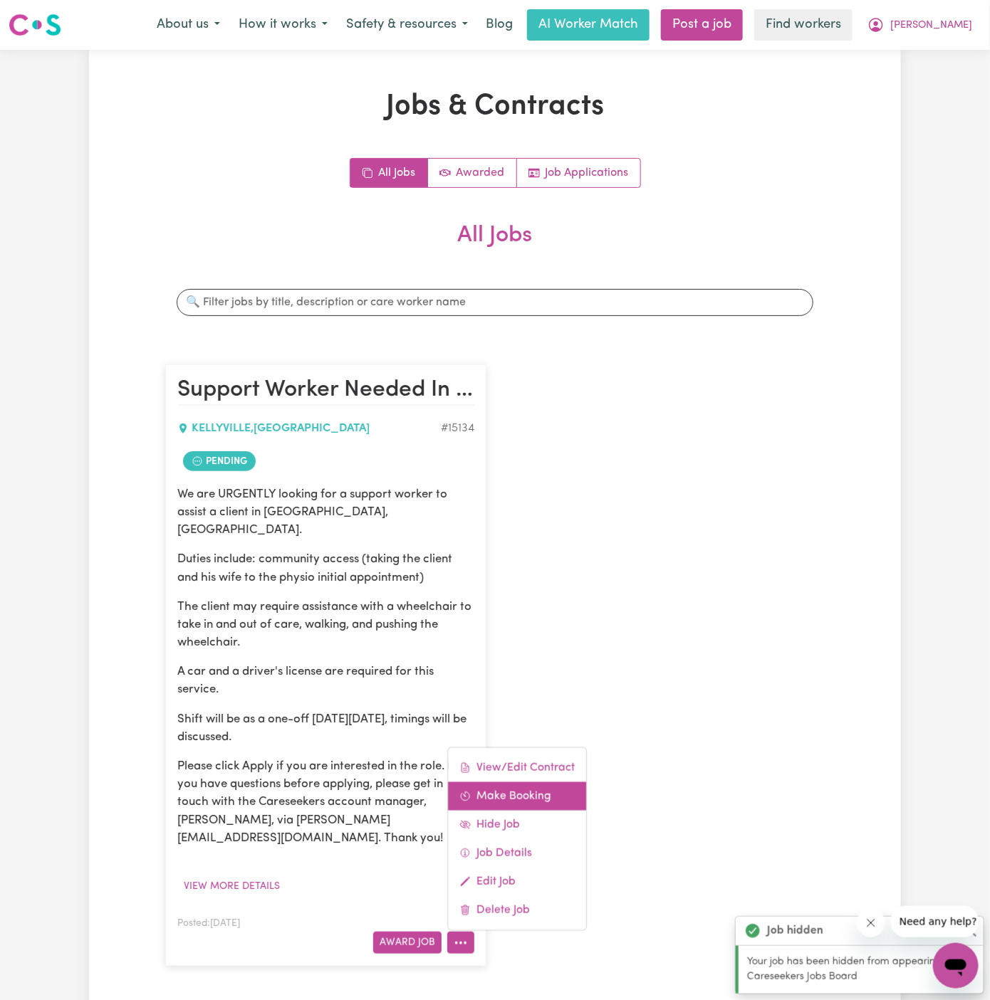
click at [525, 782] on link "Make Booking" at bounding box center [517, 796] width 138 height 28
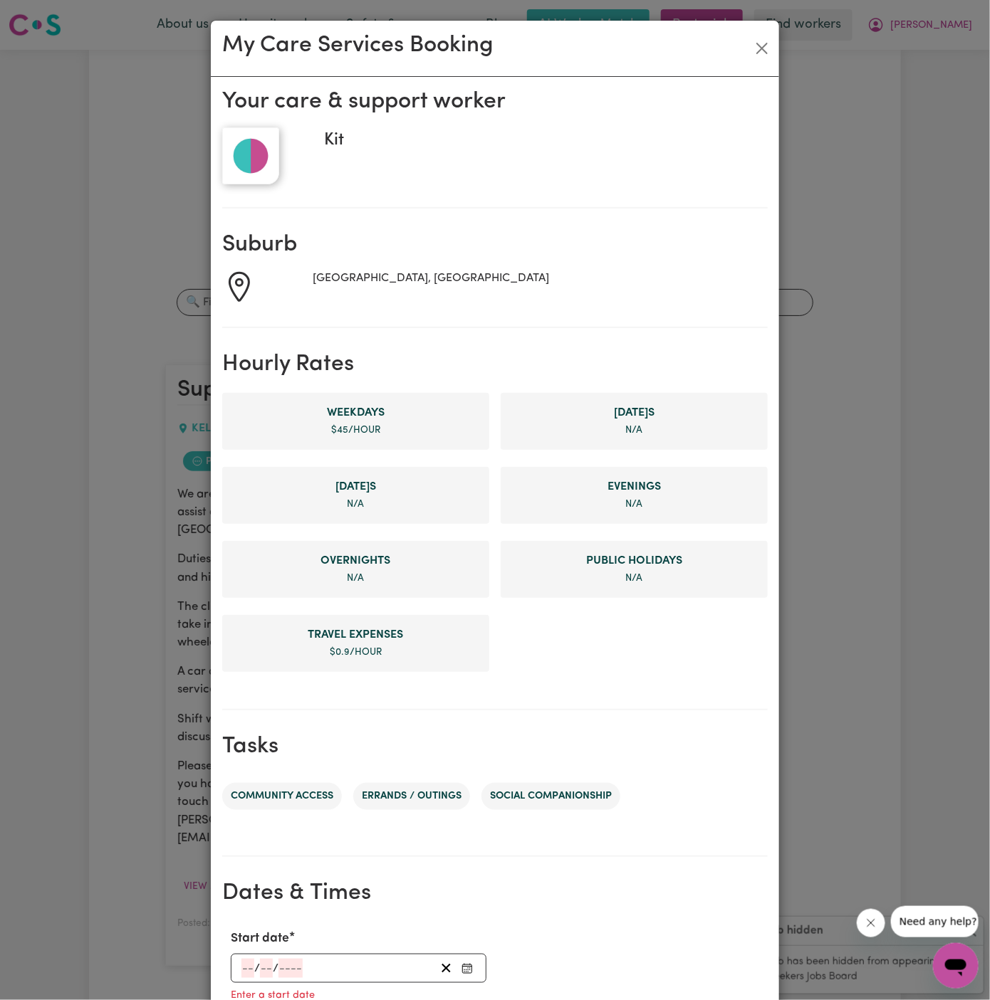
scroll to position [327, 0]
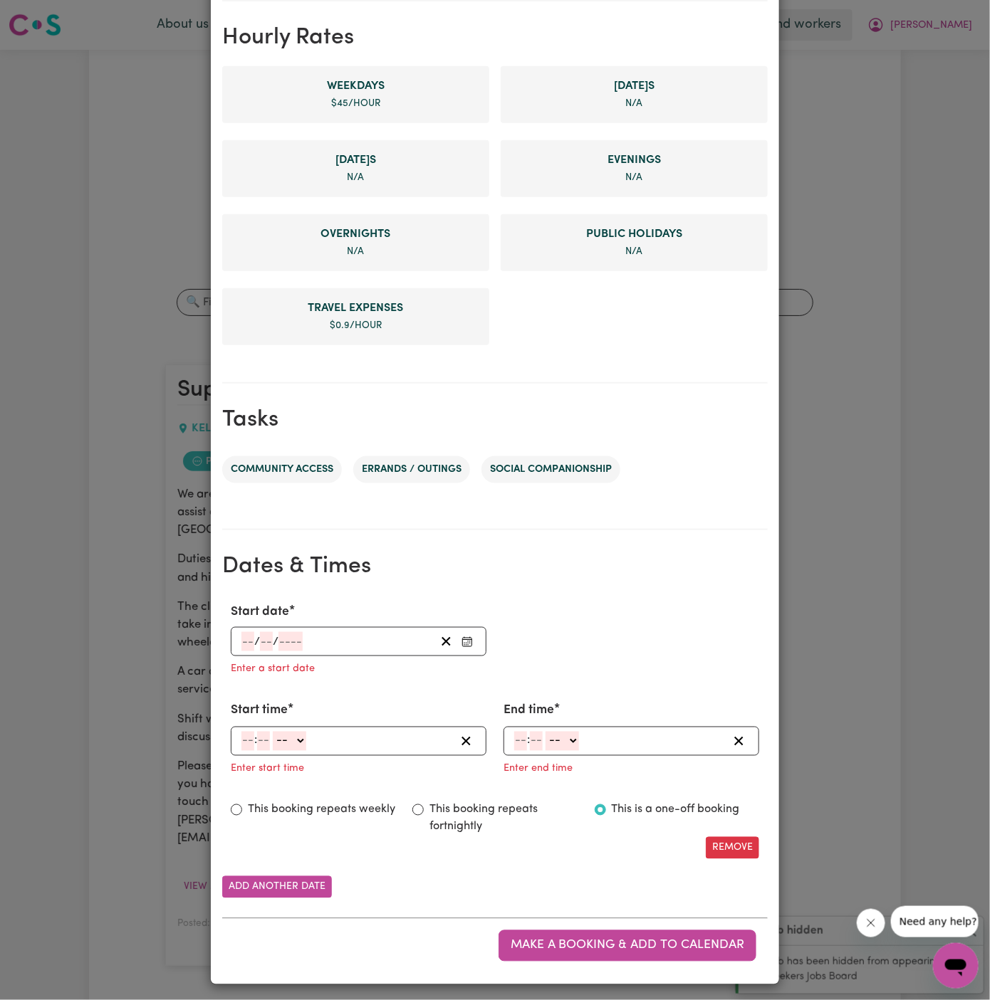
click at [249, 632] on input "number" at bounding box center [247, 641] width 13 height 19
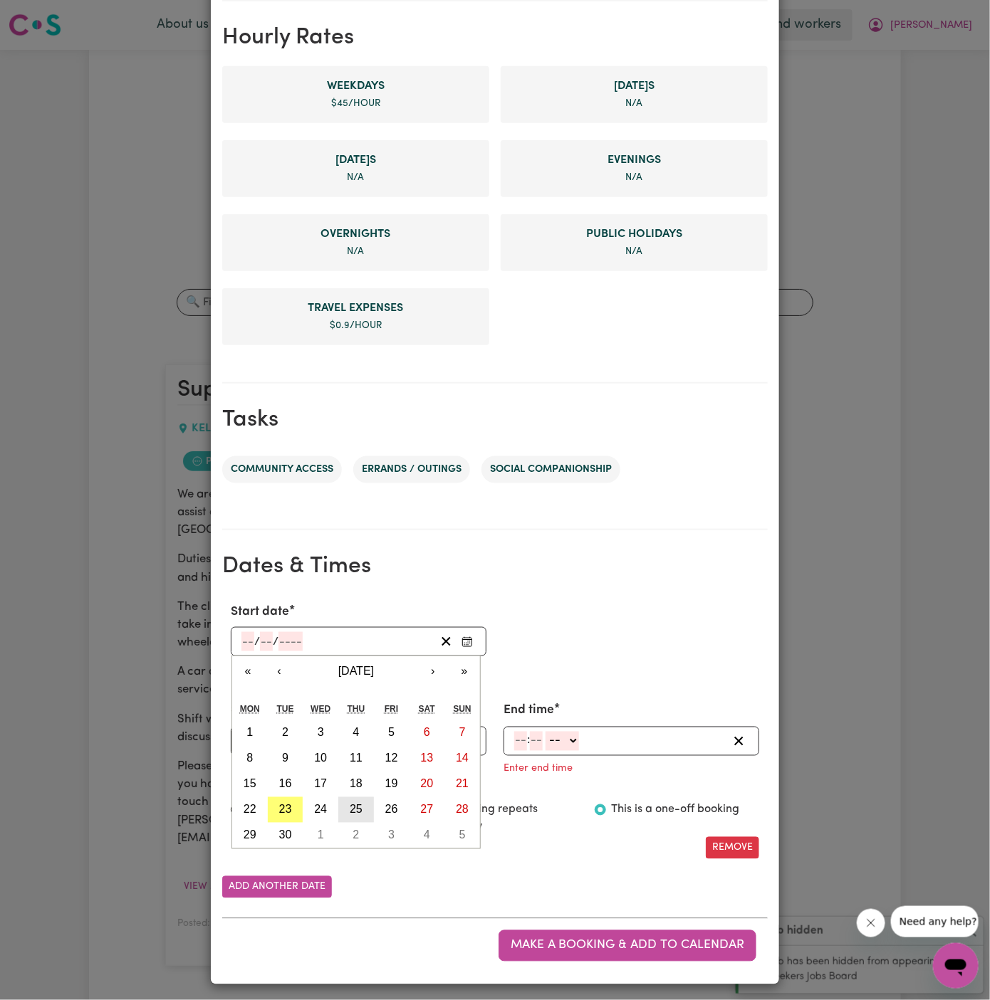
click at [352, 809] on abbr "25" at bounding box center [356, 810] width 13 height 12
type input "[DATE]"
type input "25"
type input "9"
type input "2025"
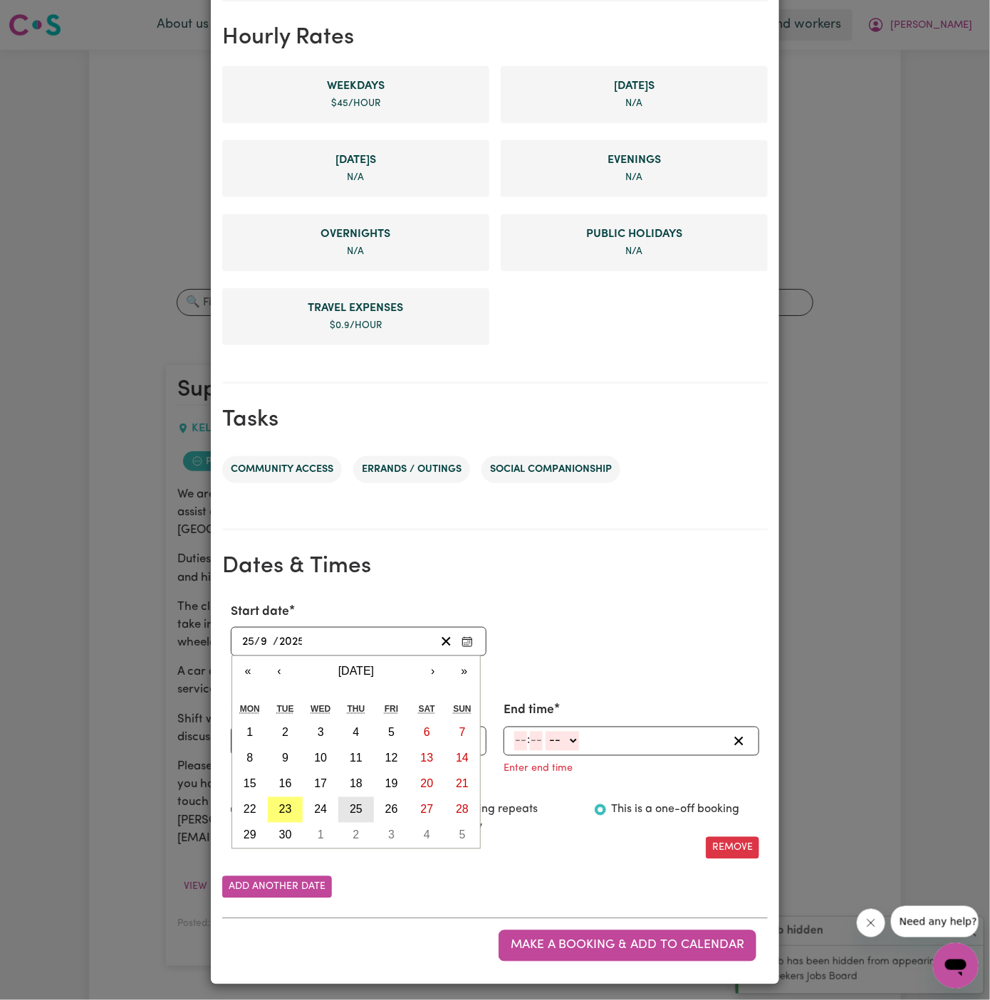
scroll to position [299, 0]
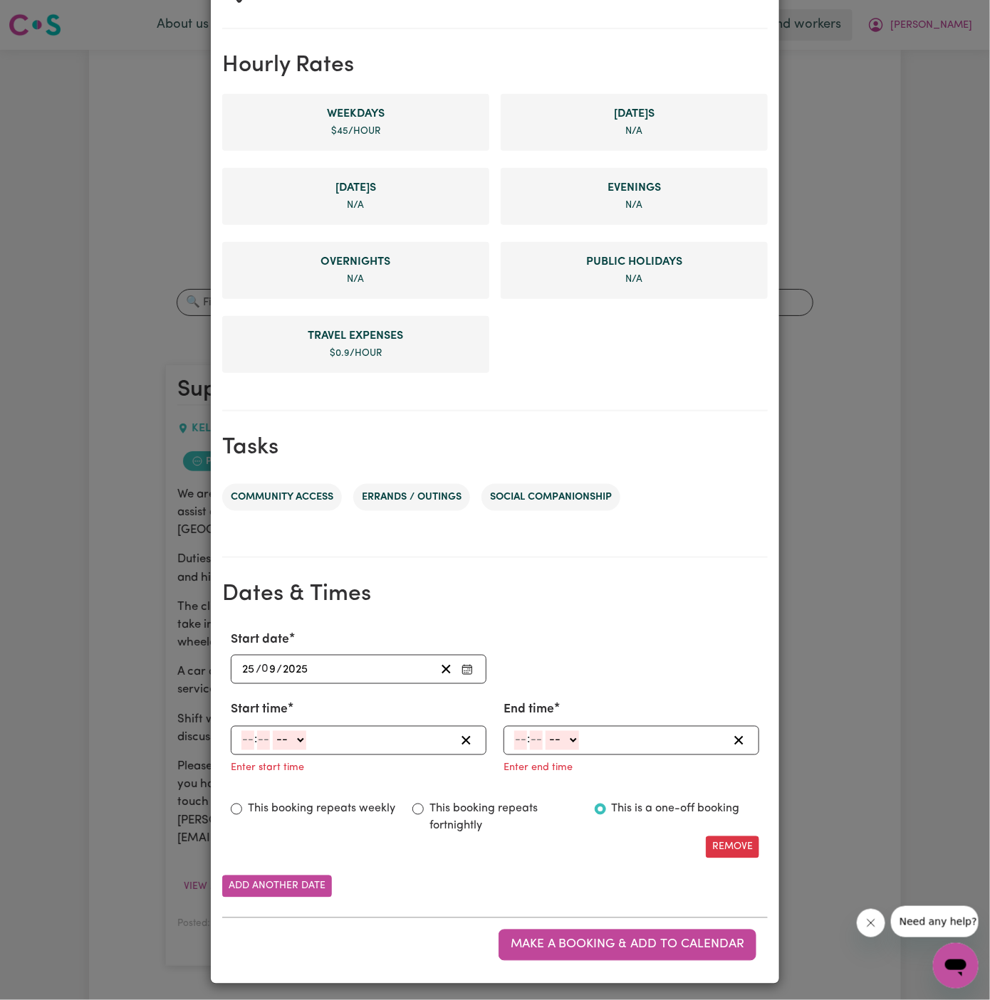
click at [246, 740] on input "number" at bounding box center [247, 740] width 13 height 19
type input "11"
type input "30"
click at [290, 739] on select "-- AM PM" at bounding box center [287, 740] width 33 height 19
select select "am"
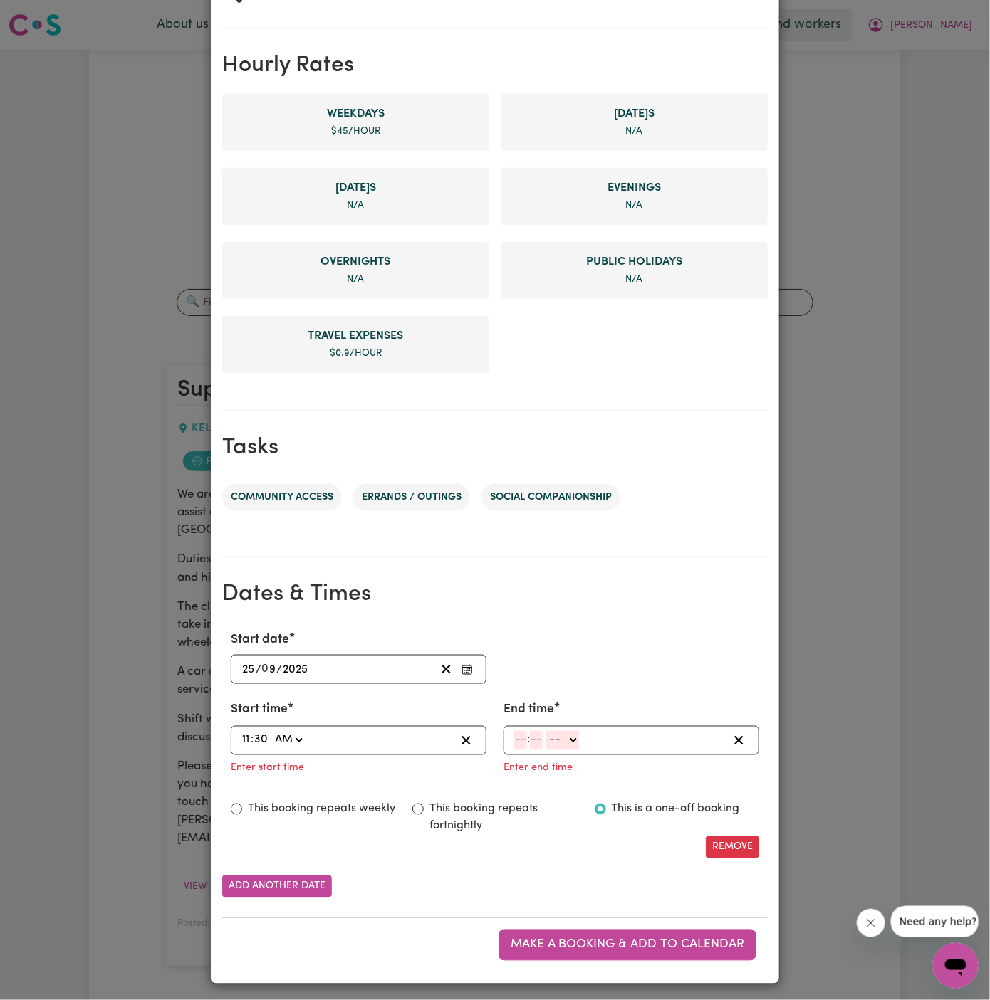
click at [271, 731] on select "-- AM PM" at bounding box center [287, 740] width 33 height 19
type input "11:30"
click at [518, 738] on input "number" at bounding box center [520, 740] width 13 height 19
type input "3"
type input "30"
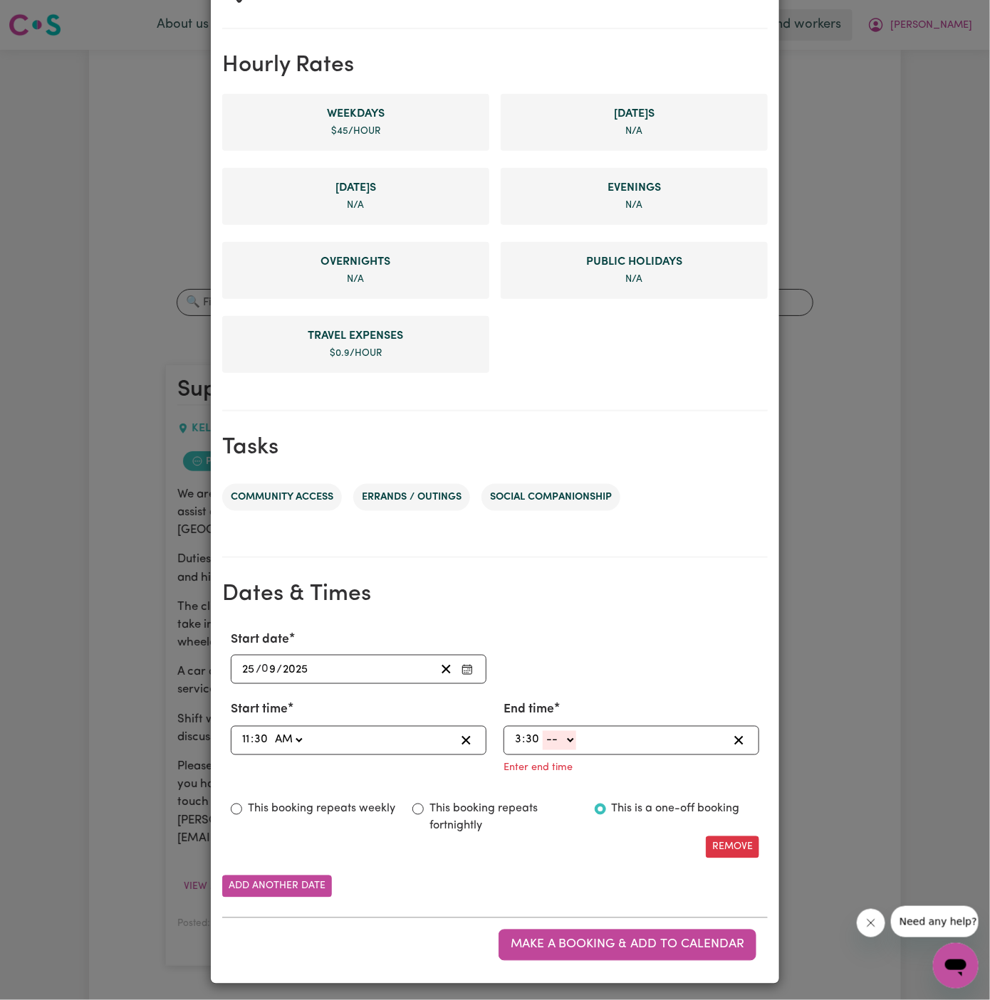
click at [555, 743] on select "-- AM PM" at bounding box center [559, 740] width 33 height 19
select select "pm"
click at [543, 750] on select "-- AM PM" at bounding box center [559, 740] width 33 height 19
type input "15:30"
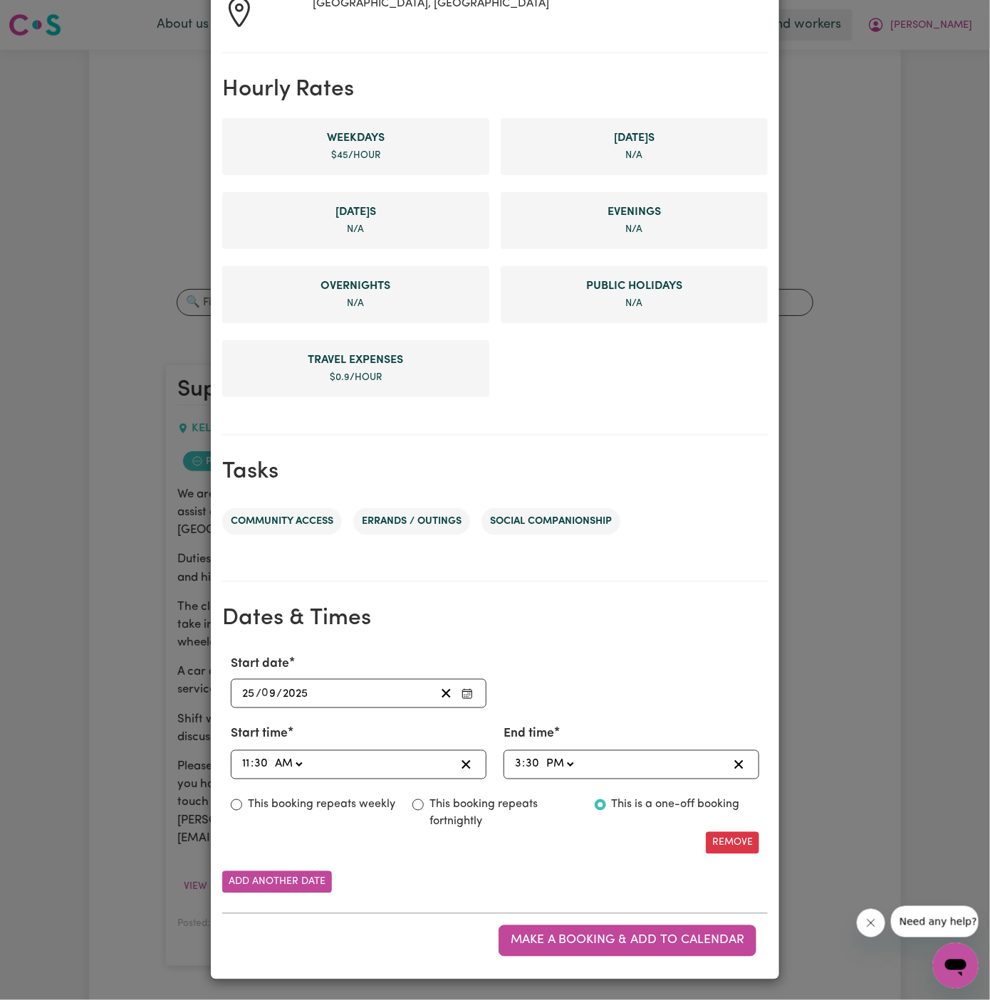
scroll to position [270, 0]
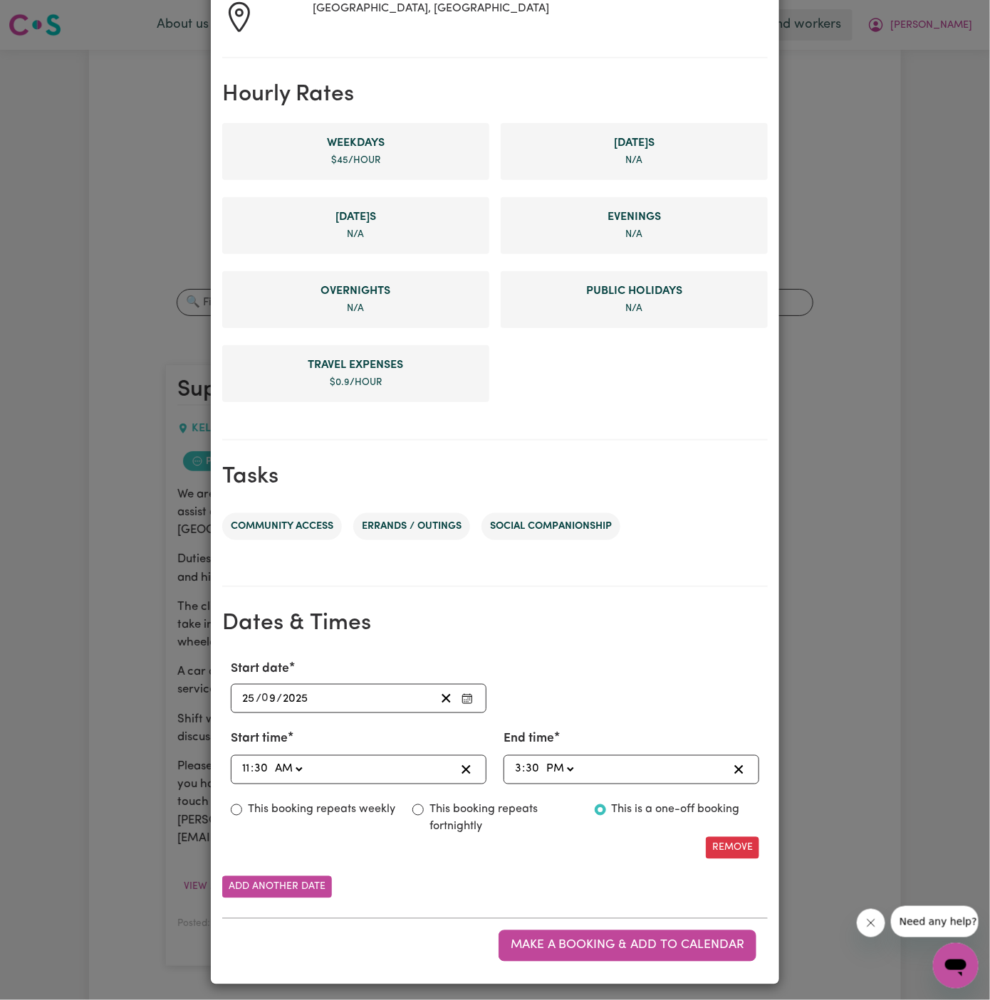
click at [573, 843] on div "Remove" at bounding box center [494, 848] width 545 height 22
click at [641, 934] on button "Make a booking & add to calendar" at bounding box center [627, 946] width 258 height 31
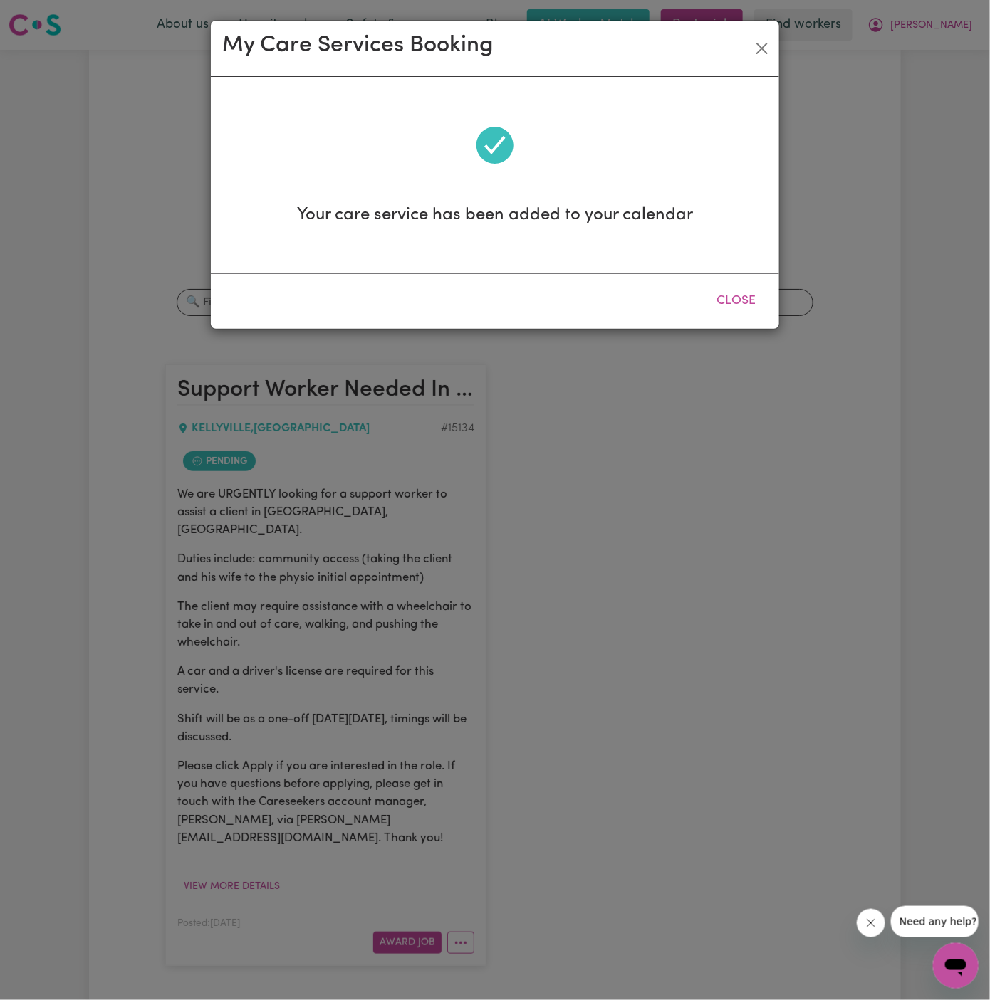
click at [771, 320] on div "Close" at bounding box center [495, 300] width 568 height 55
click at [748, 300] on button "Close" at bounding box center [735, 300] width 63 height 31
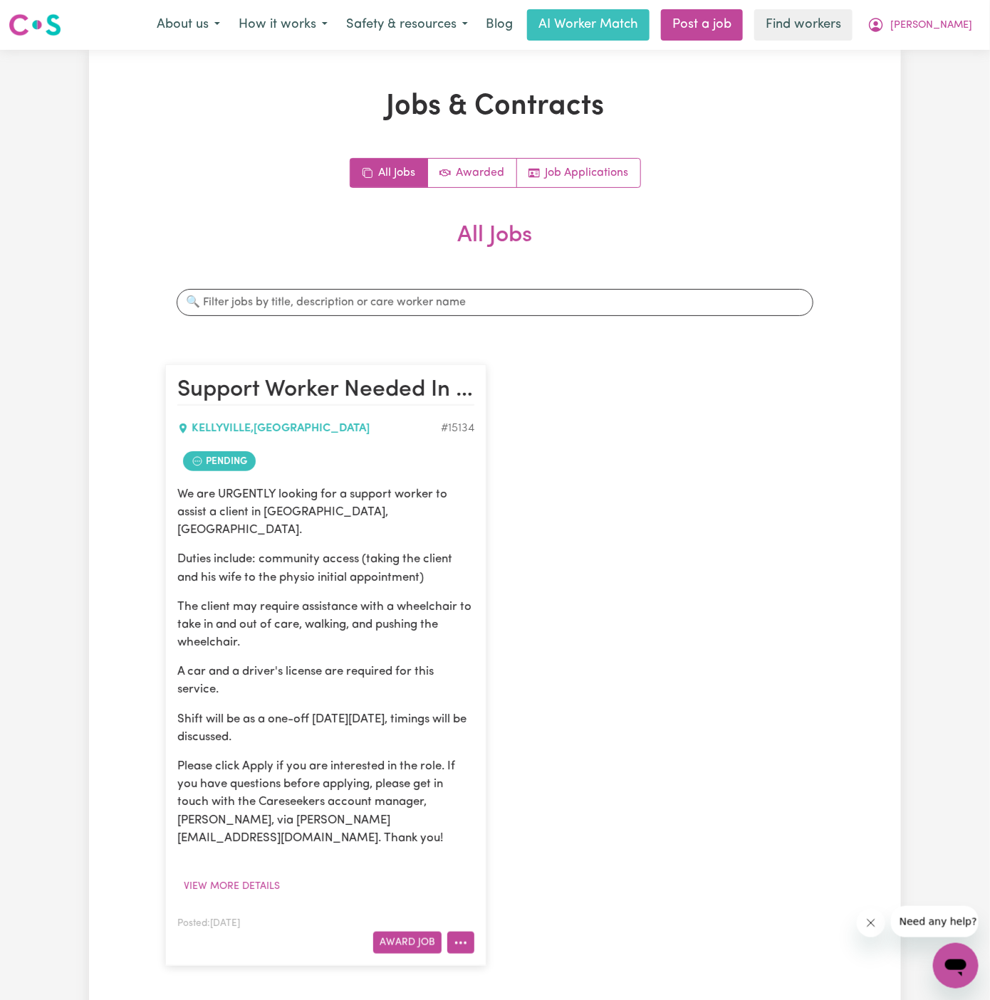
click at [468, 932] on button "More options" at bounding box center [460, 943] width 27 height 22
click at [511, 754] on link "View/Edit Contract" at bounding box center [517, 768] width 138 height 28
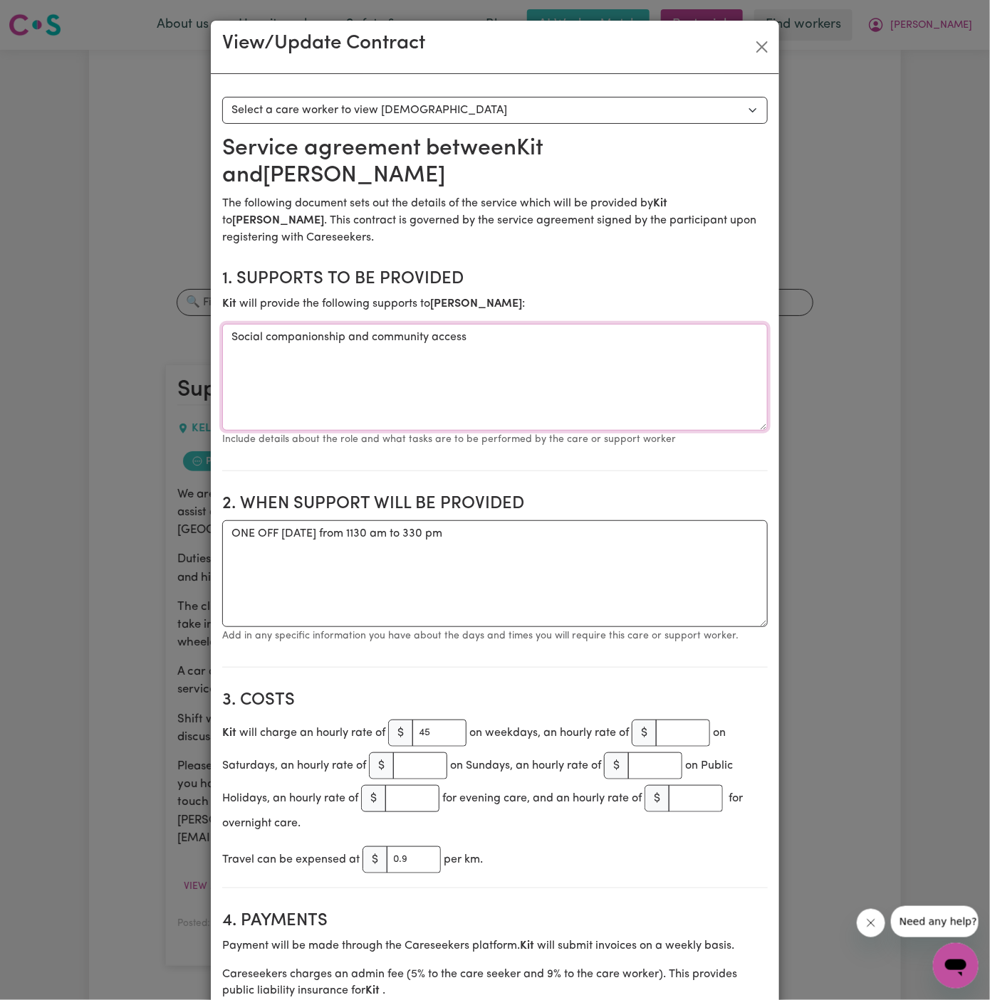
click at [355, 324] on textarea "Social companionship and community access" at bounding box center [494, 377] width 545 height 107
click at [550, 523] on textarea "ONE OFF [DATE] from 1130 am to 330 pm" at bounding box center [494, 573] width 545 height 107
click at [494, 520] on textarea "ONE OFF [DATE] from 1130 am to 330 pm" at bounding box center [494, 573] width 545 height 107
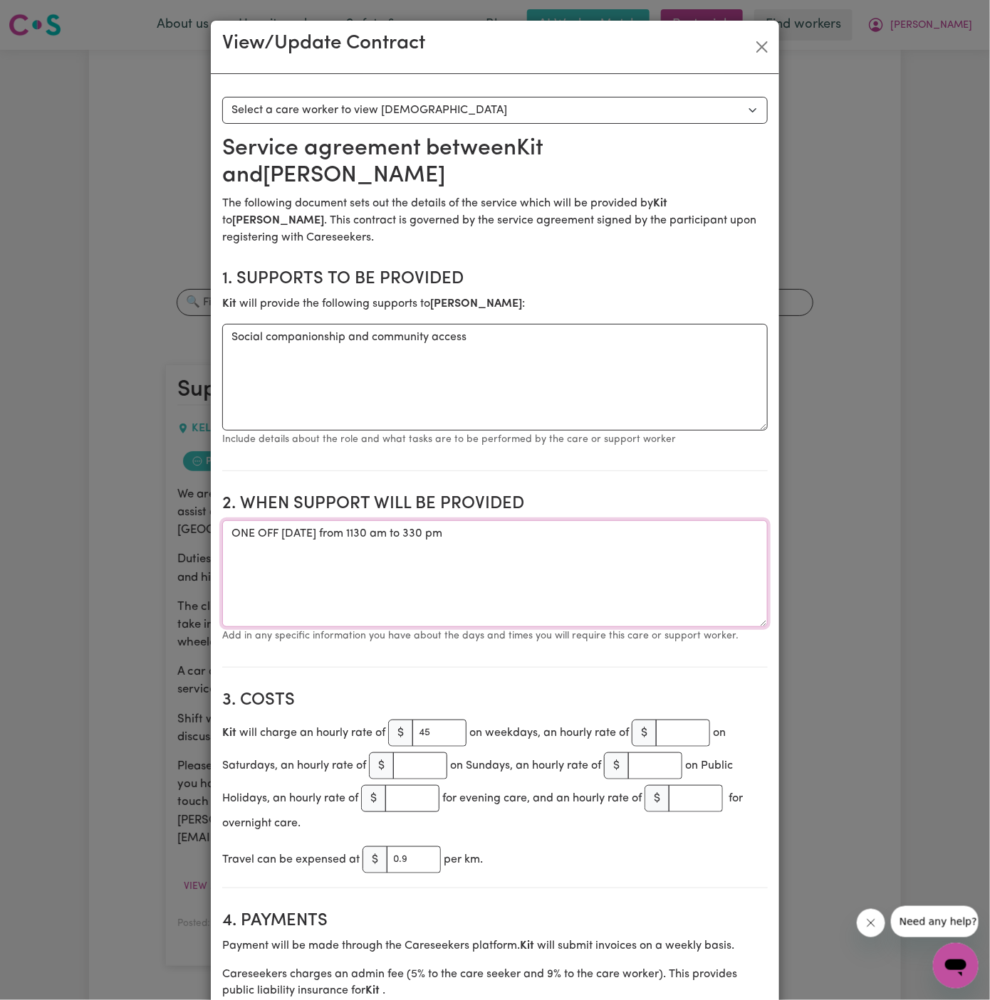
click at [494, 520] on textarea "ONE OFF [DATE] from 1130 am to 330 pm" at bounding box center [494, 573] width 545 height 107
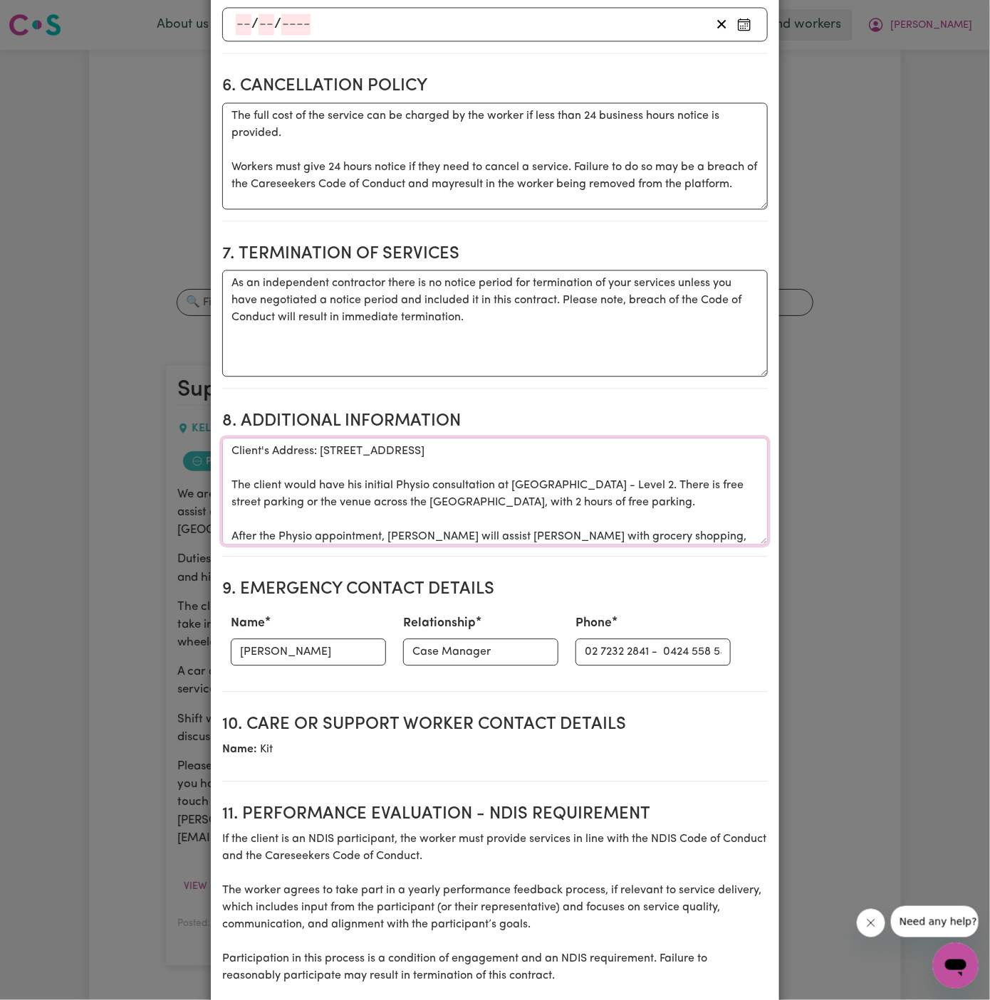
scroll to position [90, 0]
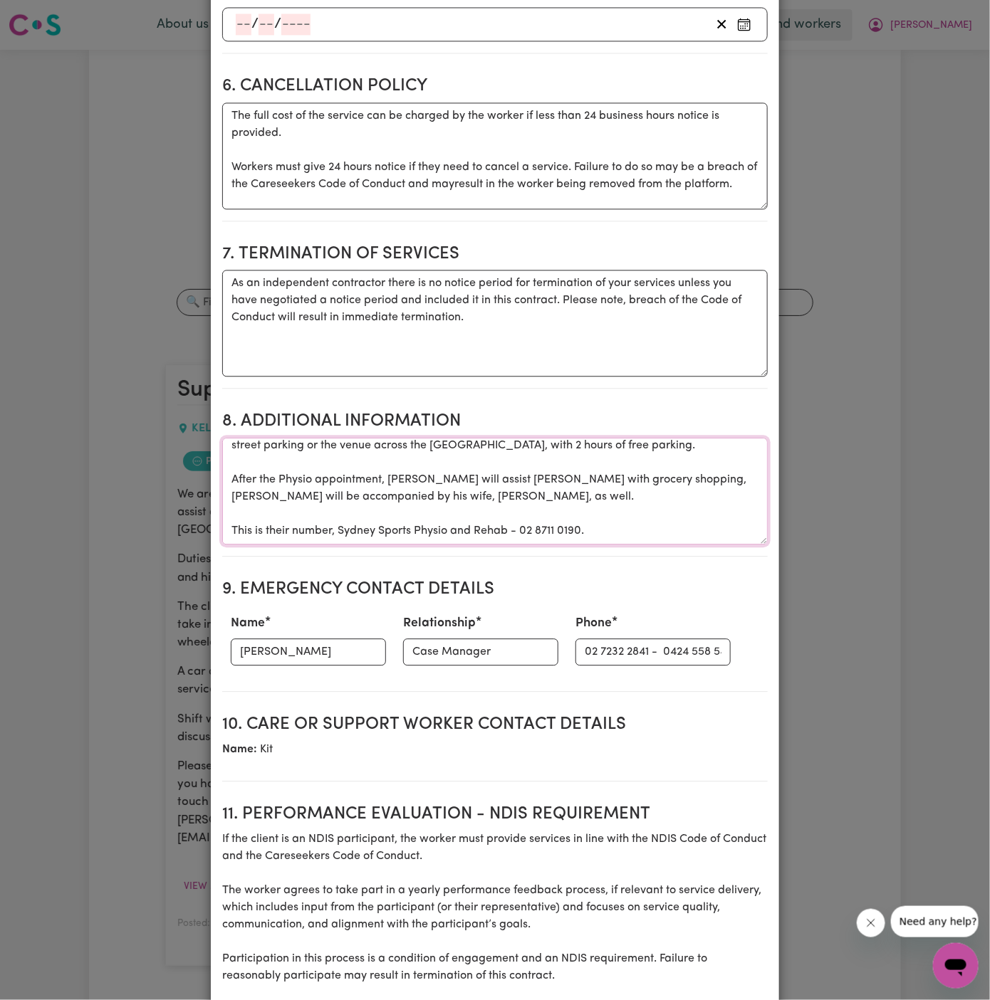
drag, startPoint x: 230, startPoint y: 424, endPoint x: 293, endPoint y: 580, distance: 168.7
click at [293, 580] on section "Service agreement between Kit and [PERSON_NAME] The following document sets out…" at bounding box center [494, 153] width 545 height 2216
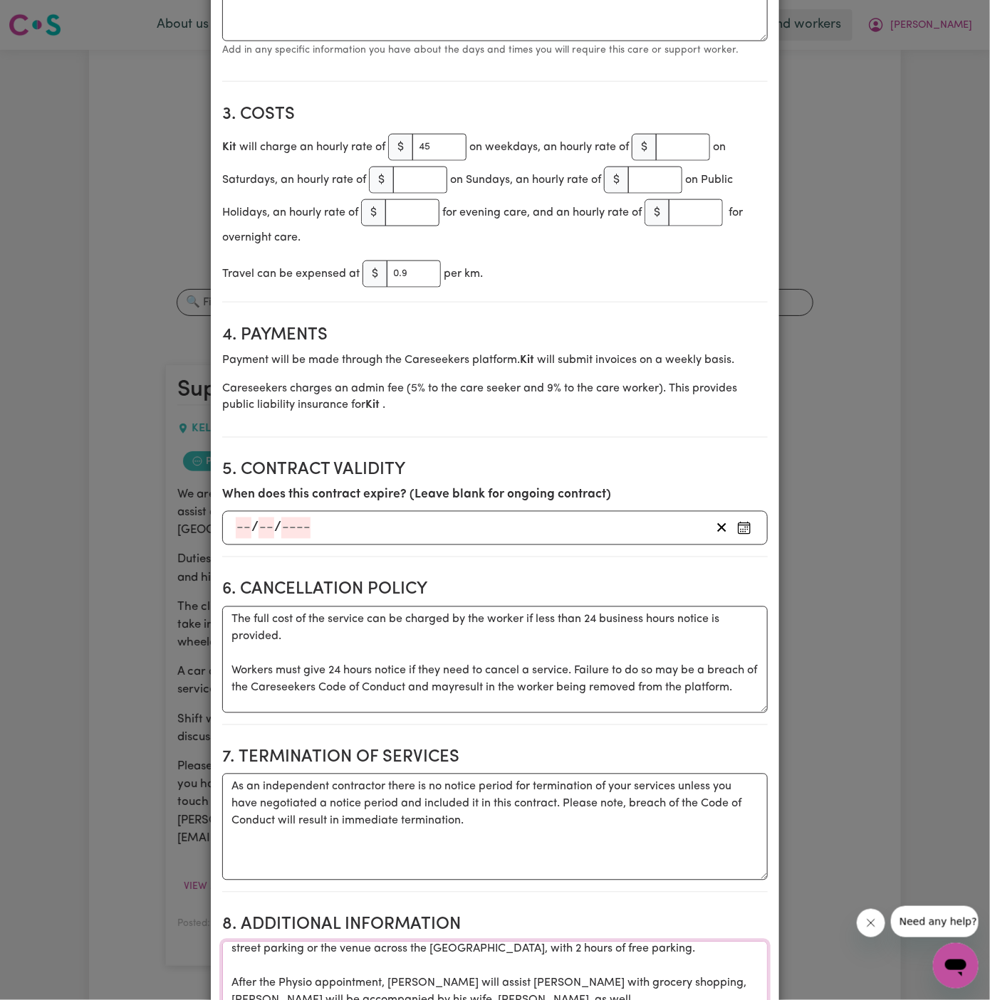
scroll to position [0, 0]
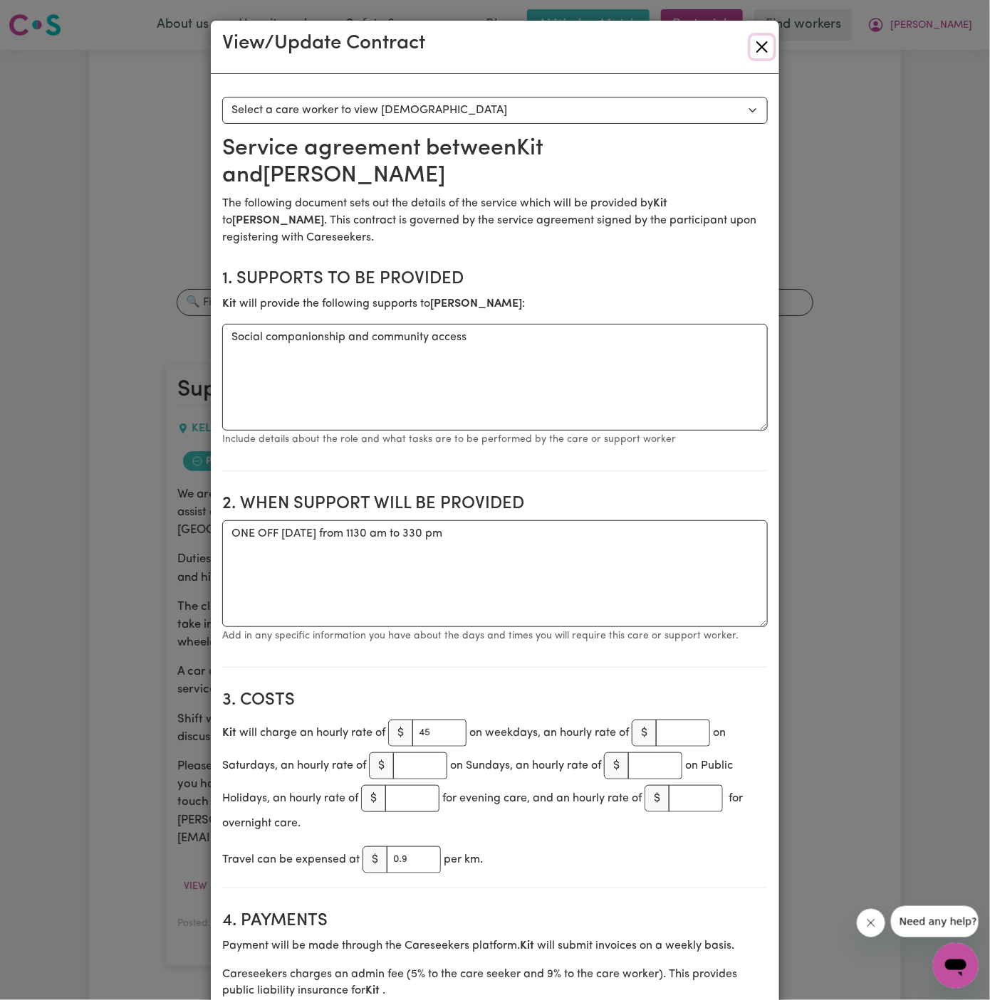
click at [762, 45] on button "Close" at bounding box center [761, 47] width 23 height 23
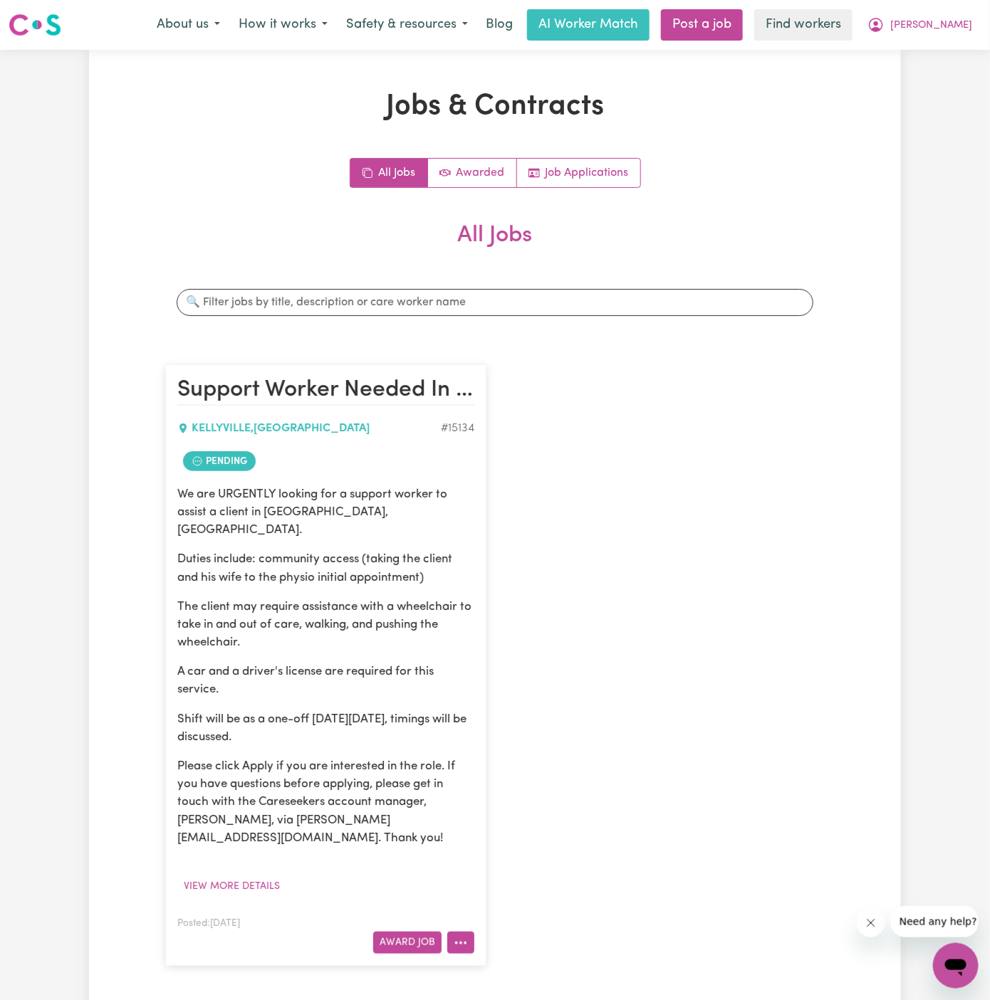
click at [473, 932] on button "More options" at bounding box center [460, 943] width 27 height 22
click at [520, 811] on link "Hide Job" at bounding box center [517, 825] width 138 height 28
click at [967, 24] on span "[PERSON_NAME]" at bounding box center [931, 26] width 82 height 16
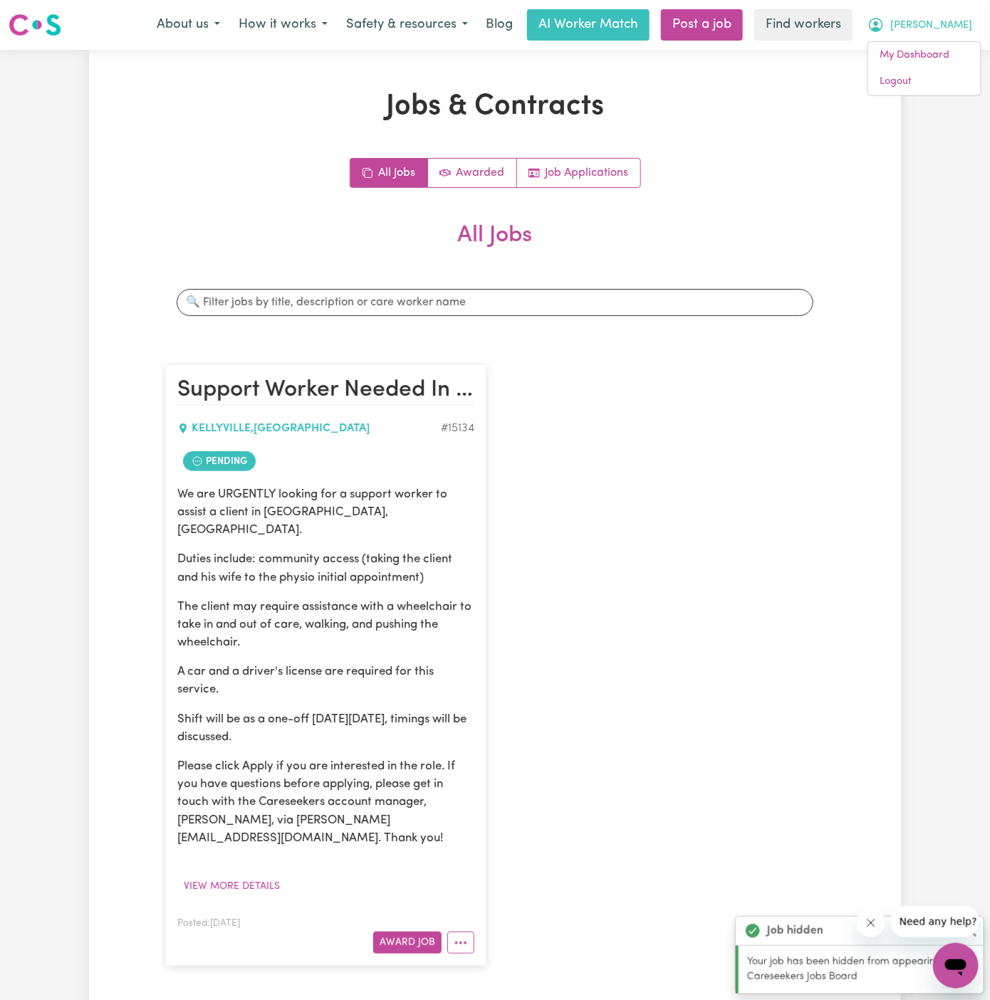
click at [966, 39] on button "[PERSON_NAME]" at bounding box center [919, 25] width 123 height 30
click at [965, 25] on span "[PERSON_NAME]" at bounding box center [931, 26] width 82 height 16
click at [965, 59] on link "My Dashboard" at bounding box center [924, 55] width 112 height 27
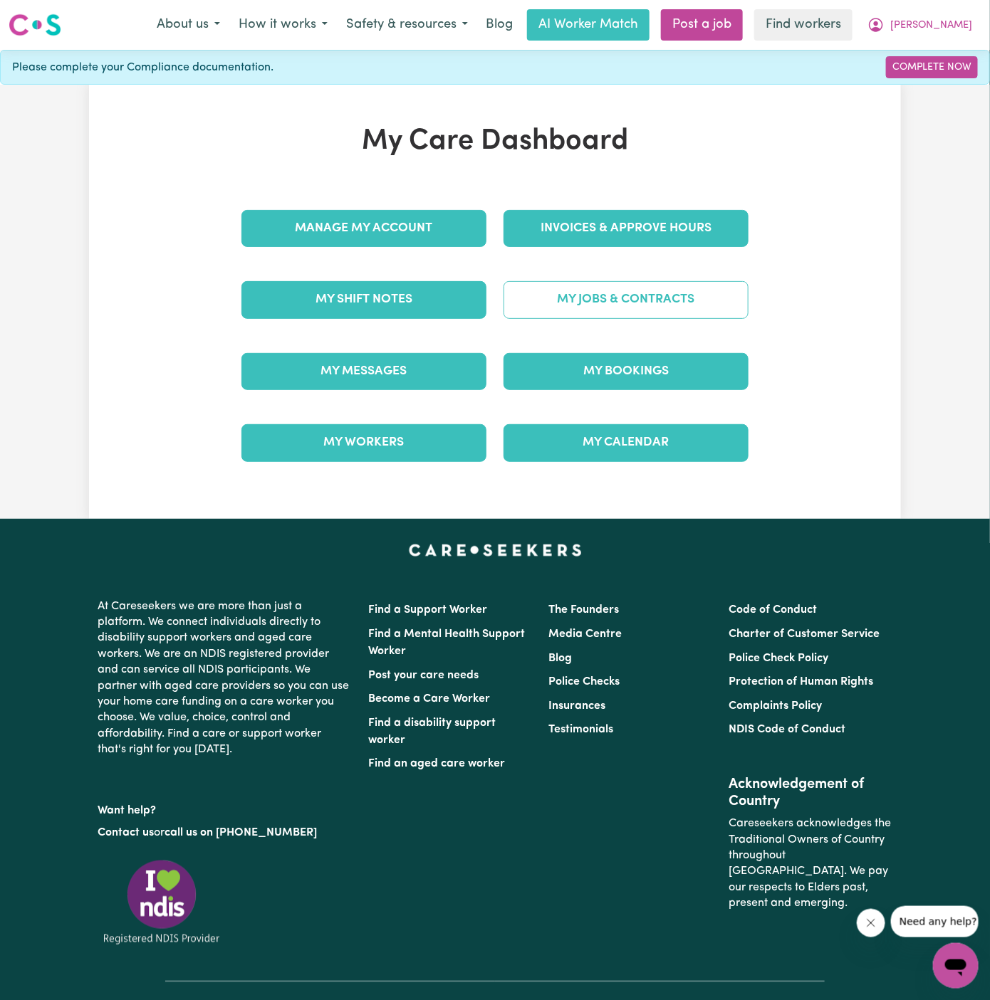
click at [615, 288] on link "My Jobs & Contracts" at bounding box center [625, 299] width 245 height 37
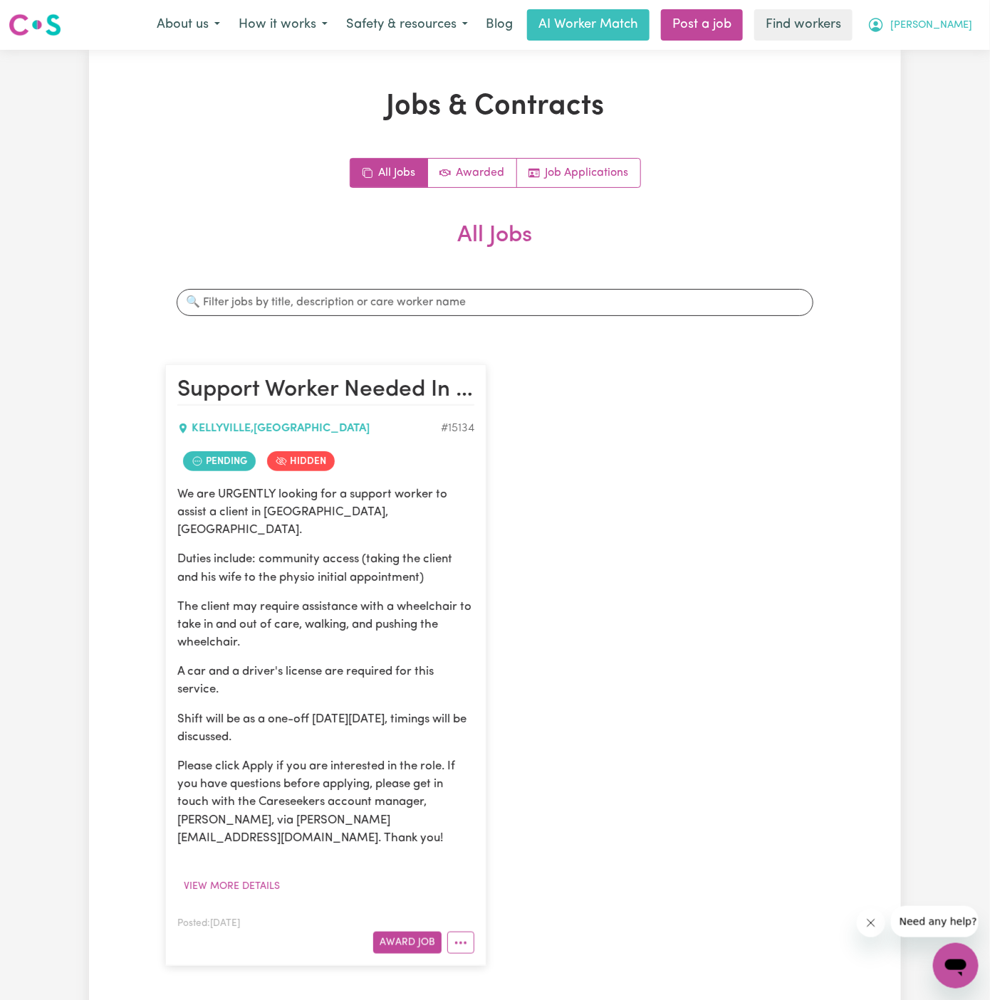
click at [965, 25] on span "[PERSON_NAME]" at bounding box center [931, 26] width 82 height 16
click at [965, 79] on link "Logout" at bounding box center [924, 81] width 112 height 27
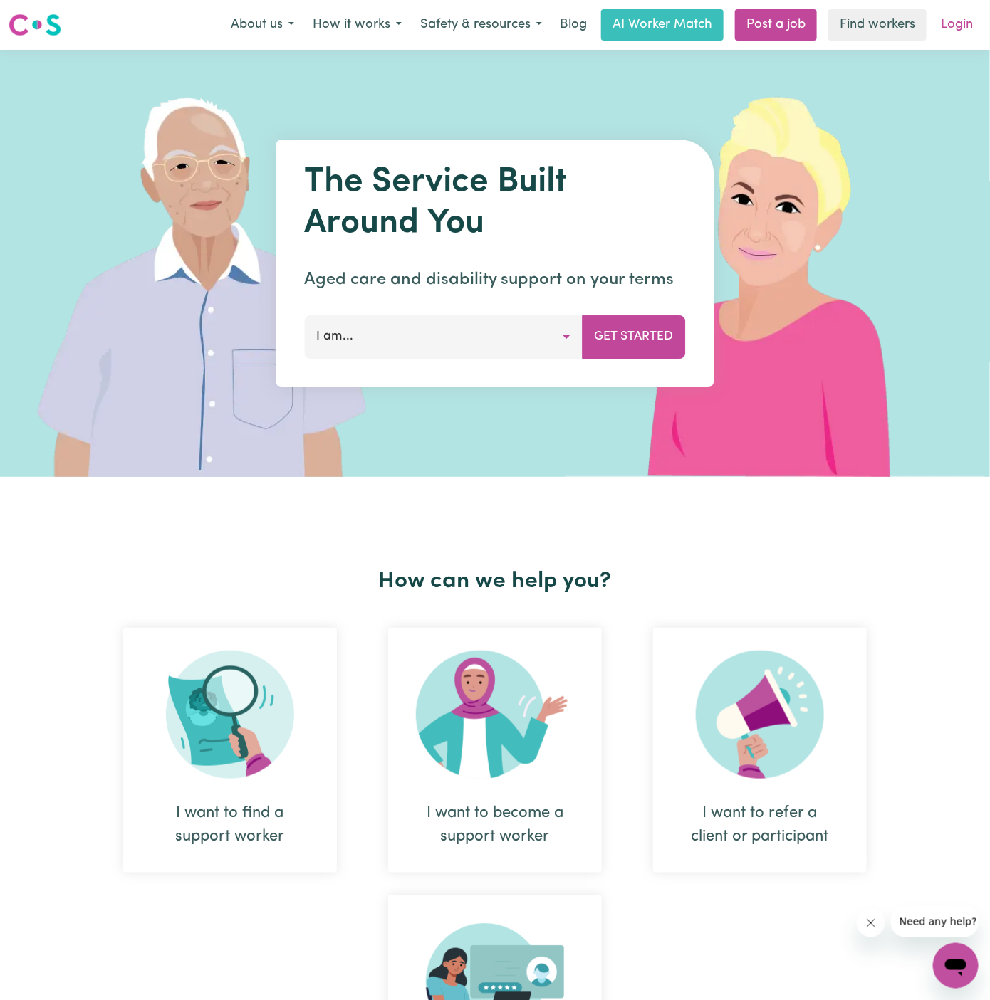
click at [965, 33] on link "Login" at bounding box center [956, 24] width 49 height 31
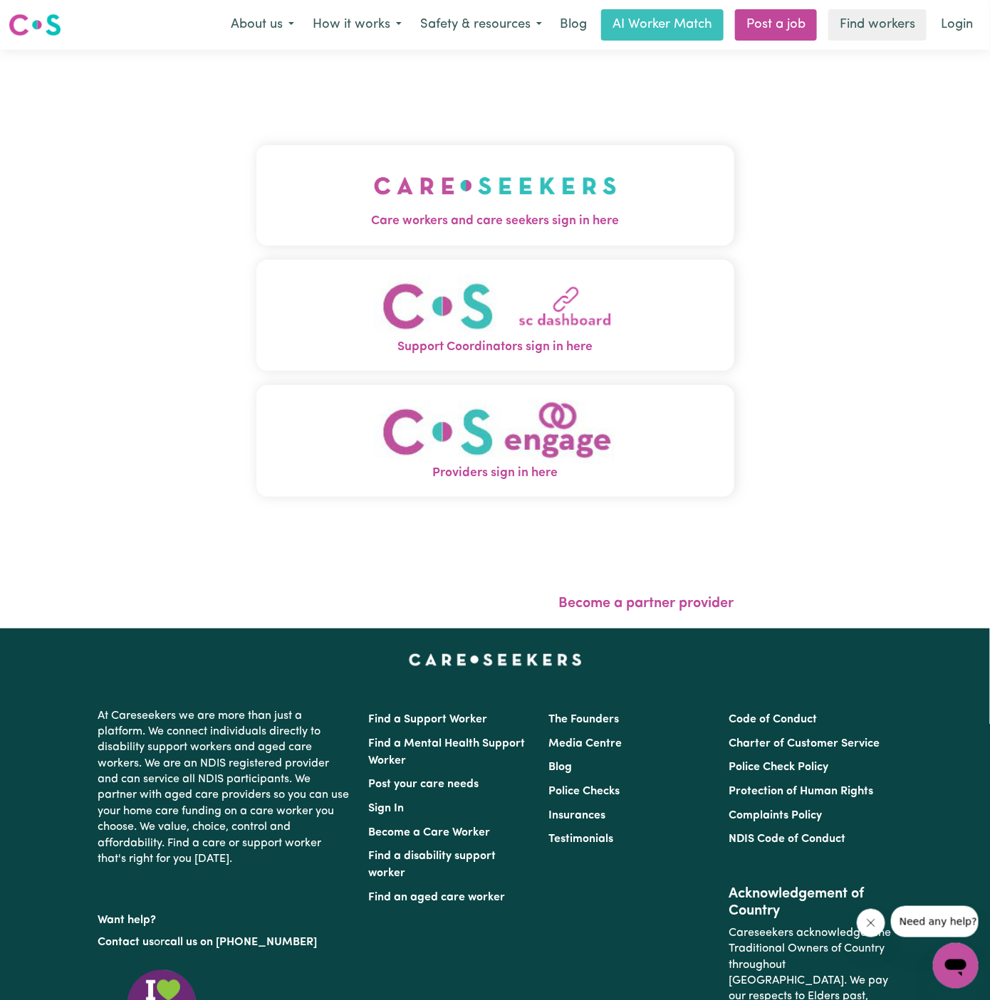
click at [445, 227] on span "Care workers and care seekers sign in here" at bounding box center [495, 221] width 478 height 19
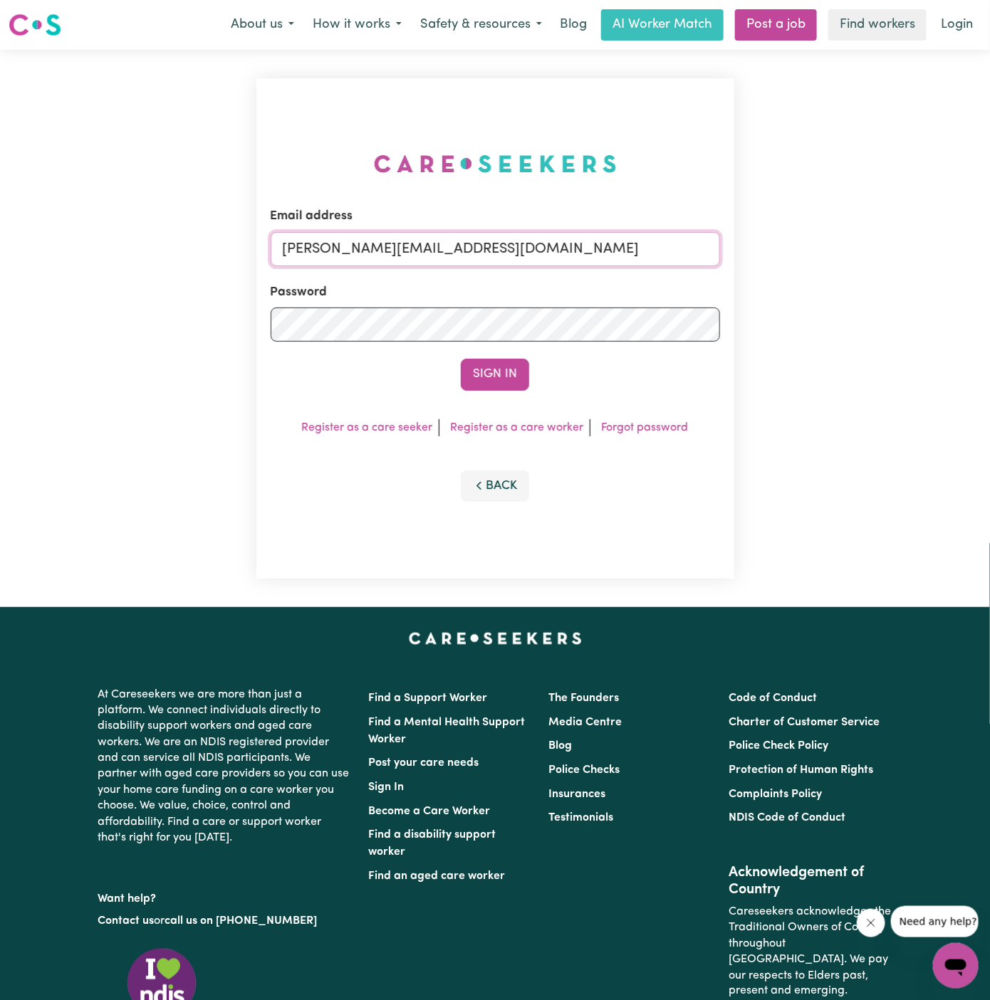
click at [673, 237] on input "[PERSON_NAME][EMAIL_ADDRESS][DOMAIN_NAME]" at bounding box center [495, 249] width 449 height 34
drag, startPoint x: 353, startPoint y: 252, endPoint x: 827, endPoint y: 248, distance: 474.2
click at [827, 248] on div "Email address [EMAIL_ADDRESS][DOMAIN_NAME] Password Sign In Register as a care …" at bounding box center [495, 328] width 990 height 557
type input "[EMAIL_ADDRESS][DOMAIN_NAME]"
click at [486, 391] on div "Email address [EMAIL_ADDRESS][DOMAIN_NAME] Password Sign In Register as a care …" at bounding box center [495, 328] width 478 height 501
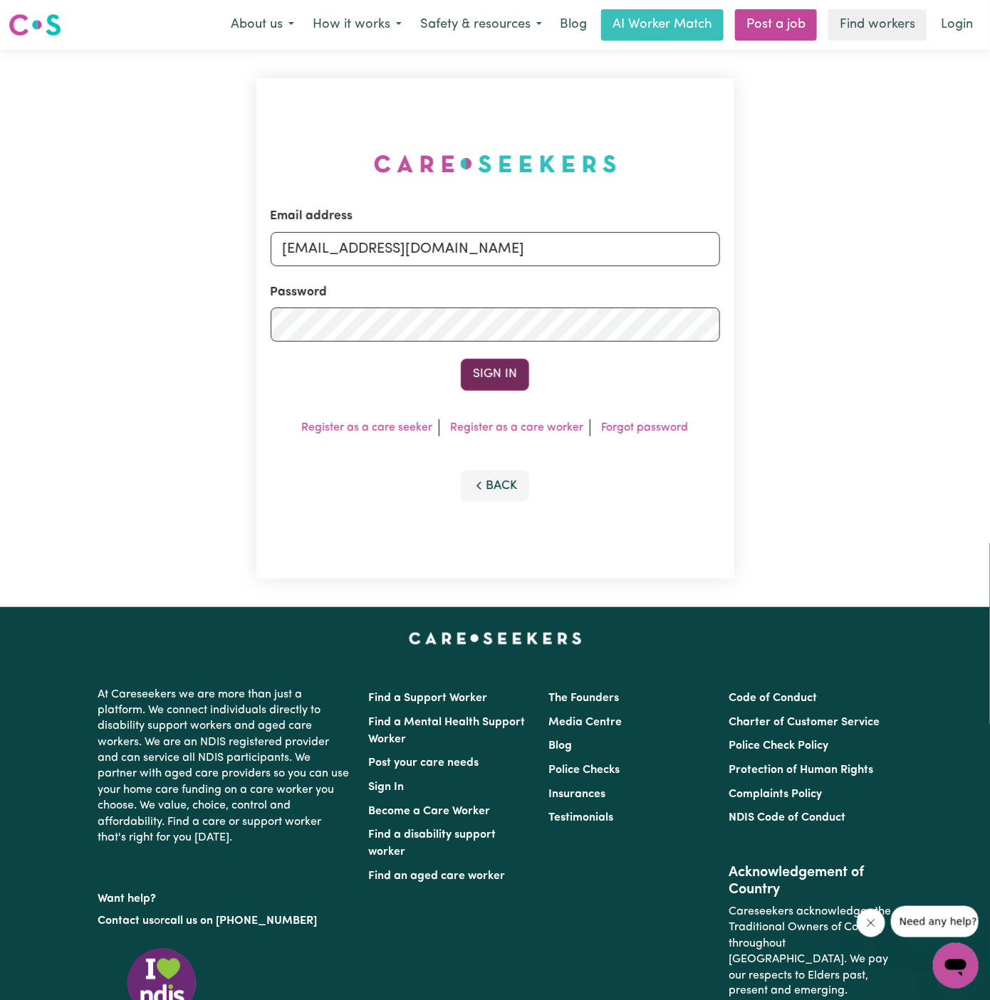
click at [495, 367] on button "Sign In" at bounding box center [495, 374] width 68 height 31
